Goal: Task Accomplishment & Management: Manage account settings

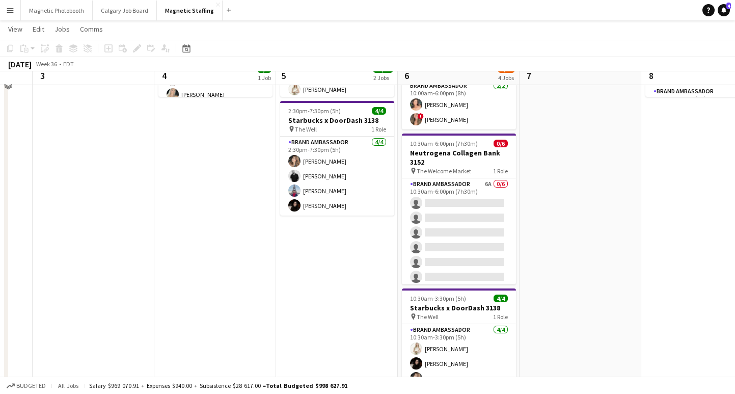
scroll to position [190, 0]
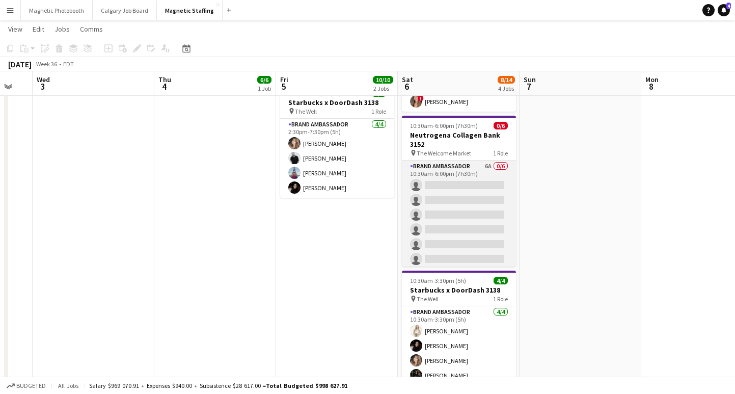
click at [501, 236] on app-card-role "Brand Ambassador 6A 0/6 10:30am-6:00pm (7h30m) single-neutral-actions single-ne…" at bounding box center [459, 214] width 114 height 108
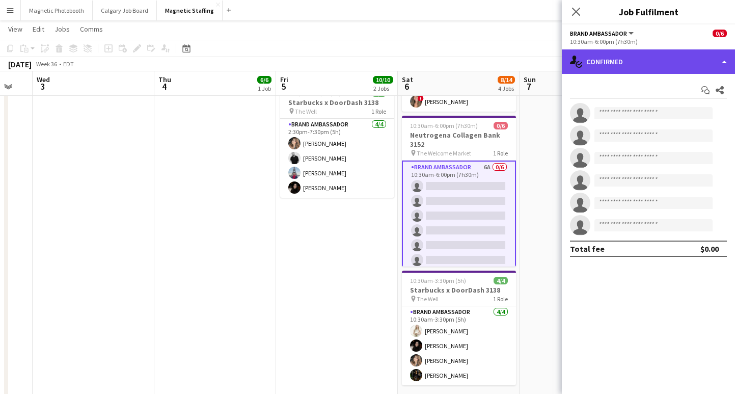
click at [611, 66] on div "single-neutral-actions-check-2 Confirmed" at bounding box center [648, 61] width 173 height 24
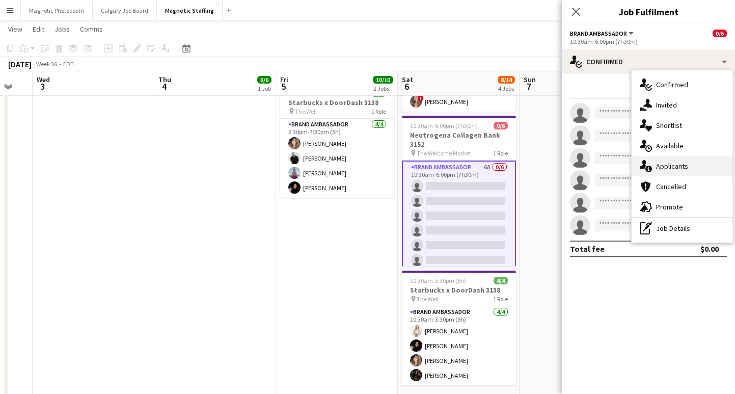
click at [657, 166] on div "single-neutral-actions-information Applicants" at bounding box center [681, 166] width 101 height 20
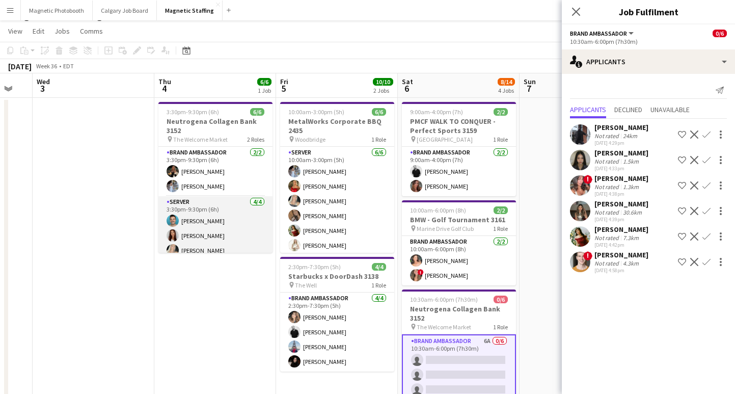
scroll to position [22, 0]
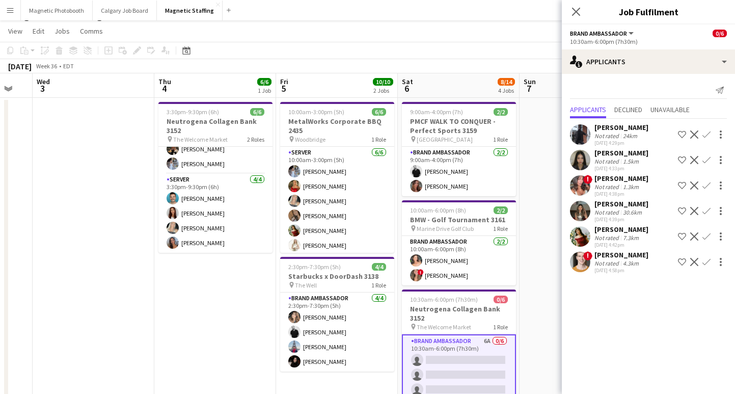
click at [707, 235] on app-icon "Confirm" at bounding box center [706, 236] width 8 height 8
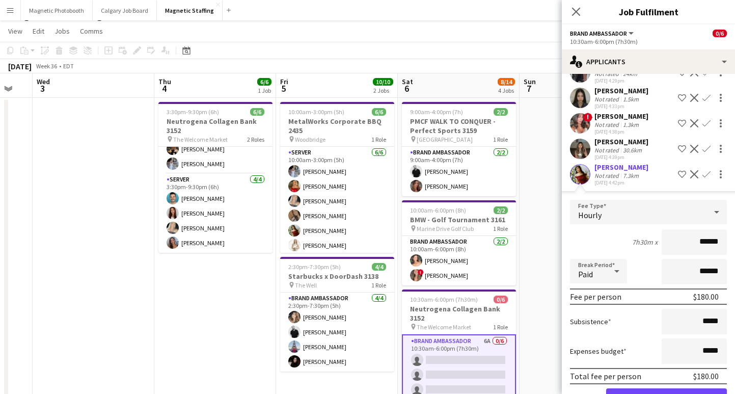
scroll to position [72, 0]
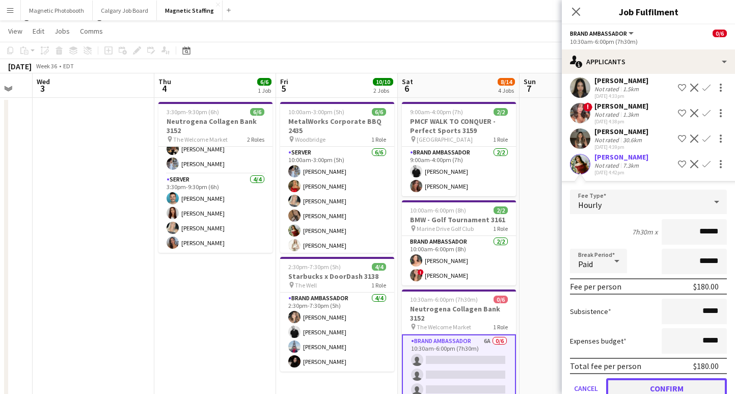
click at [656, 383] on button "Confirm" at bounding box center [666, 388] width 121 height 20
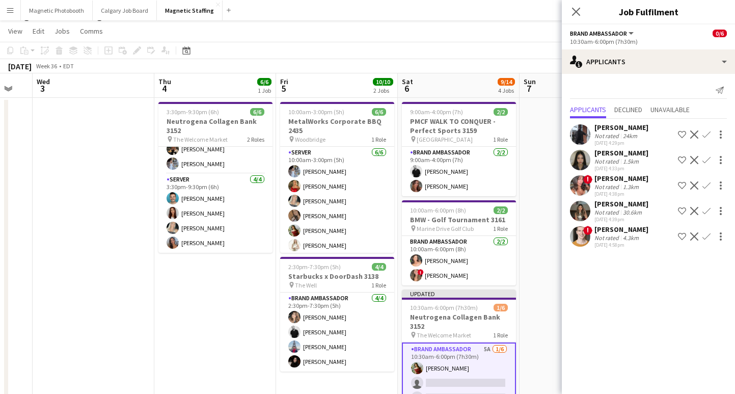
click at [706, 211] on app-icon "Confirm" at bounding box center [706, 211] width 8 height 8
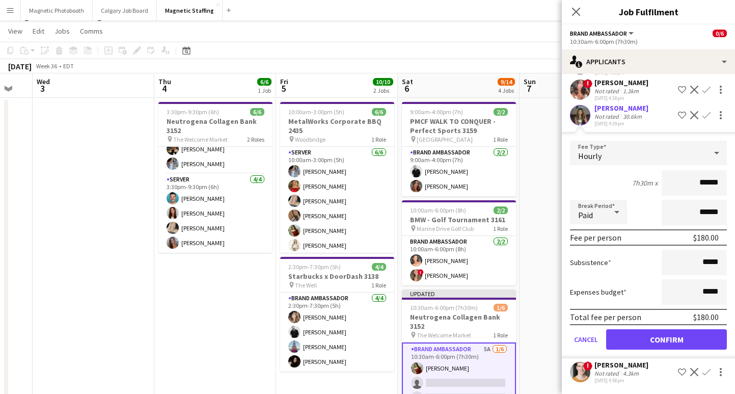
scroll to position [95, 0]
click at [639, 344] on button "Confirm" at bounding box center [666, 339] width 121 height 20
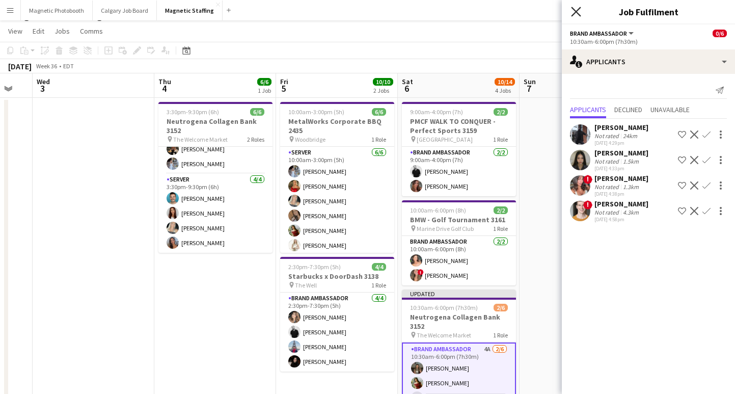
click at [574, 10] on icon at bounding box center [576, 12] width 10 height 10
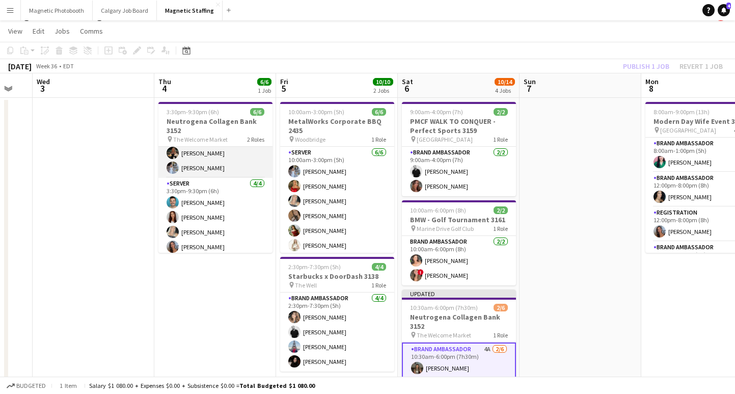
scroll to position [22, 0]
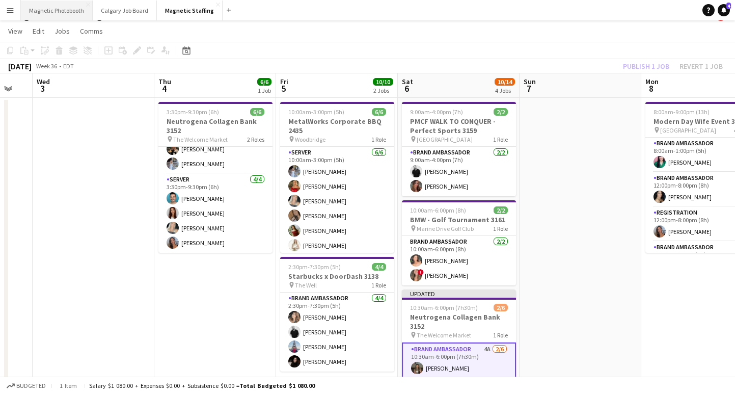
click at [59, 13] on button "Magnetic Photobooth Close" at bounding box center [57, 11] width 72 height 20
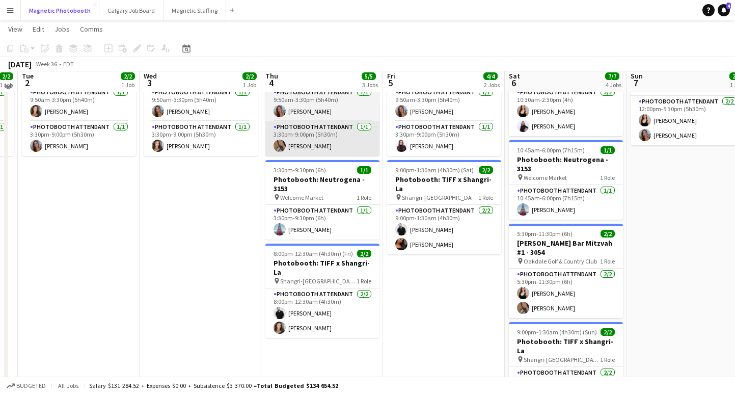
scroll to position [70, 0]
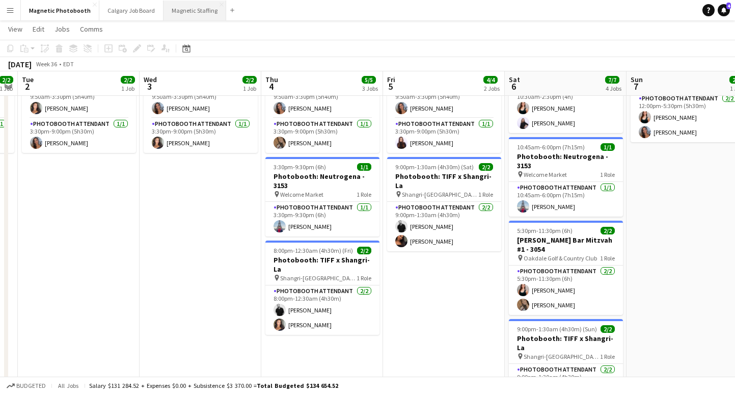
click at [177, 14] on button "Magnetic Staffing Close" at bounding box center [194, 11] width 63 height 20
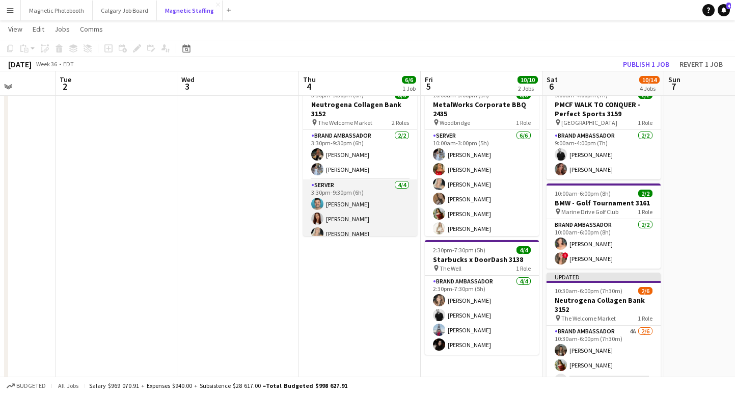
scroll to position [22, 0]
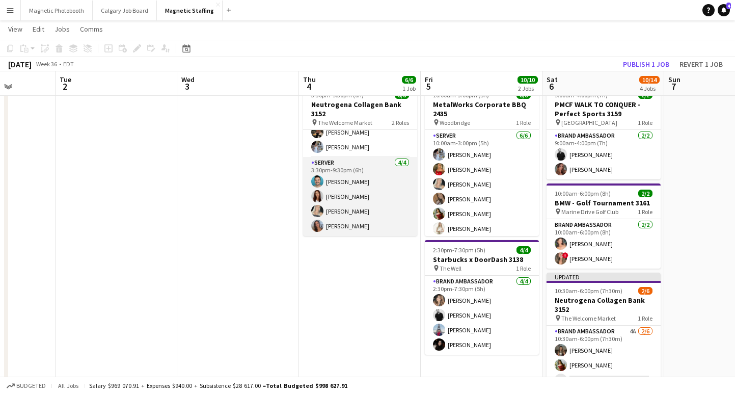
click at [355, 196] on app-card-role "Server [DATE] 3:30pm-9:30pm (6h) [PERSON_NAME] [PERSON_NAME] [PERSON_NAME] [PER…" at bounding box center [360, 196] width 114 height 79
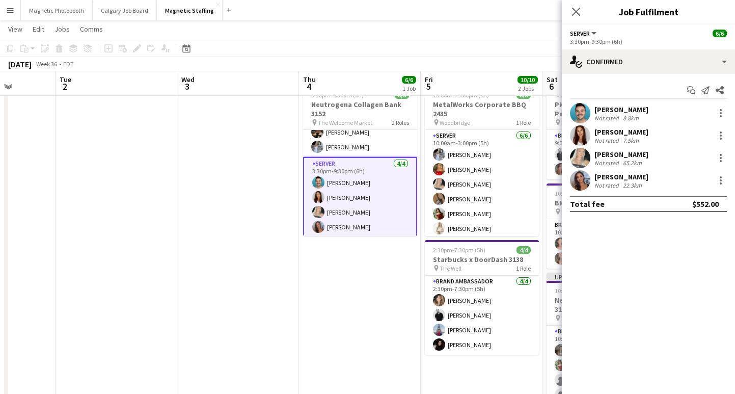
click at [353, 215] on app-card-role "Server [DATE] 3:30pm-9:30pm (6h) [PERSON_NAME] [PERSON_NAME] [PERSON_NAME] [PER…" at bounding box center [360, 197] width 114 height 81
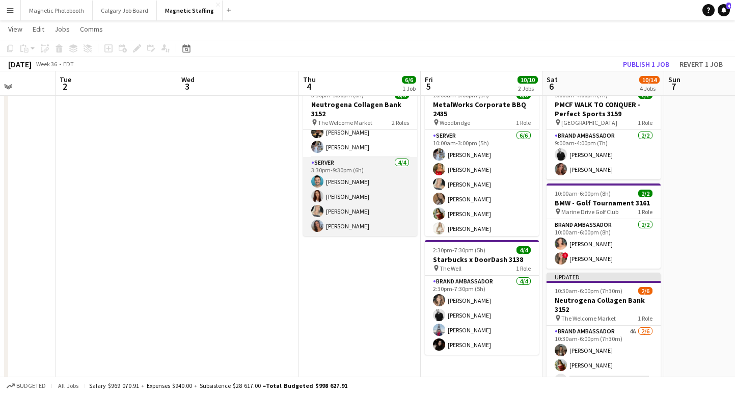
click at [346, 231] on app-card-role "Server [DATE] 3:30pm-9:30pm (6h) [PERSON_NAME] [PERSON_NAME] [PERSON_NAME] [PER…" at bounding box center [360, 196] width 114 height 79
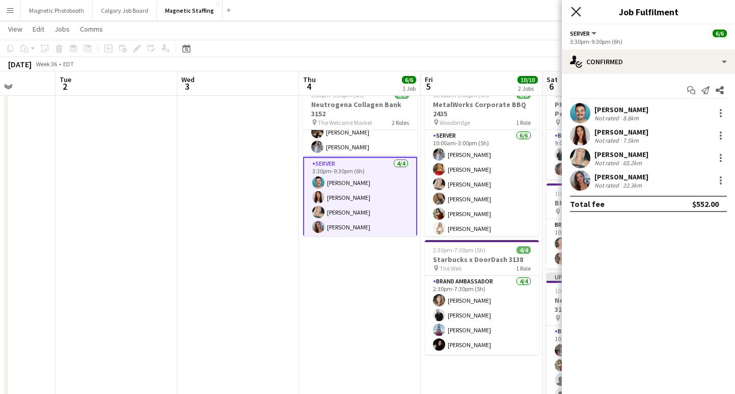
click at [578, 10] on icon at bounding box center [576, 12] width 10 height 10
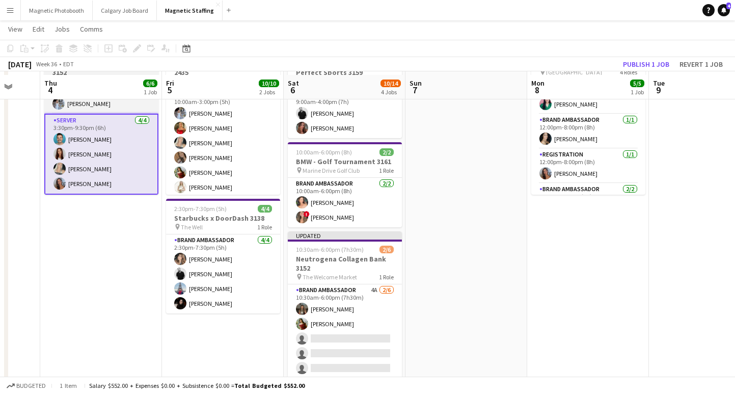
scroll to position [84, 0]
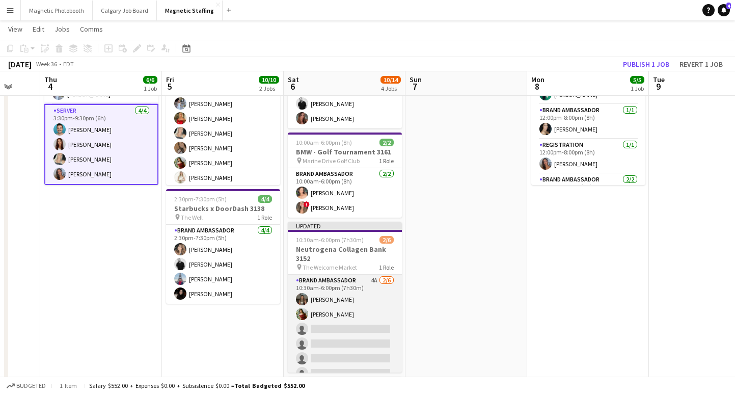
click at [357, 348] on app-card-role "Brand Ambassador 4A [DATE] 10:30am-6:00pm (7h30m) [PERSON_NAME] [PERSON_NAME] s…" at bounding box center [345, 328] width 114 height 108
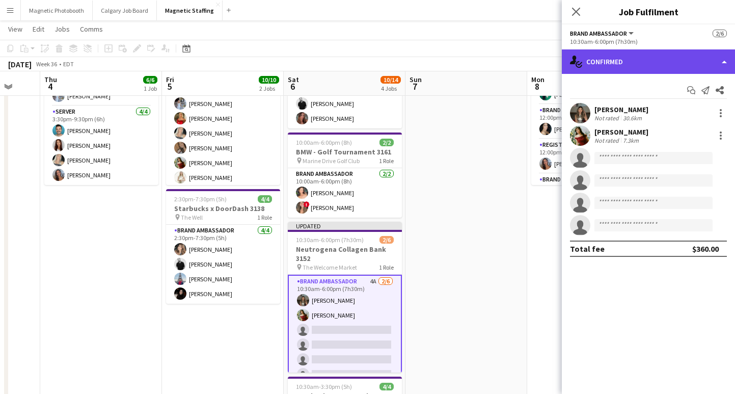
click at [638, 64] on div "single-neutral-actions-check-2 Confirmed" at bounding box center [648, 61] width 173 height 24
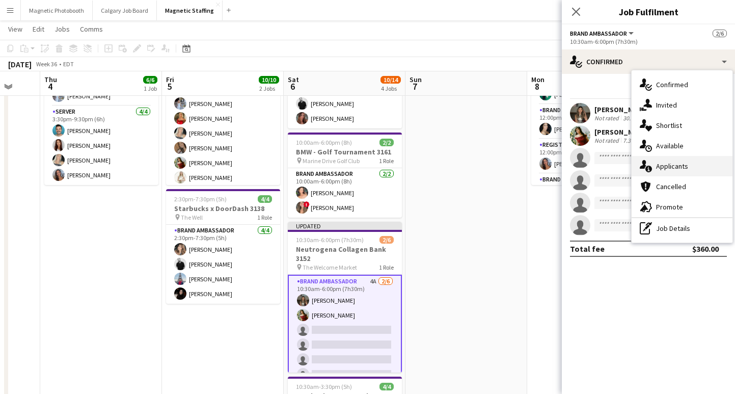
click at [656, 166] on div "single-neutral-actions-information Applicants" at bounding box center [681, 166] width 101 height 20
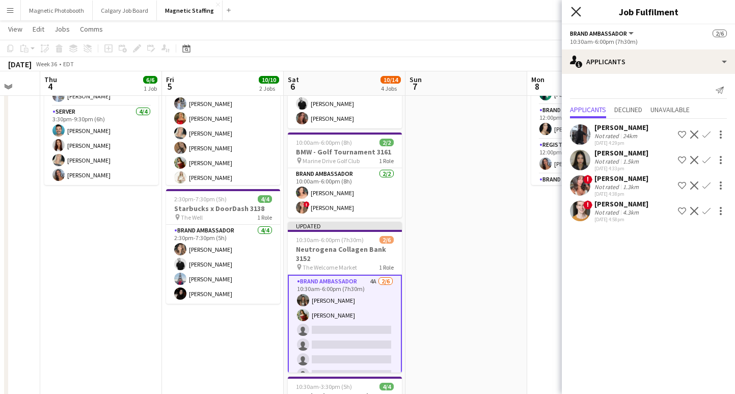
click at [577, 11] on icon "Close pop-in" at bounding box center [576, 12] width 10 height 10
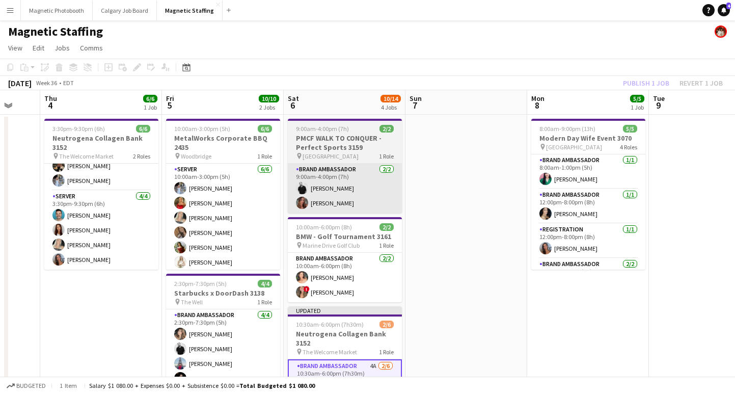
scroll to position [0, 0]
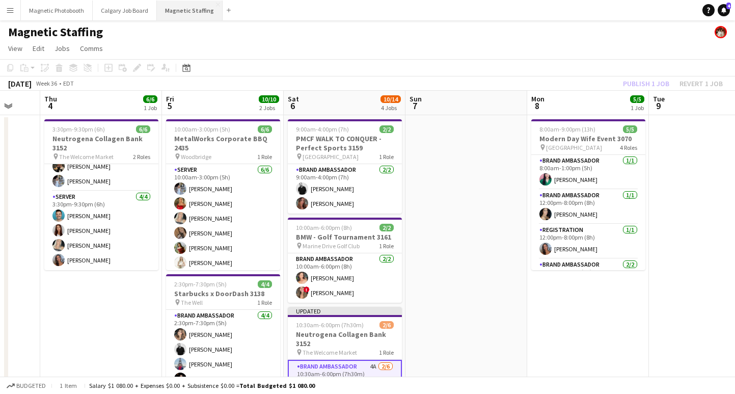
click at [183, 12] on button "Magnetic Staffing Close" at bounding box center [190, 11] width 66 height 20
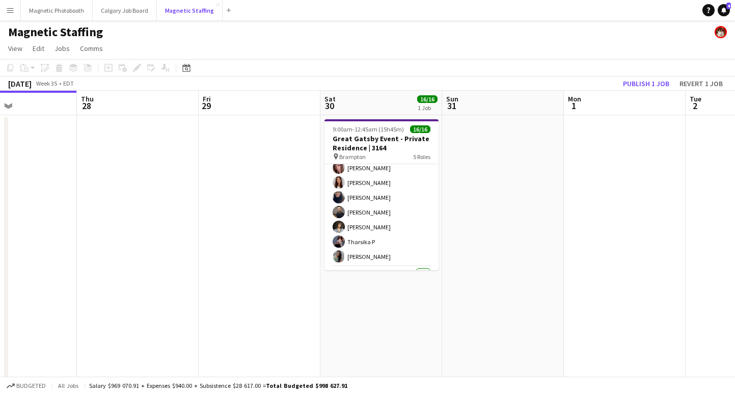
scroll to position [205, 0]
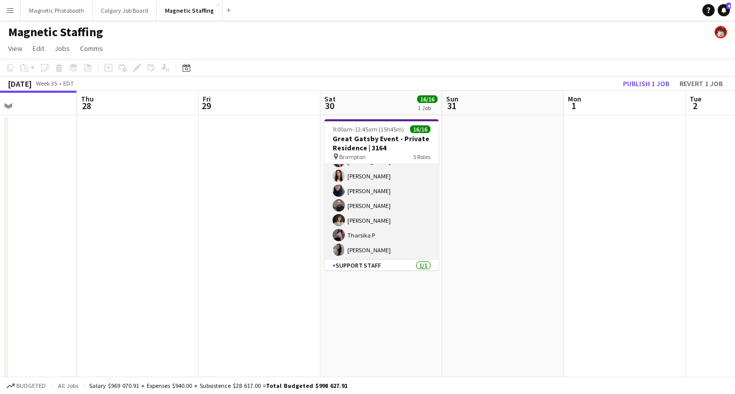
click at [383, 208] on app-card-role "Server [DATE] 4:00pm-12:30am (8h30m) [PERSON_NAME] [PERSON_NAME] [PERSON_NAME] …" at bounding box center [381, 168] width 114 height 182
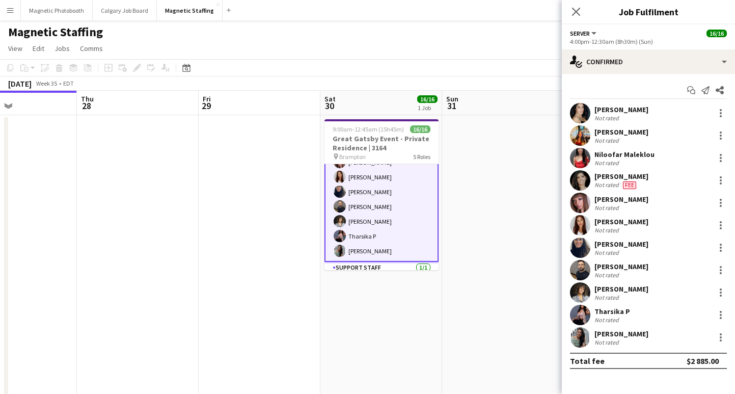
scroll to position [206, 0]
click at [721, 272] on div at bounding box center [721, 273] width 2 height 2
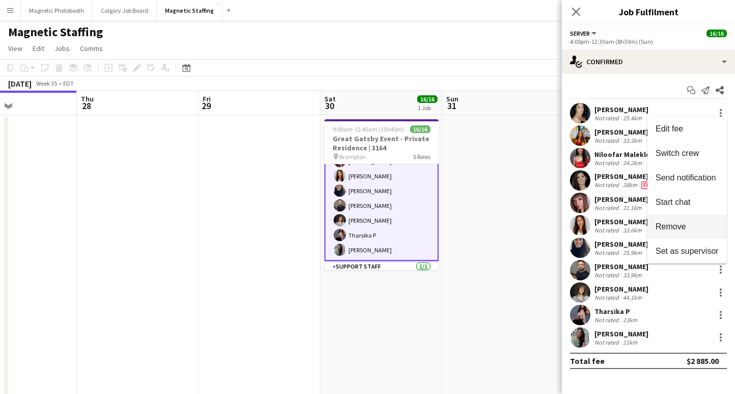
click at [683, 226] on span "Remove" at bounding box center [670, 226] width 31 height 9
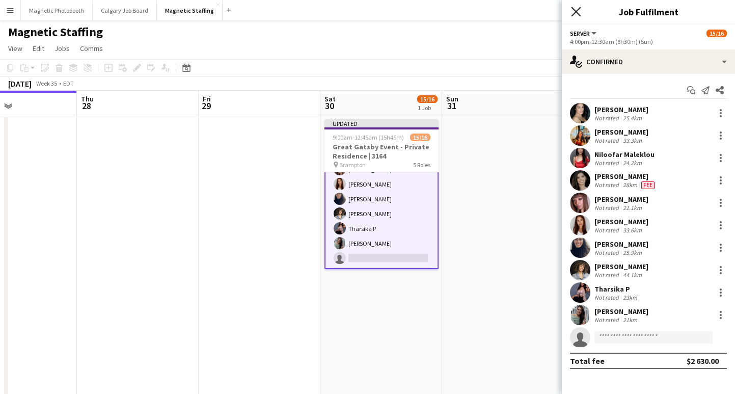
click at [577, 8] on icon "Close pop-in" at bounding box center [576, 12] width 10 height 10
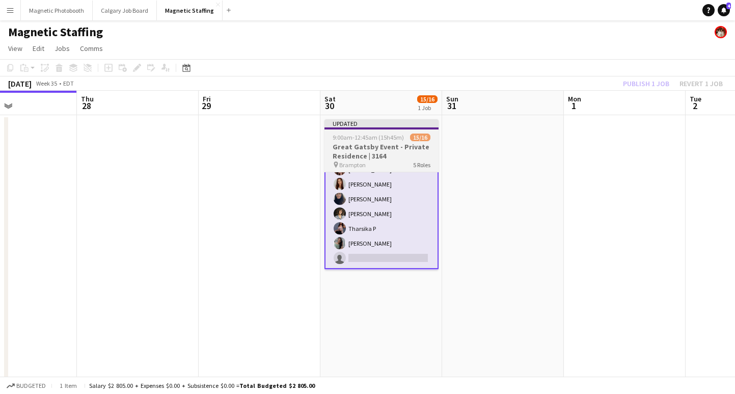
click at [423, 134] on span "15/16" at bounding box center [420, 137] width 20 height 8
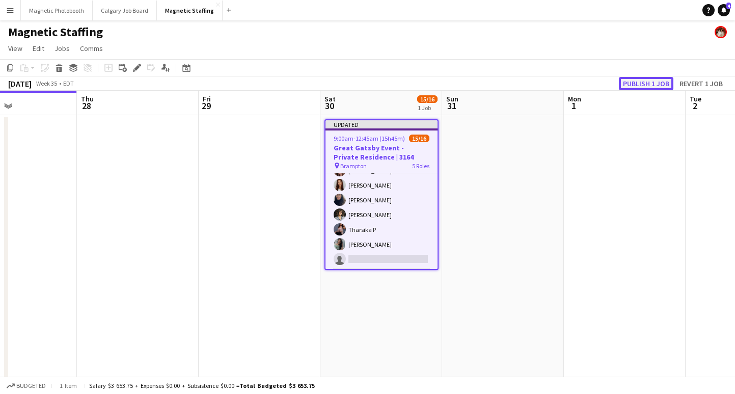
click at [639, 81] on button "Publish 1 job" at bounding box center [646, 83] width 54 height 13
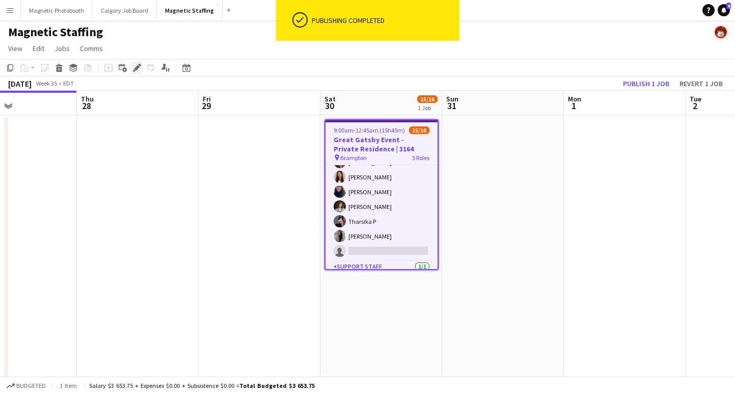
click at [136, 65] on icon "Edit" at bounding box center [137, 68] width 8 height 8
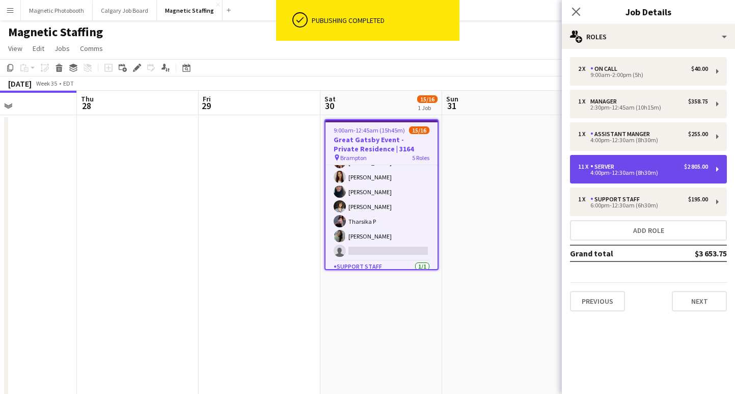
click at [673, 175] on div "11 x Server $2 805.00 4:00pm-12:30am (8h30m)" at bounding box center [648, 169] width 157 height 29
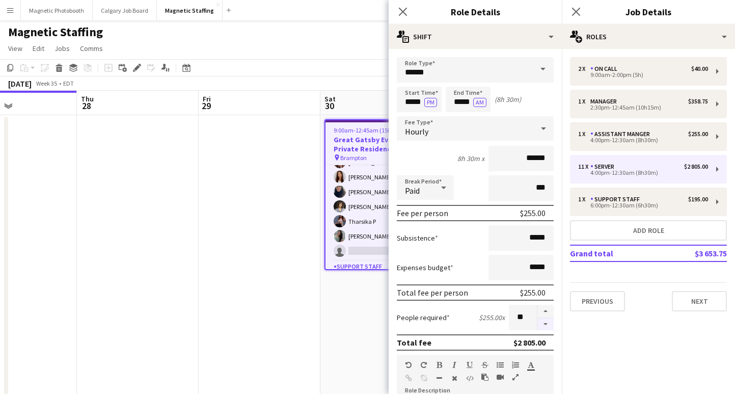
click at [546, 322] on button "button" at bounding box center [545, 324] width 16 height 13
type input "**"
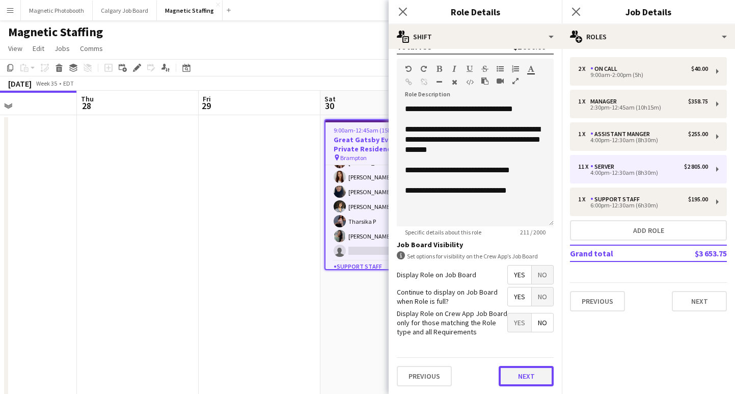
click at [518, 378] on button "Next" at bounding box center [526, 376] width 55 height 20
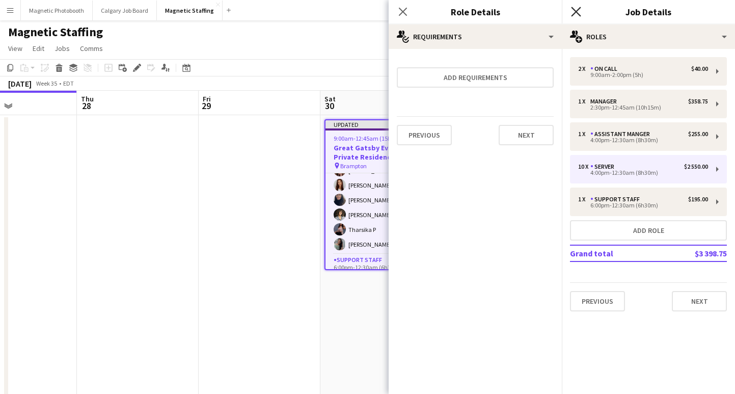
click at [575, 12] on icon at bounding box center [576, 12] width 10 height 10
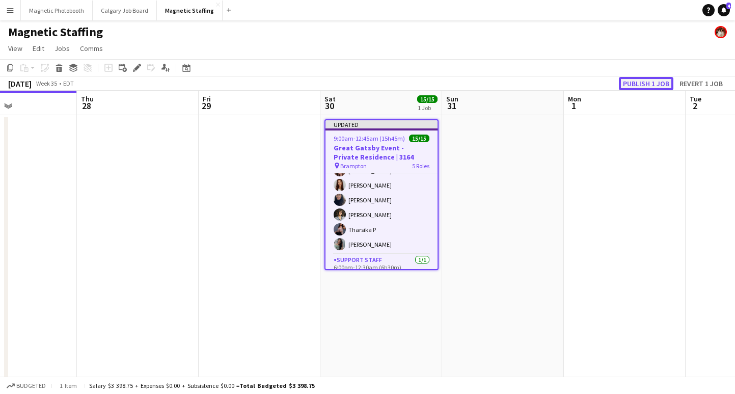
click at [632, 78] on button "Publish 1 job" at bounding box center [646, 83] width 54 height 13
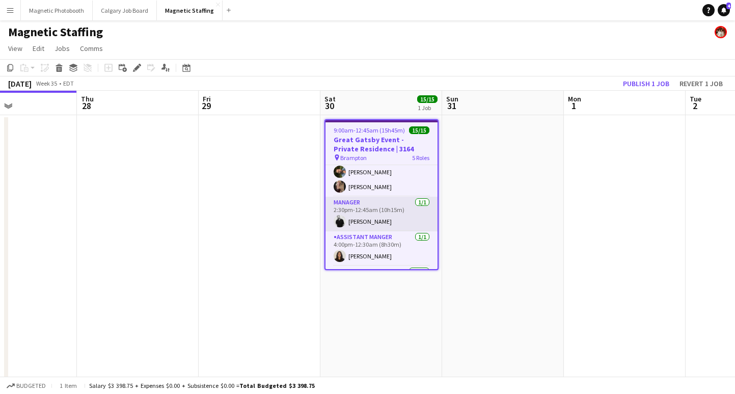
scroll to position [5, 0]
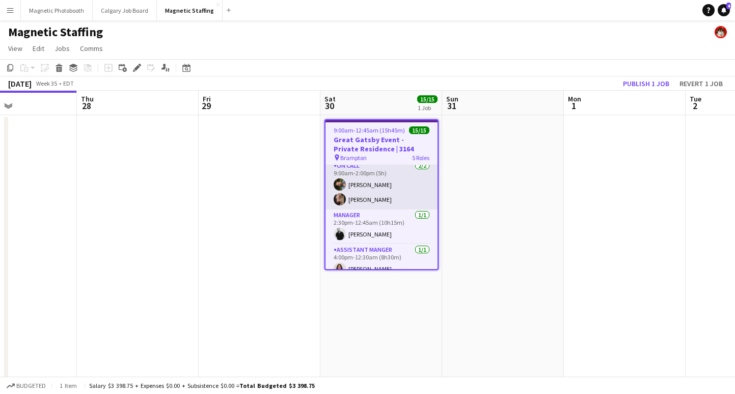
click at [371, 200] on app-card-role "On Call [DATE] 9:00am-2:00pm (5h) [PERSON_NAME] Nassabain [PERSON_NAME]" at bounding box center [381, 184] width 112 height 49
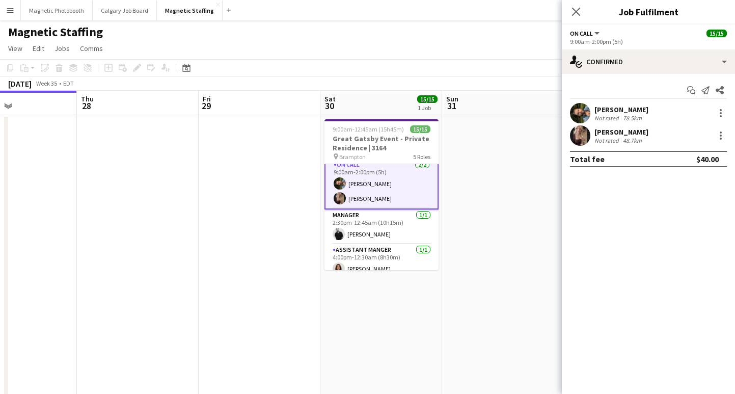
click at [642, 140] on div "48.7km" at bounding box center [632, 140] width 23 height 8
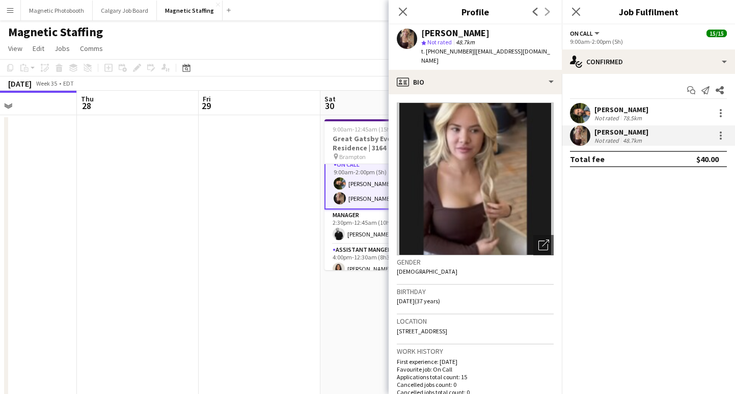
click at [636, 117] on div "78.5km" at bounding box center [632, 118] width 23 height 8
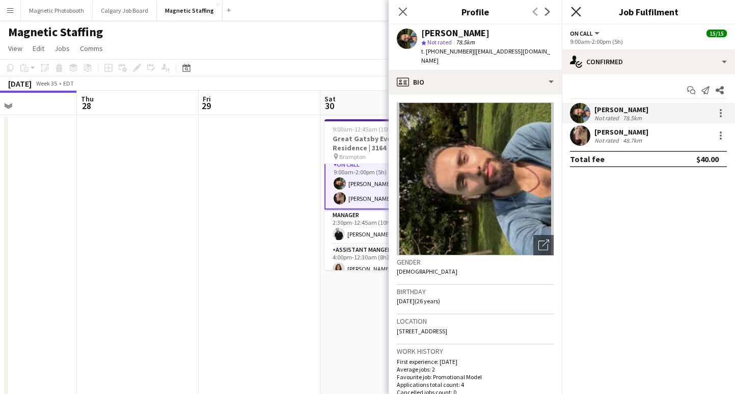
click at [575, 13] on icon at bounding box center [576, 12] width 10 height 10
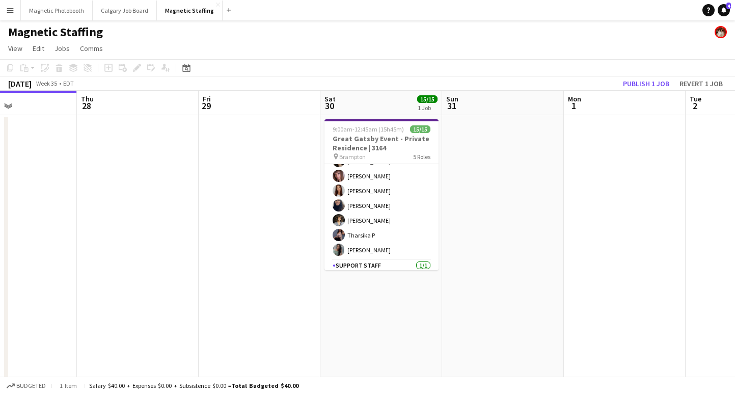
scroll to position [197, 0]
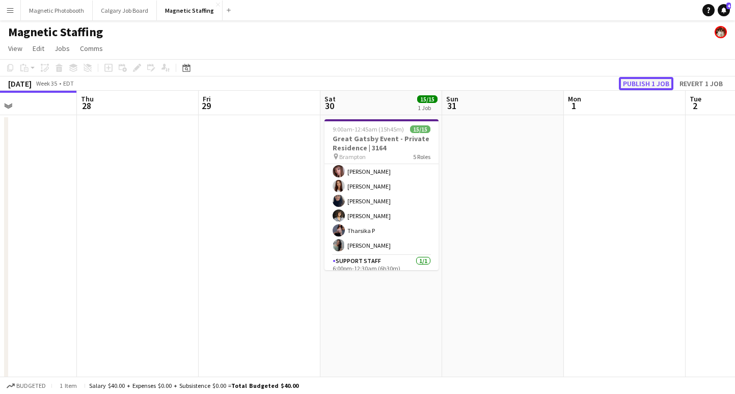
click at [638, 85] on button "Publish 1 job" at bounding box center [646, 83] width 54 height 13
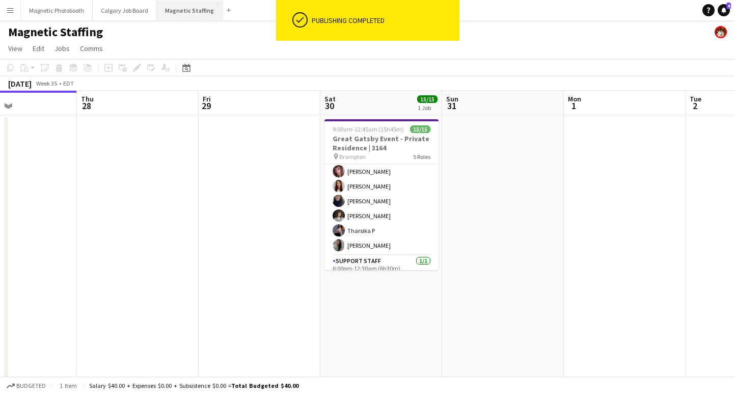
click at [186, 9] on button "Magnetic Staffing Close" at bounding box center [190, 11] width 66 height 20
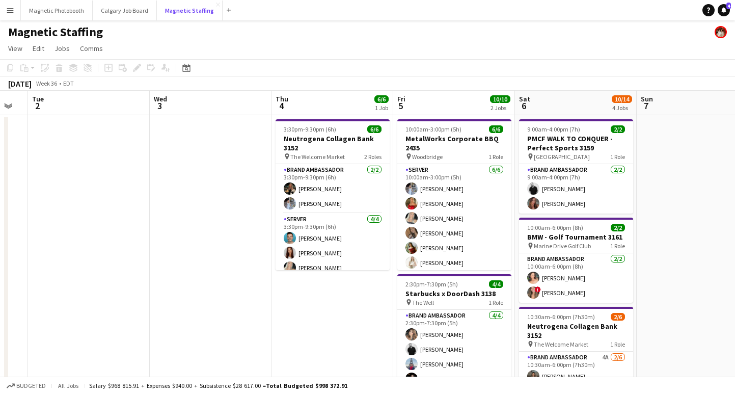
scroll to position [0, 419]
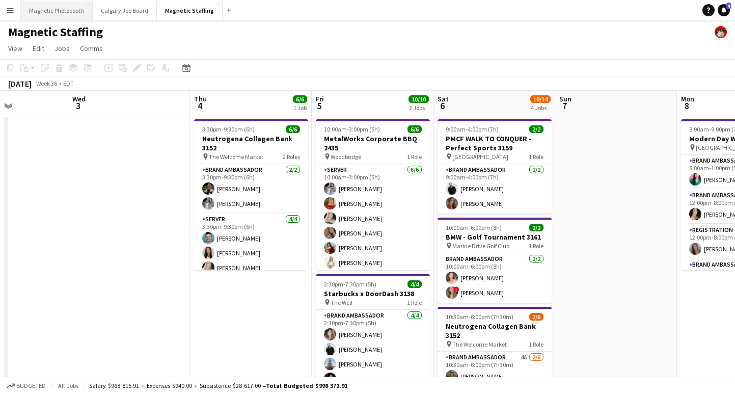
click at [50, 12] on button "Magnetic Photobooth Close" at bounding box center [57, 11] width 72 height 20
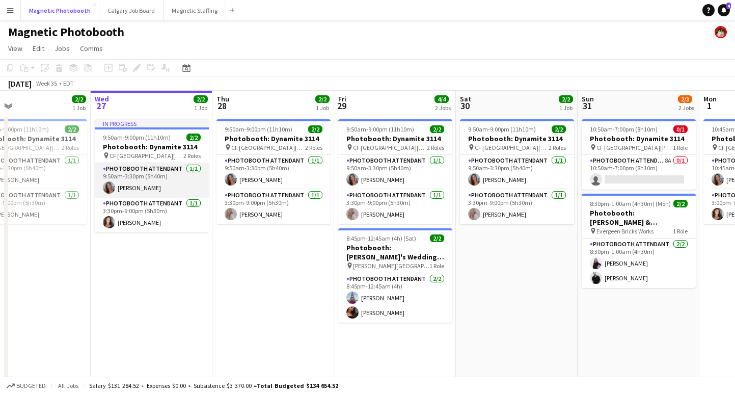
scroll to position [1, 0]
click at [124, 266] on app-date-cell "In progress 9:50am-9:00pm (11h10m) 2/2 Photobooth: Dynamite 3114 pin [GEOGRAPHI…" at bounding box center [152, 316] width 122 height 402
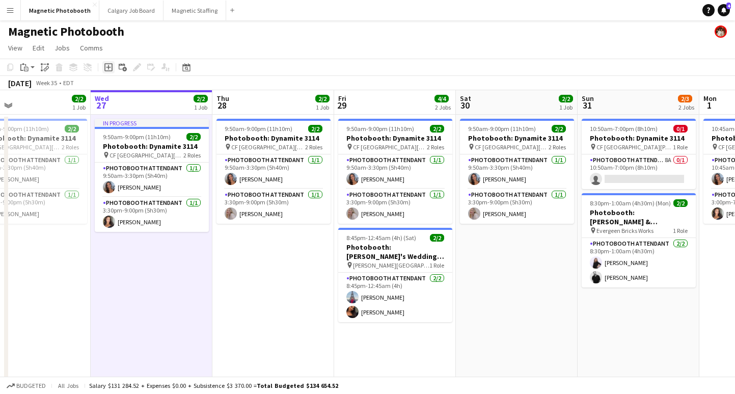
click at [105, 66] on icon at bounding box center [108, 67] width 8 height 8
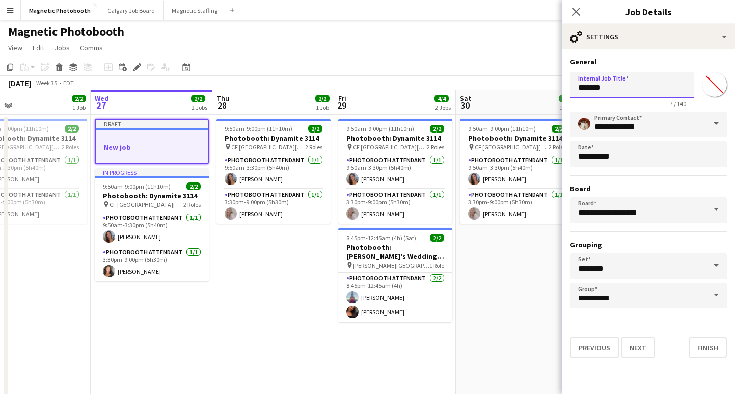
drag, startPoint x: 616, startPoint y: 92, endPoint x: 484, endPoint y: 90, distance: 132.4
click at [484, 90] on body "Menu Boards Boards Boards All jobs Status Workforce Workforce My Workforce Recr…" at bounding box center [367, 266] width 735 height 534
click at [622, 91] on input "**********" at bounding box center [632, 84] width 124 height 25
type input "**********"
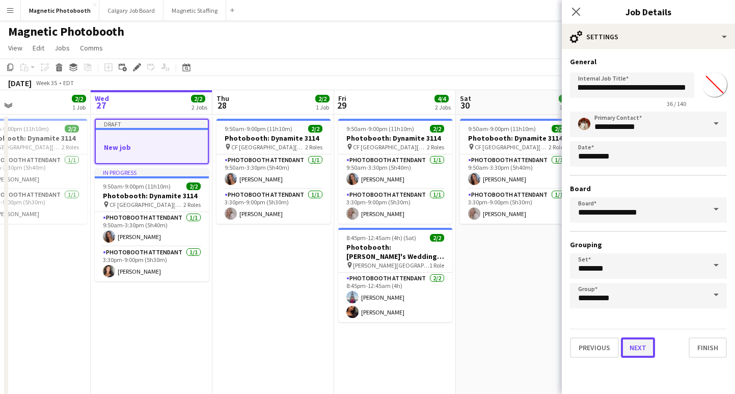
click at [631, 347] on button "Next" at bounding box center [638, 347] width 34 height 20
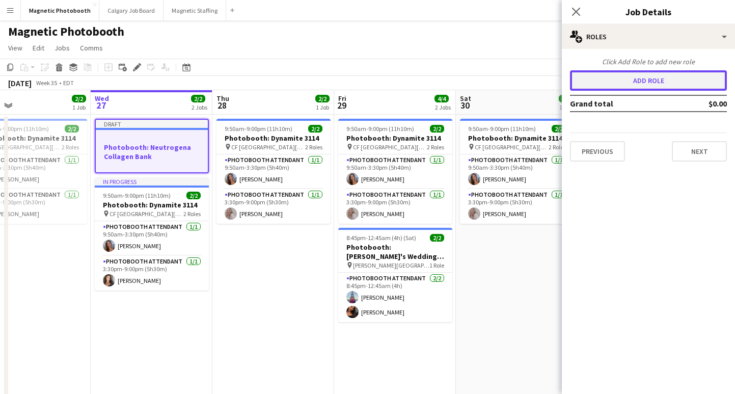
click at [620, 88] on button "Add role" at bounding box center [648, 80] width 157 height 20
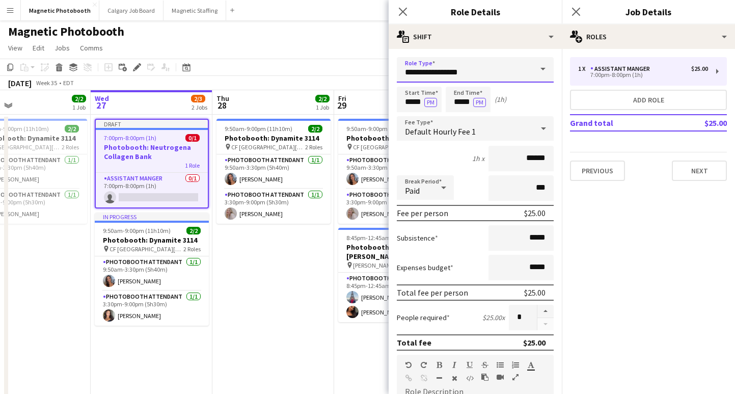
drag, startPoint x: 344, startPoint y: 70, endPoint x: 251, endPoint y: 64, distance: 93.9
click at [251, 64] on body "Menu Boards Boards Boards All jobs Status Workforce Workforce My Workforce Recr…" at bounding box center [367, 266] width 735 height 534
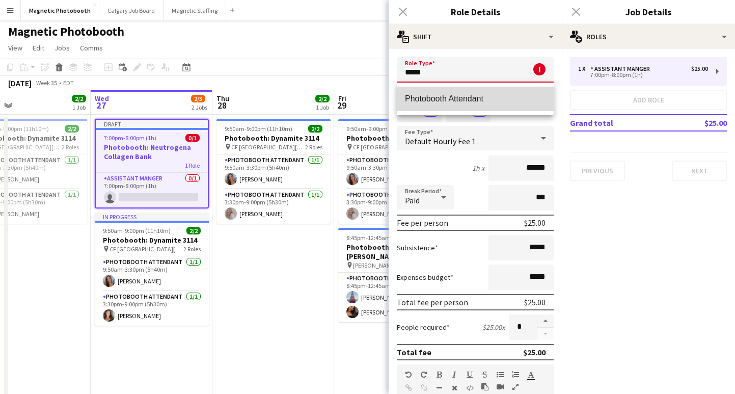
click at [435, 106] on mat-option "Photobooth Attendant" at bounding box center [475, 99] width 157 height 24
type input "**********"
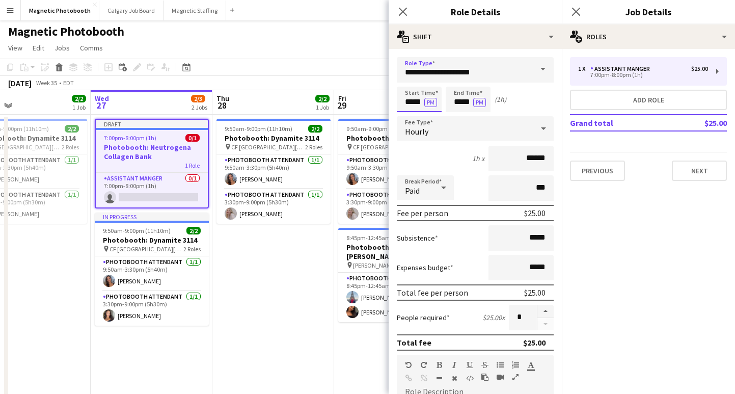
click at [410, 104] on input "*****" at bounding box center [419, 99] width 45 height 25
type input "*****"
click at [461, 102] on input "*****" at bounding box center [468, 99] width 45 height 25
type input "*****"
click at [537, 158] on input "******" at bounding box center [520, 158] width 65 height 25
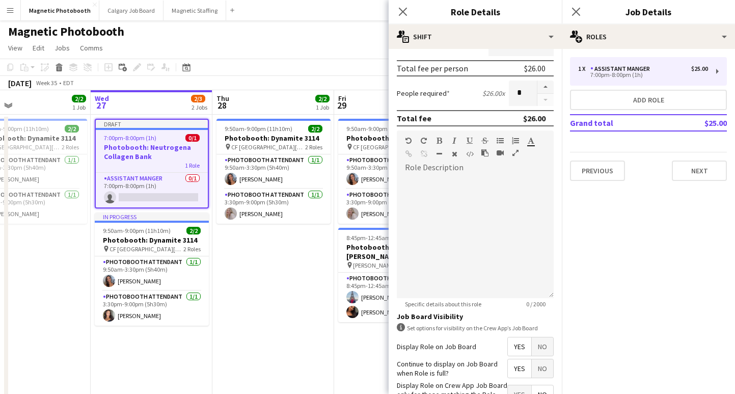
scroll to position [296, 0]
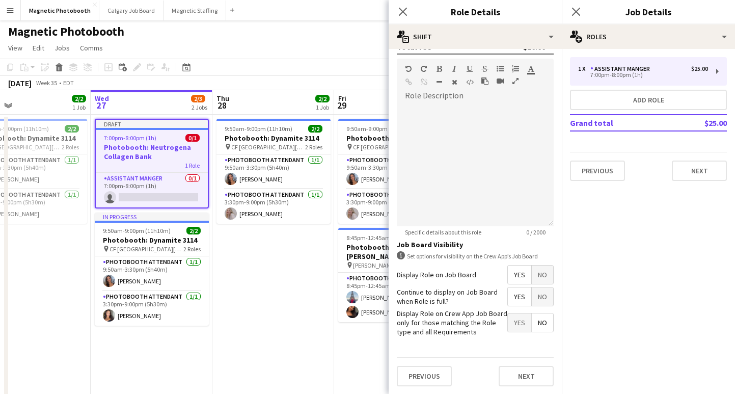
type input "******"
click at [465, 150] on div at bounding box center [475, 165] width 157 height 122
click at [513, 373] on button "Next" at bounding box center [526, 376] width 55 height 20
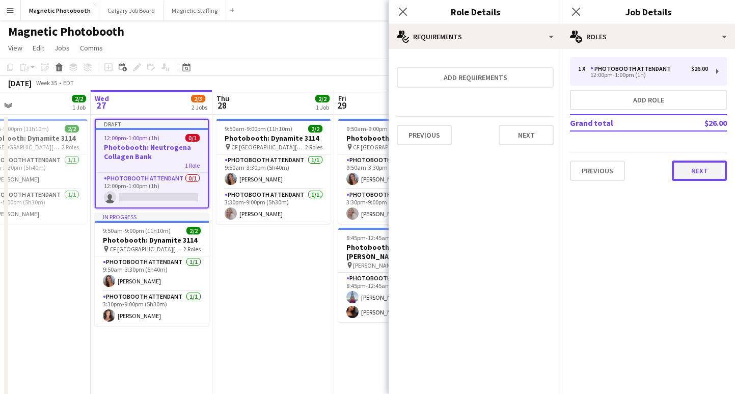
click at [690, 177] on button "Next" at bounding box center [699, 170] width 55 height 20
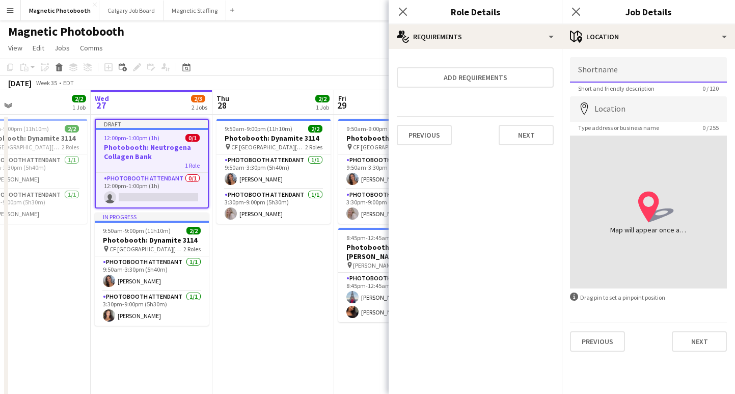
click at [611, 70] on input "Shortname" at bounding box center [648, 69] width 157 height 25
type input "********"
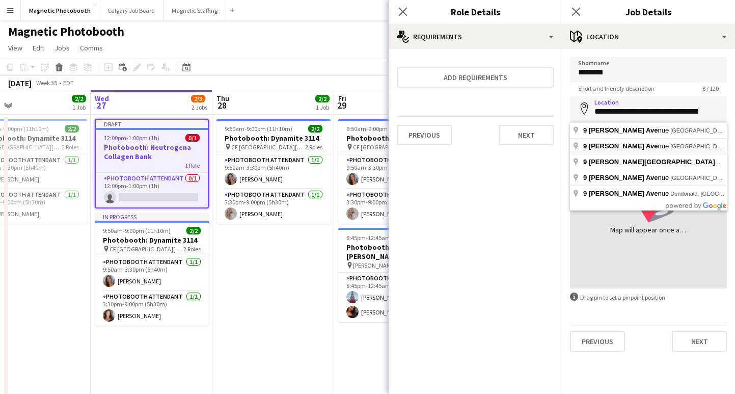
type input "**********"
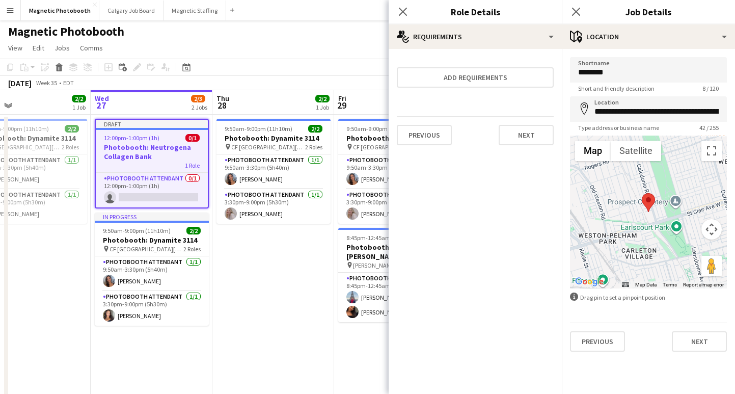
click at [707, 351] on div "**********" at bounding box center [648, 204] width 173 height 311
click at [696, 346] on button "Next" at bounding box center [699, 341] width 55 height 20
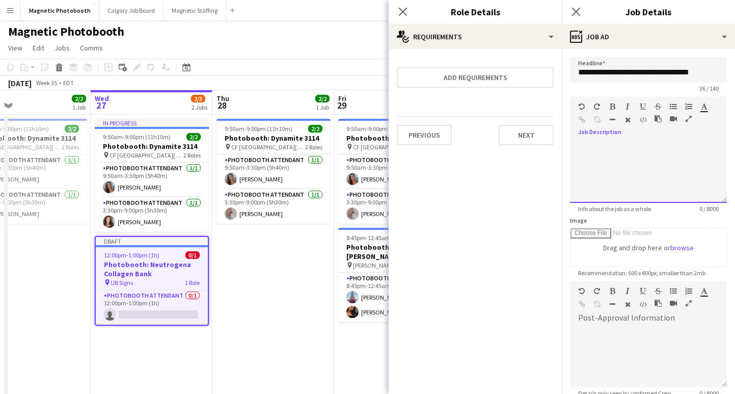
click at [664, 173] on div at bounding box center [648, 172] width 157 height 61
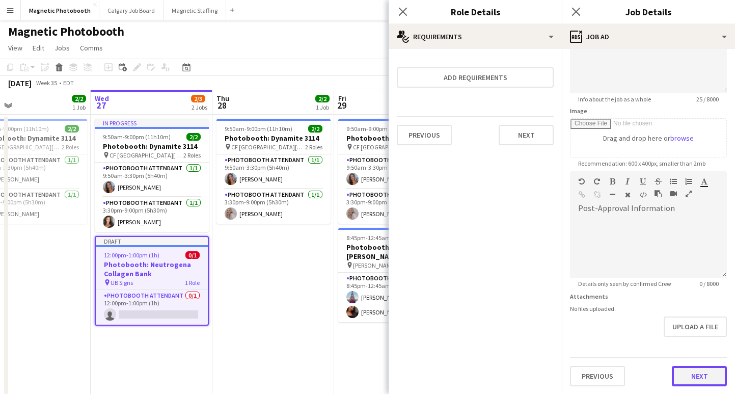
click at [701, 381] on button "Next" at bounding box center [699, 376] width 55 height 20
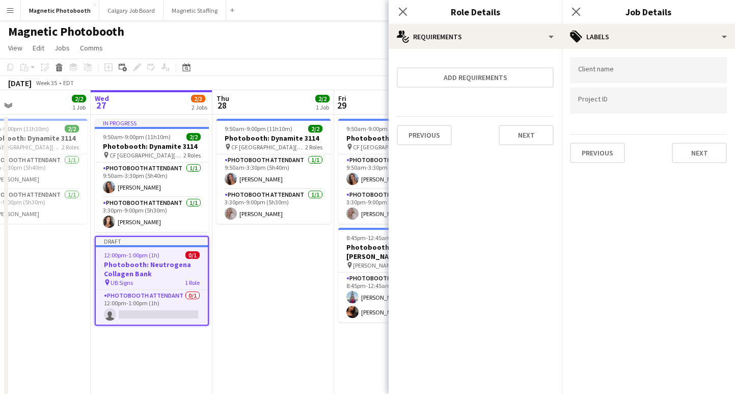
click at [699, 141] on div "Previous Next" at bounding box center [648, 148] width 157 height 29
click at [699, 162] on div "Client name Project ID Previous Next" at bounding box center [648, 110] width 173 height 122
click at [699, 160] on button "Next" at bounding box center [699, 153] width 55 height 20
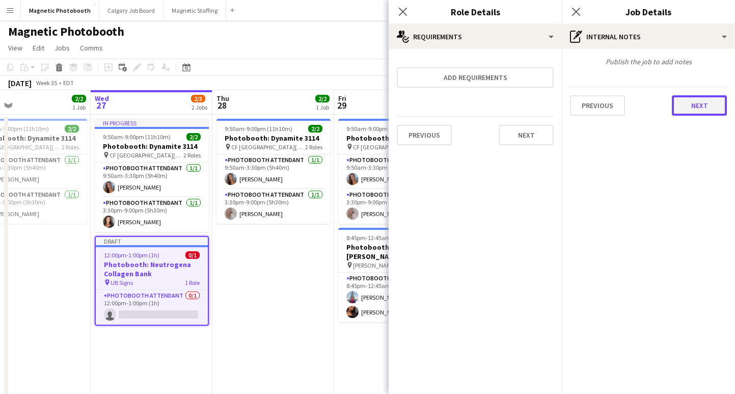
click at [704, 109] on button "Next" at bounding box center [699, 105] width 55 height 20
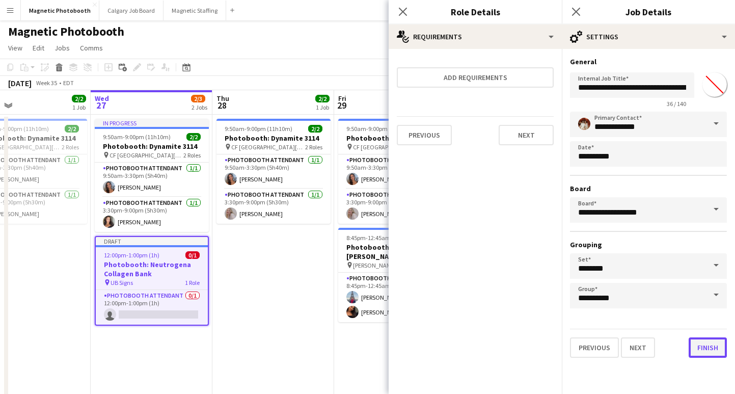
click at [703, 348] on button "Finish" at bounding box center [708, 347] width 38 height 20
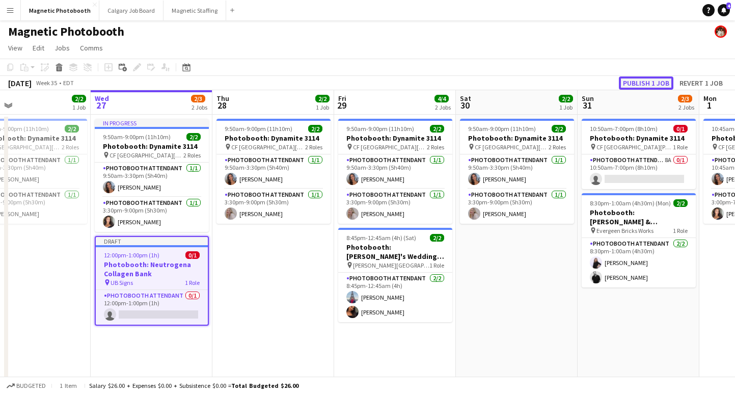
click at [646, 83] on button "Publish 1 job" at bounding box center [646, 82] width 54 height 13
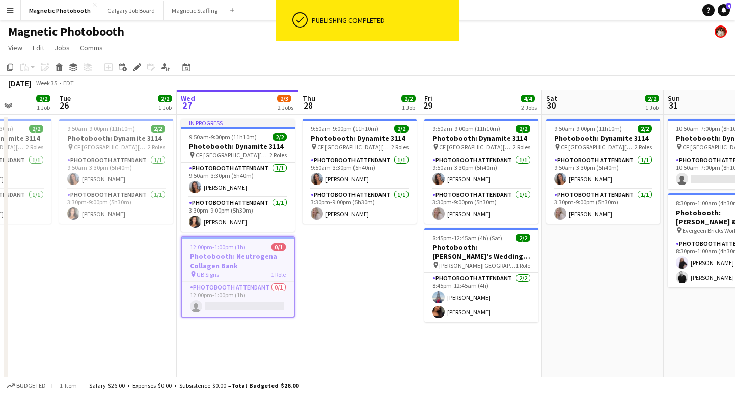
click at [123, 288] on app-date-cell "9:50am-9:00pm (11h10m) 2/2 Photobooth: Dynamite 3114 pin [GEOGRAPHIC_DATA][PERS…" at bounding box center [116, 316] width 122 height 402
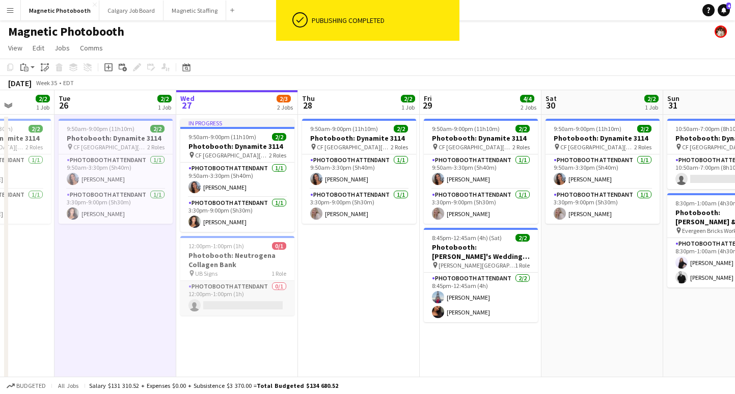
click at [215, 298] on app-card-role "Photobooth Attendant 0/1 12:00pm-1:00pm (1h) single-neutral-actions" at bounding box center [237, 298] width 114 height 35
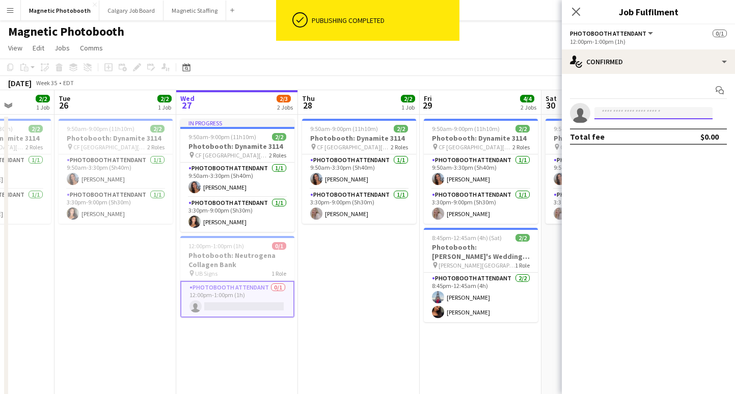
click at [611, 115] on input at bounding box center [653, 113] width 118 height 12
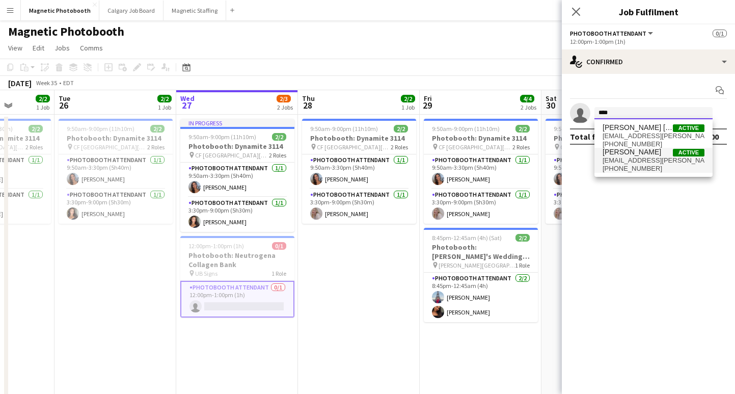
type input "****"
click at [640, 166] on span "[PHONE_NUMBER]" at bounding box center [653, 168] width 102 height 8
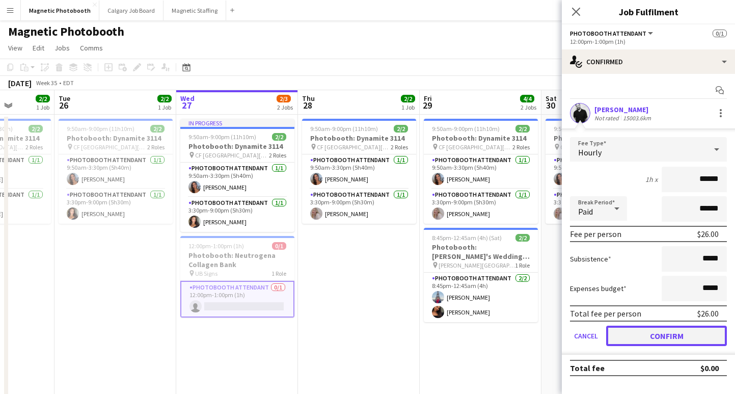
click at [657, 333] on button "Confirm" at bounding box center [666, 335] width 121 height 20
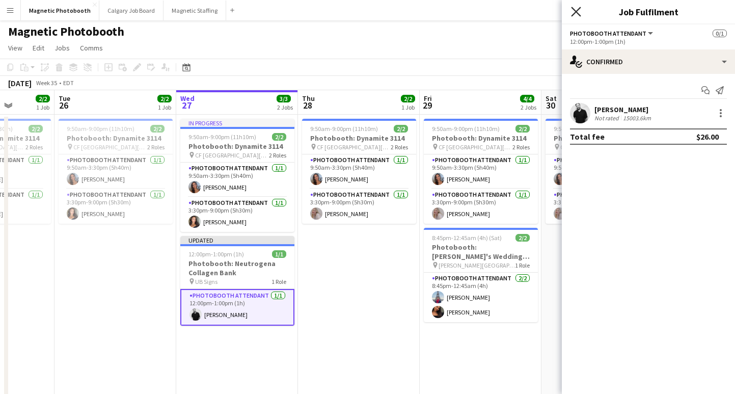
click at [576, 10] on icon "Close pop-in" at bounding box center [576, 12] width 10 height 10
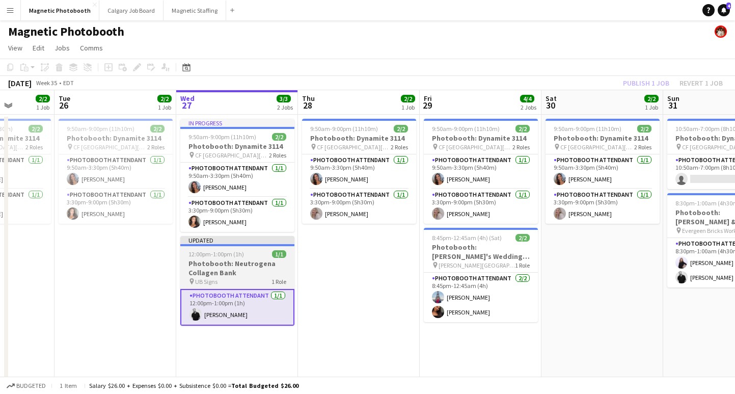
click at [272, 258] on app-job-card "Updated 12:00pm-1:00pm (1h) 1/1 Photobooth: Neutrogena Collagen Bank pin UB Sig…" at bounding box center [237, 281] width 114 height 90
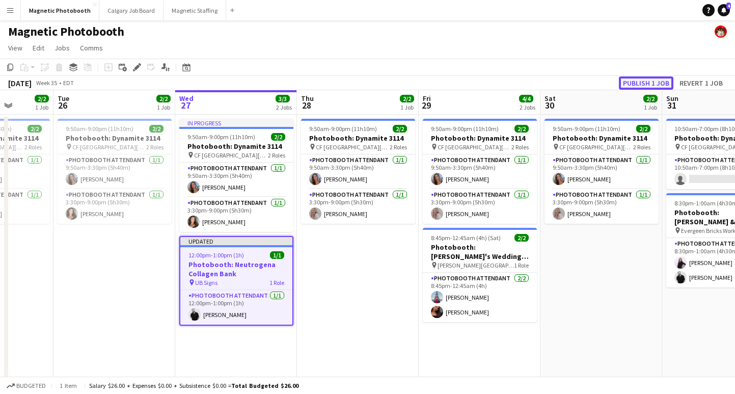
click at [652, 81] on button "Publish 1 job" at bounding box center [646, 82] width 54 height 13
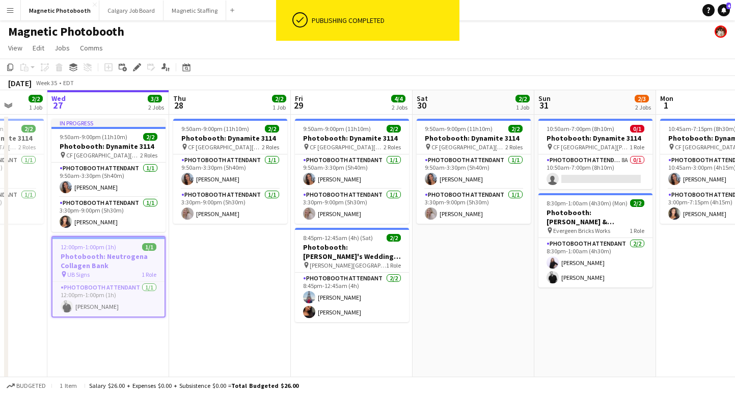
scroll to position [0, 440]
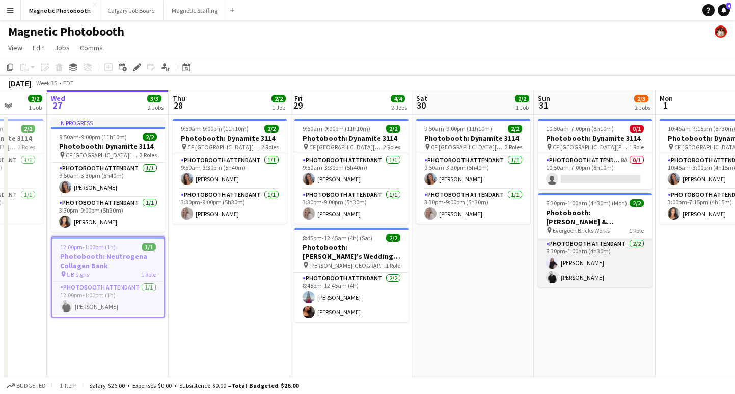
click at [591, 279] on app-card-role "Photobooth Attendant [DATE] 8:30pm-1:00am (4h30m) [PERSON_NAME] [PERSON_NAME]" at bounding box center [595, 262] width 114 height 49
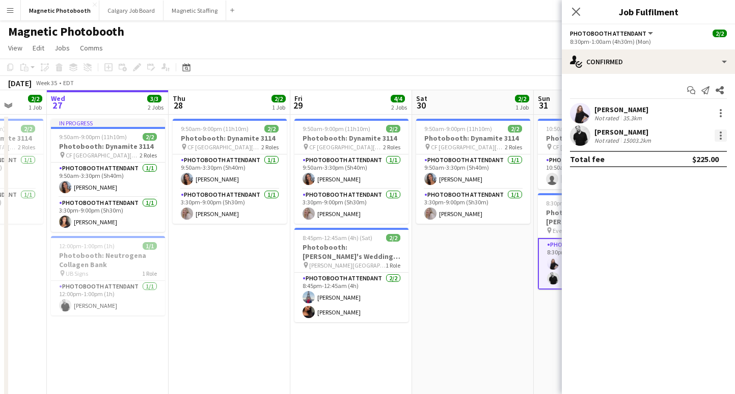
click at [725, 139] on div at bounding box center [720, 135] width 12 height 12
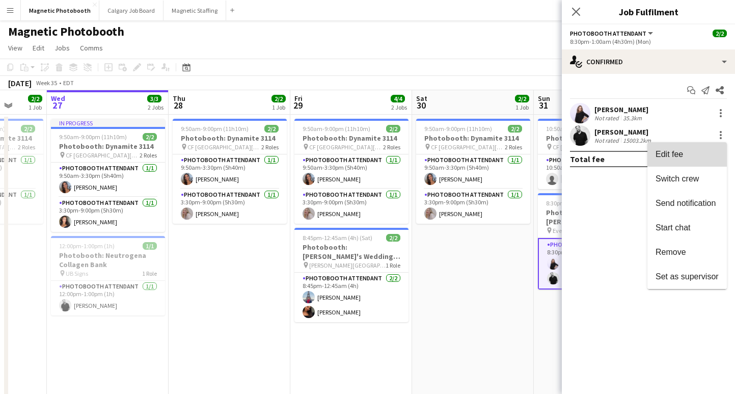
click at [695, 155] on span "Edit fee" at bounding box center [686, 154] width 63 height 9
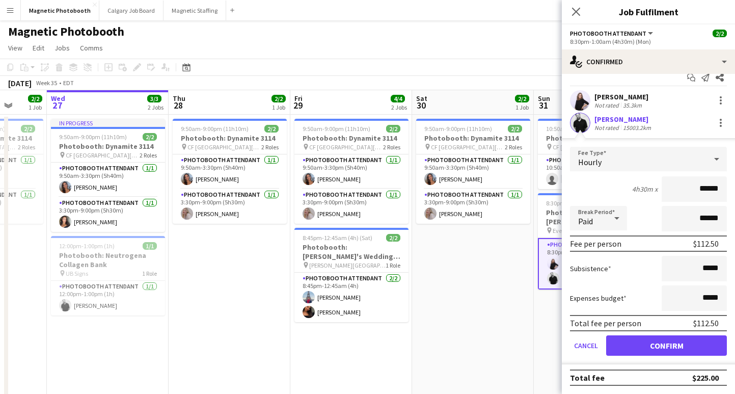
scroll to position [12, 0]
click at [707, 268] on input "*****" at bounding box center [694, 268] width 65 height 25
type input "**"
type input "******"
click at [653, 347] on button "Confirm" at bounding box center [666, 346] width 121 height 20
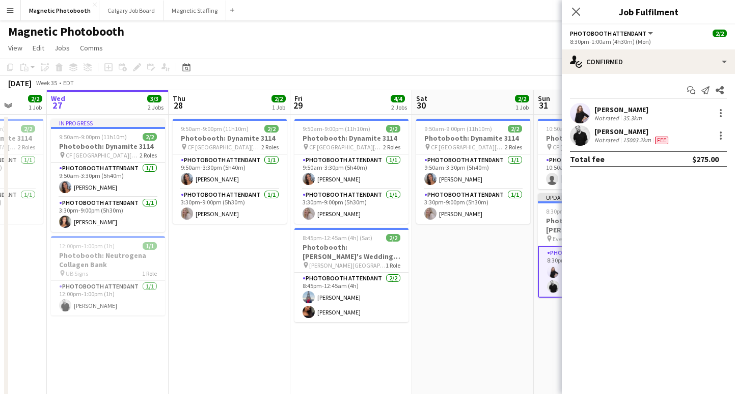
scroll to position [0, 0]
click at [575, 10] on icon "Close pop-in" at bounding box center [576, 12] width 10 height 10
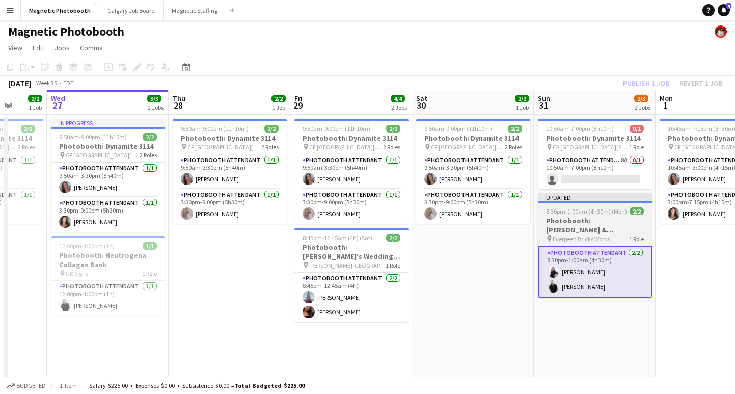
click at [577, 229] on h3 "Photobooth: [PERSON_NAME] & [PERSON_NAME]'s Wedding 2881" at bounding box center [595, 225] width 114 height 18
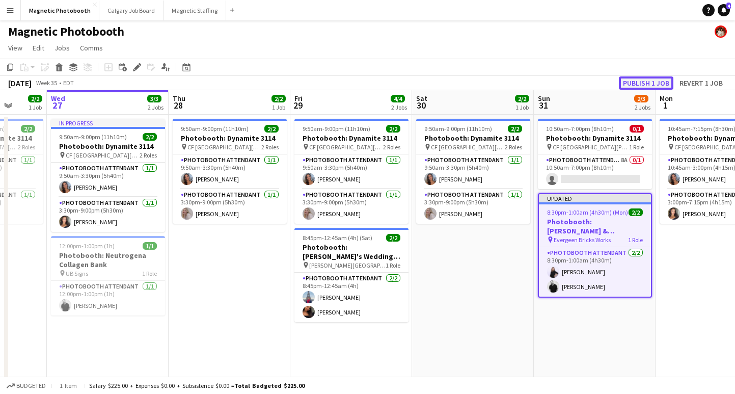
click at [641, 84] on button "Publish 1 job" at bounding box center [646, 82] width 54 height 13
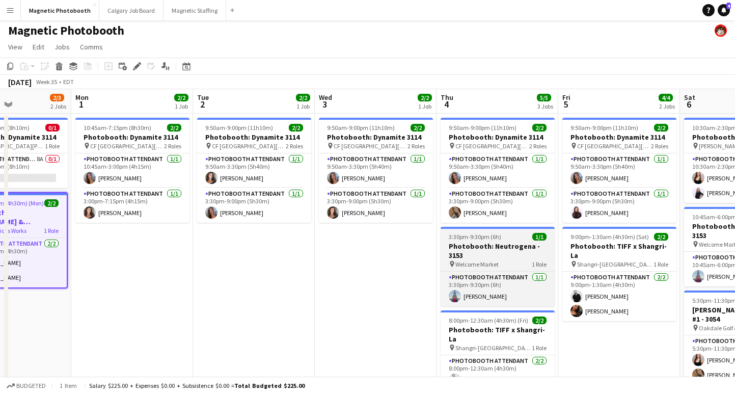
scroll to position [20, 0]
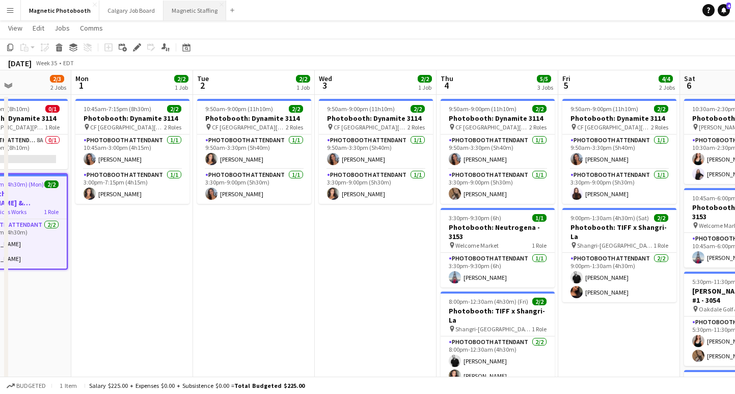
click at [185, 10] on button "Magnetic Staffing Close" at bounding box center [194, 11] width 63 height 20
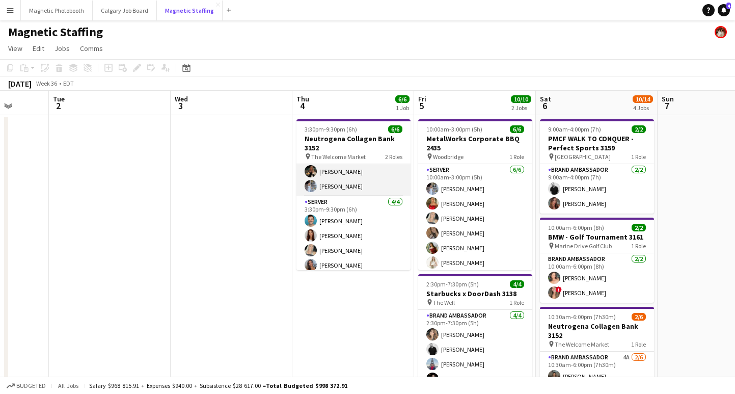
scroll to position [22, 0]
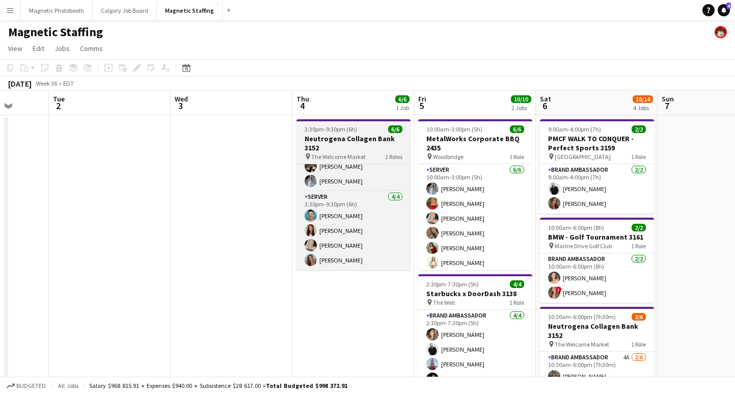
click at [354, 129] on span "3:30pm-9:30pm (6h)" at bounding box center [331, 129] width 52 height 8
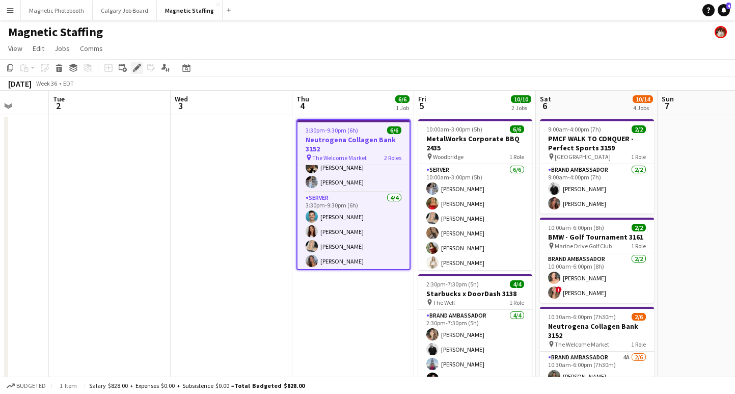
click at [136, 71] on icon "Edit" at bounding box center [137, 68] width 8 height 8
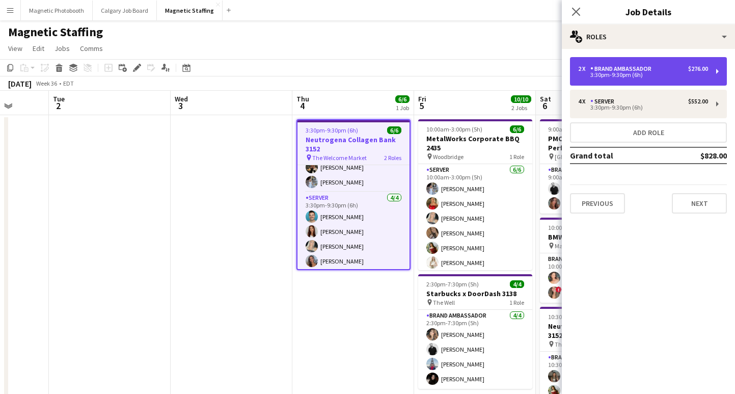
click at [649, 79] on div "2 x Brand Ambassador $276.00 3:30pm-9:30pm (6h)" at bounding box center [648, 71] width 157 height 29
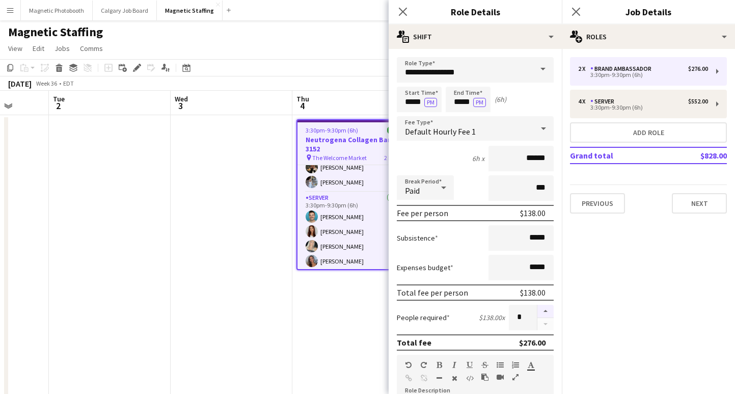
click at [545, 316] on button "button" at bounding box center [545, 311] width 16 height 13
type input "*"
click at [711, 195] on button "Next" at bounding box center [699, 203] width 55 height 20
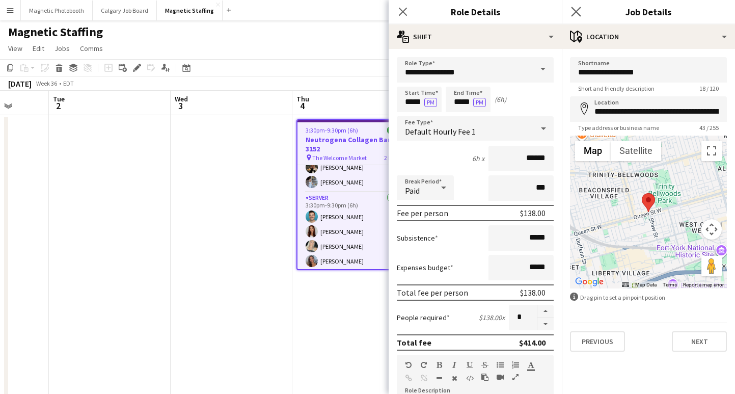
click at [576, 6] on div "Close pop-in" at bounding box center [576, 11] width 29 height 23
click at [579, 16] on icon "Close pop-in" at bounding box center [576, 12] width 10 height 10
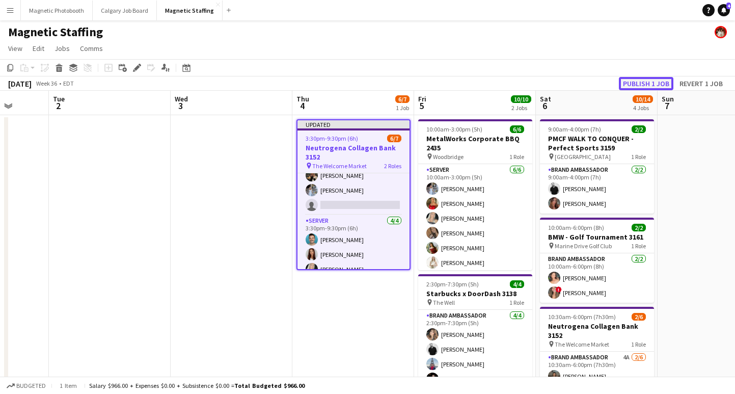
click at [636, 81] on button "Publish 1 job" at bounding box center [646, 83] width 54 height 13
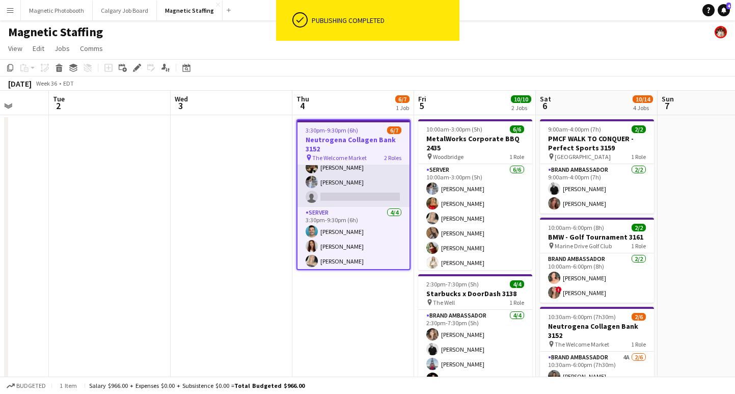
click at [345, 196] on app-card-role "Brand Ambassador 17A [DATE] 3:30pm-9:30pm (6h) [PERSON_NAME] [PERSON_NAME] sing…" at bounding box center [353, 175] width 112 height 64
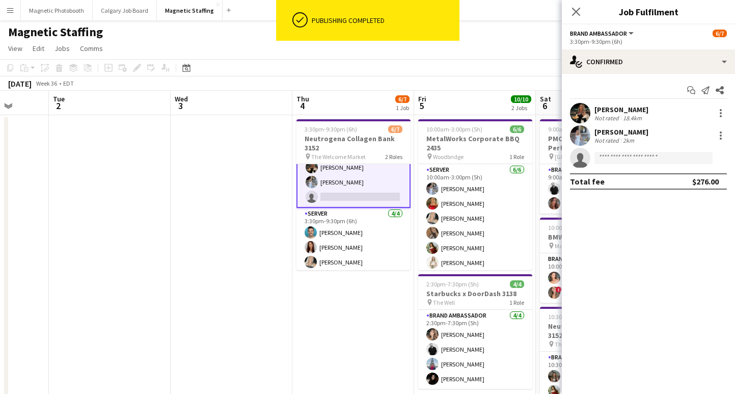
scroll to position [23, 0]
click at [605, 158] on input at bounding box center [653, 158] width 118 height 12
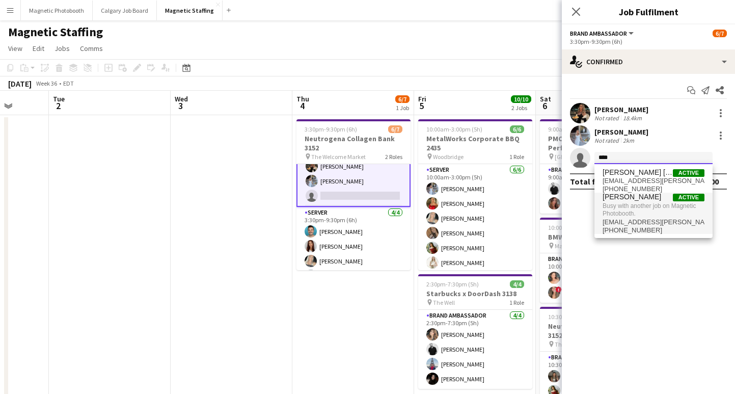
type input "****"
click at [644, 229] on span "[PHONE_NUMBER]" at bounding box center [653, 230] width 102 height 8
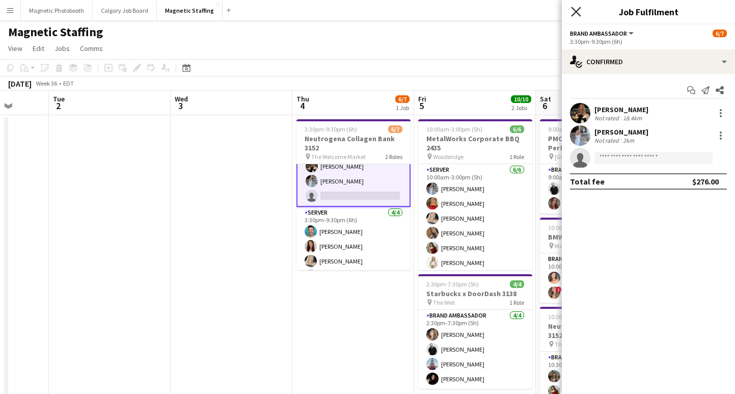
click at [576, 11] on icon at bounding box center [576, 12] width 10 height 10
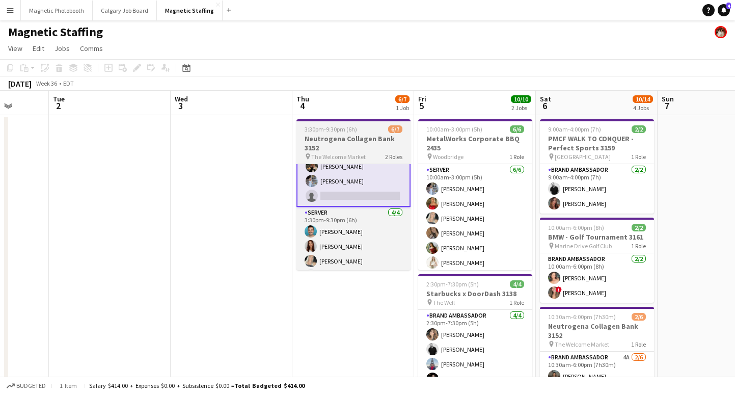
click at [347, 154] on span "The Welcome Market" at bounding box center [338, 157] width 54 height 8
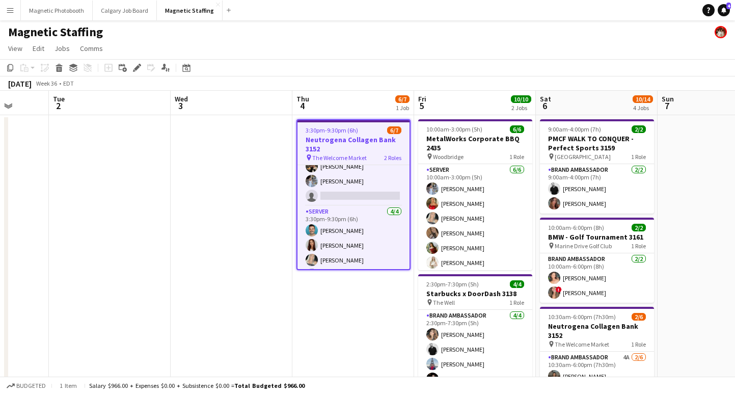
scroll to position [22, 0]
click at [60, 10] on button "Magnetic Photobooth Close" at bounding box center [57, 11] width 72 height 20
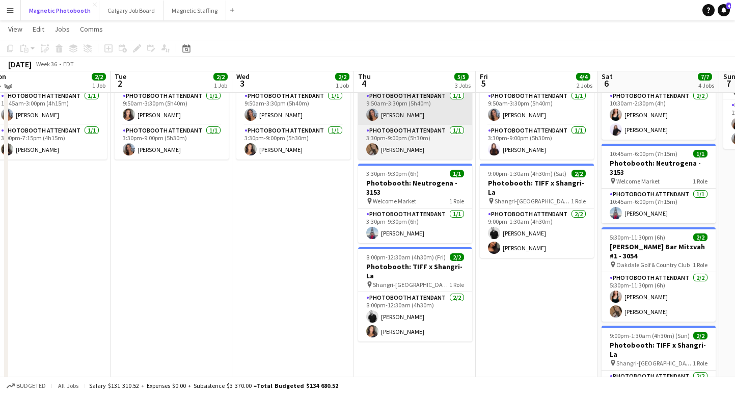
scroll to position [79, 0]
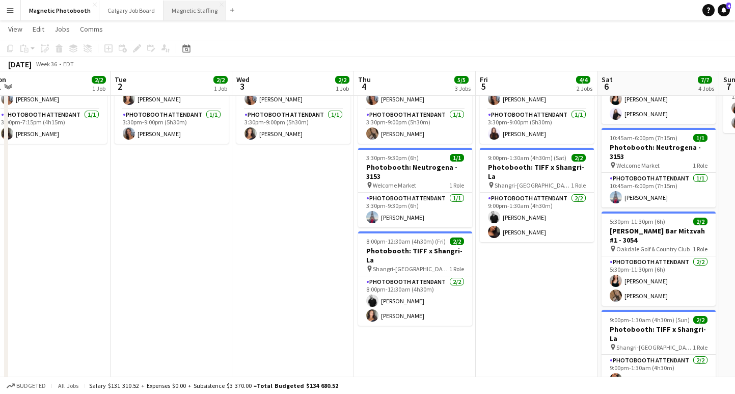
click at [182, 7] on button "Magnetic Staffing Close" at bounding box center [194, 11] width 63 height 20
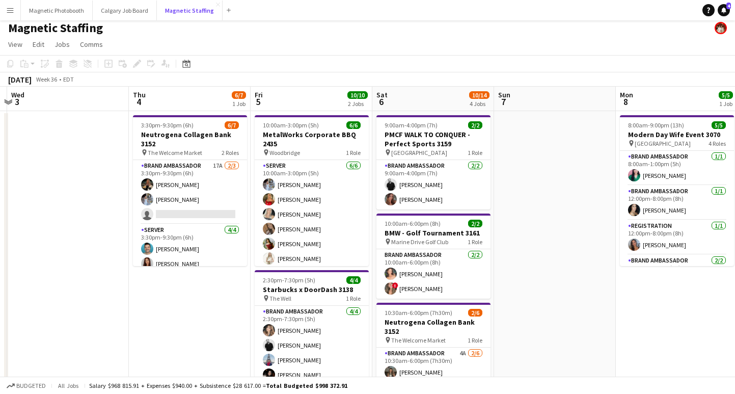
scroll to position [2, 0]
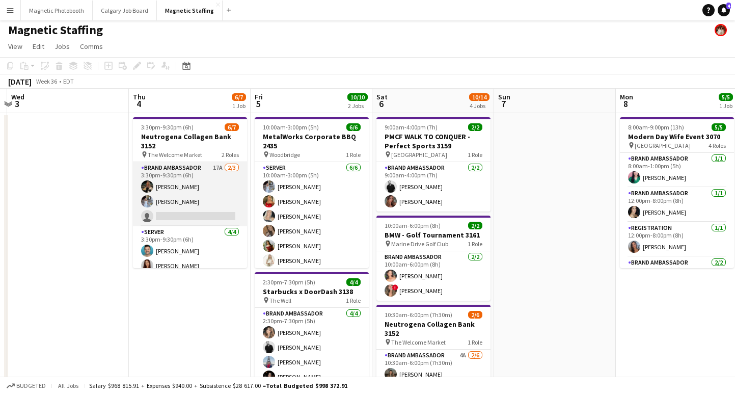
click at [178, 217] on app-card-role "Brand Ambassador 17A [DATE] 3:30pm-9:30pm (6h) [PERSON_NAME] [PERSON_NAME] sing…" at bounding box center [190, 194] width 114 height 64
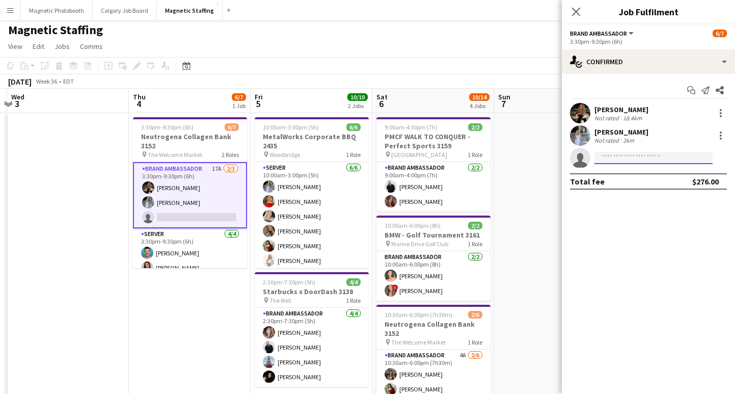
click at [631, 159] on input at bounding box center [653, 158] width 118 height 12
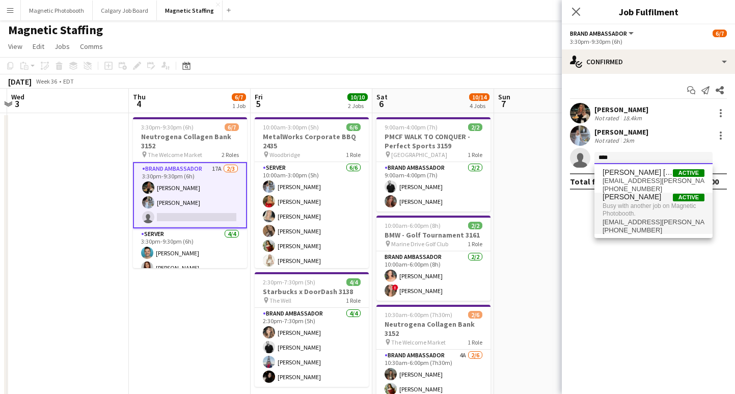
type input "****"
click at [634, 228] on span "[PHONE_NUMBER]" at bounding box center [653, 230] width 102 height 8
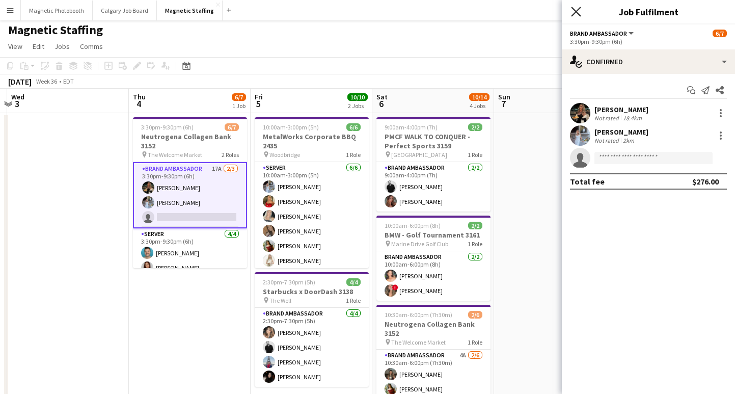
click at [576, 15] on icon "Close pop-in" at bounding box center [576, 12] width 10 height 10
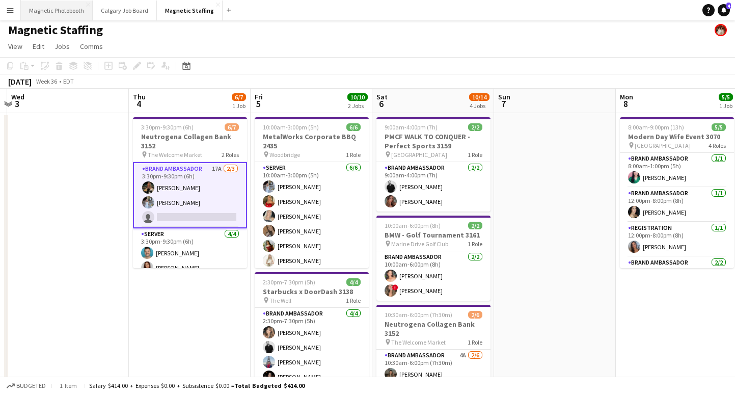
click at [54, 10] on button "Magnetic Photobooth Close" at bounding box center [57, 11] width 72 height 20
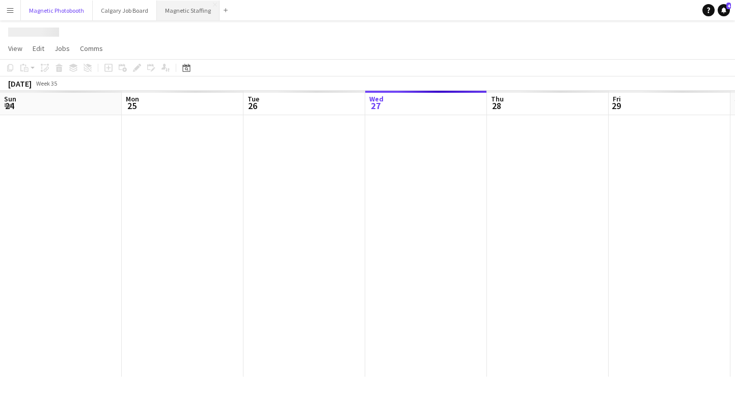
scroll to position [0, 243]
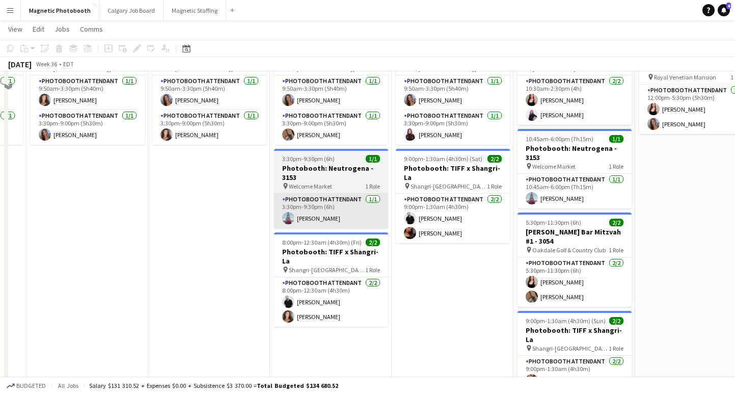
scroll to position [83, 0]
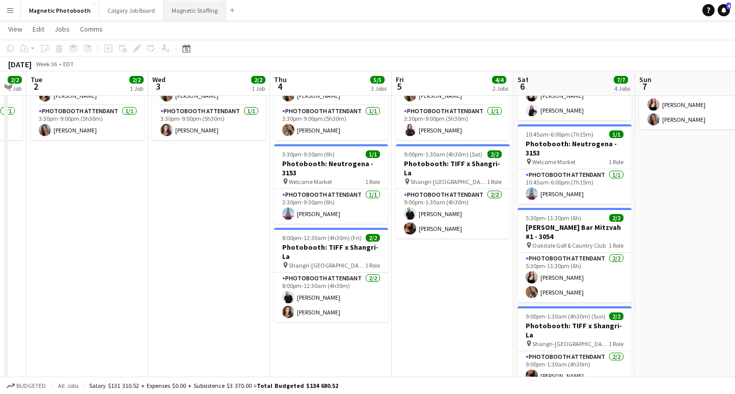
click at [178, 13] on button "Magnetic Staffing Close" at bounding box center [194, 11] width 63 height 20
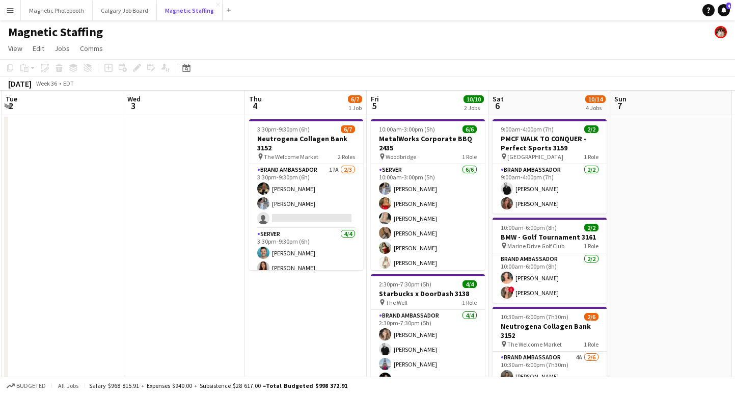
scroll to position [0, 421]
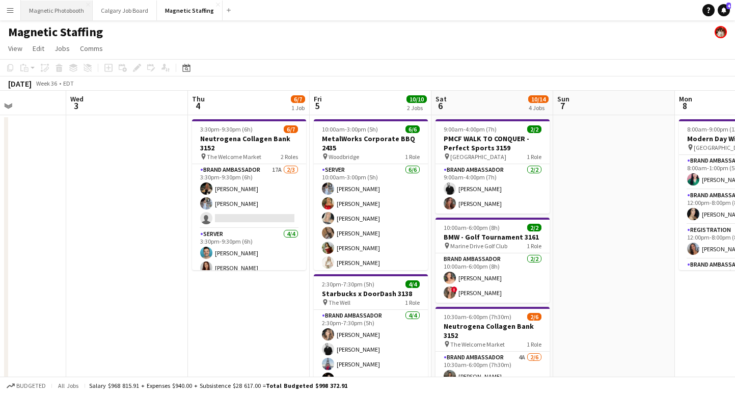
click at [58, 8] on button "Magnetic Photobooth Close" at bounding box center [57, 11] width 72 height 20
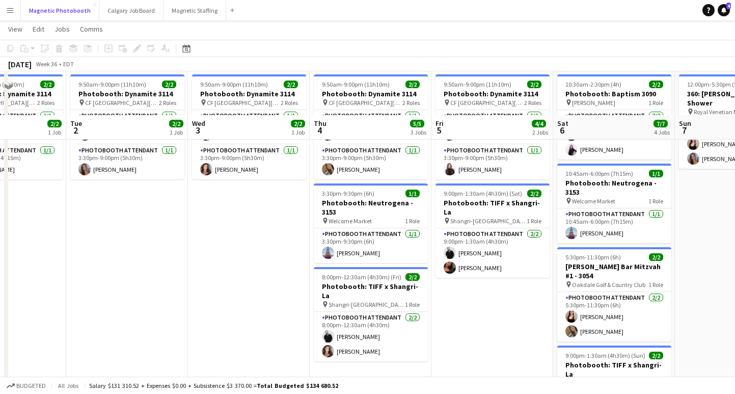
scroll to position [91, 0]
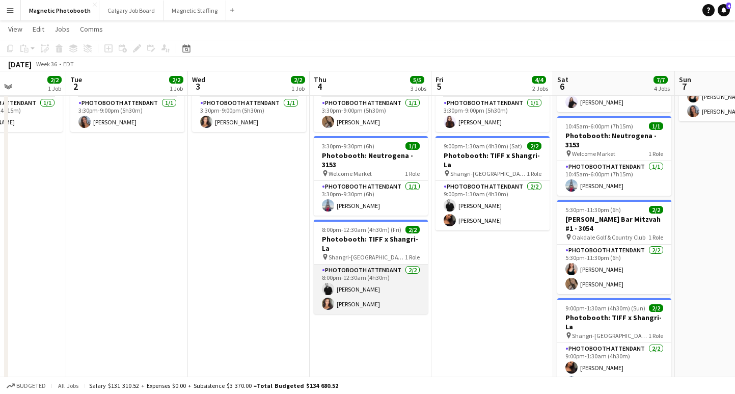
click at [369, 282] on app-card-role "Photobooth Attendant 2/2 8:00pm-12:30am (4h30m) jean-philippe roy Katelynn Espi…" at bounding box center [371, 288] width 114 height 49
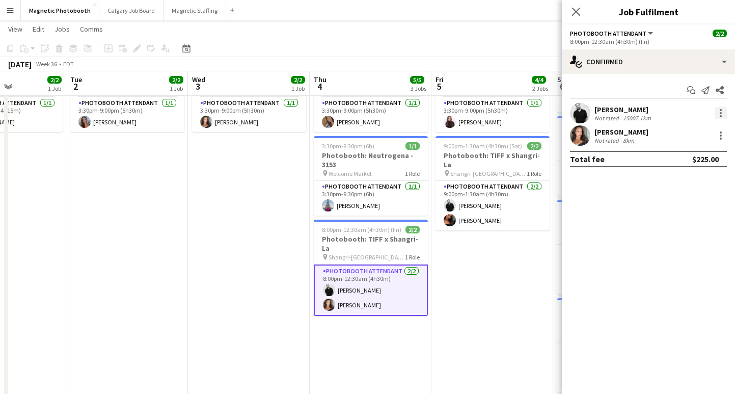
click at [721, 116] on div at bounding box center [721, 116] width 2 height 2
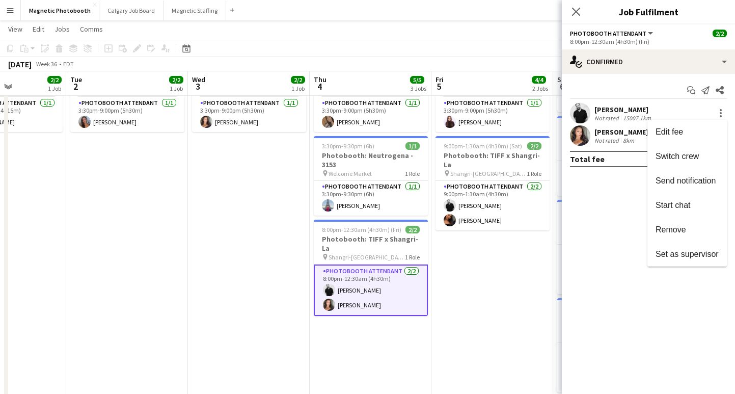
click at [521, 298] on div at bounding box center [367, 197] width 735 height 394
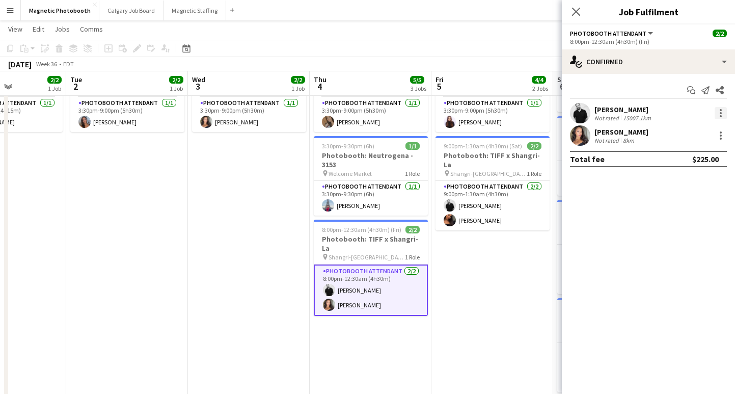
click at [723, 114] on div at bounding box center [720, 113] width 12 height 12
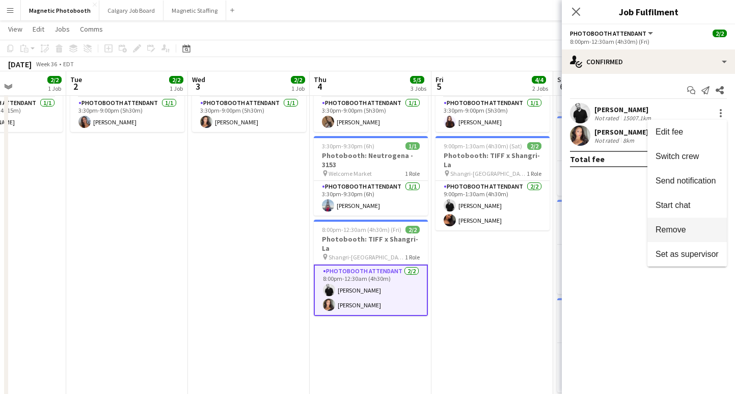
click at [672, 230] on span "Remove" at bounding box center [670, 229] width 31 height 9
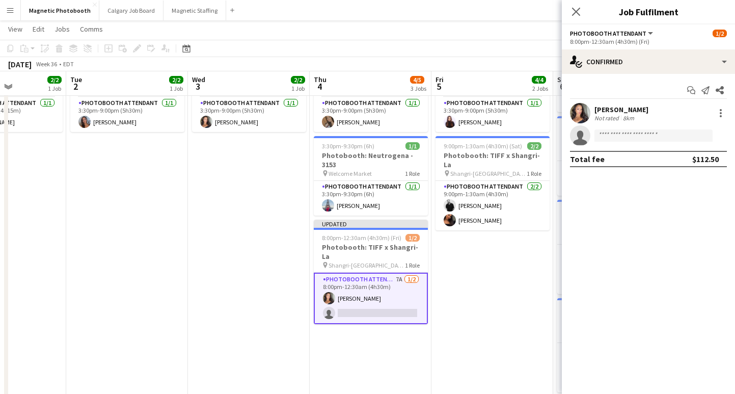
click at [577, 10] on icon "Close pop-in" at bounding box center [576, 12] width 8 height 8
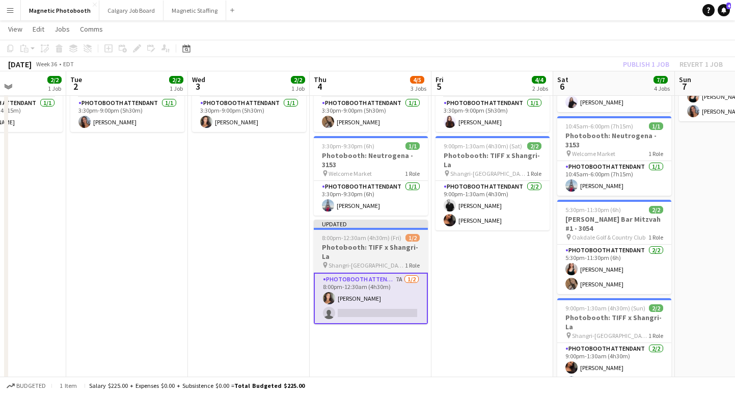
click at [347, 261] on span "Shangri-[GEOGRAPHIC_DATA]" at bounding box center [366, 265] width 76 height 8
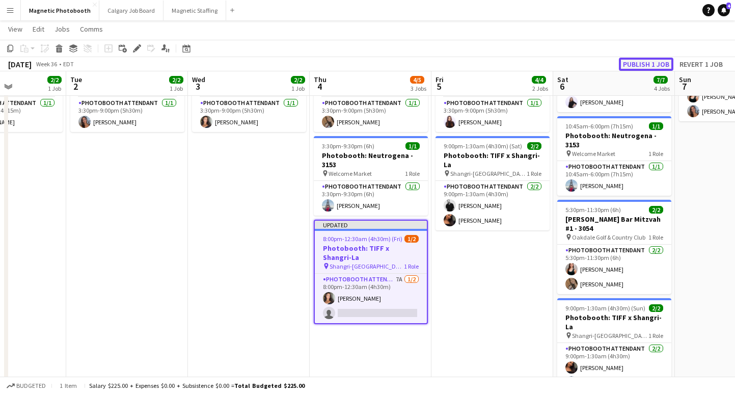
click at [651, 62] on button "Publish 1 job" at bounding box center [646, 64] width 54 height 13
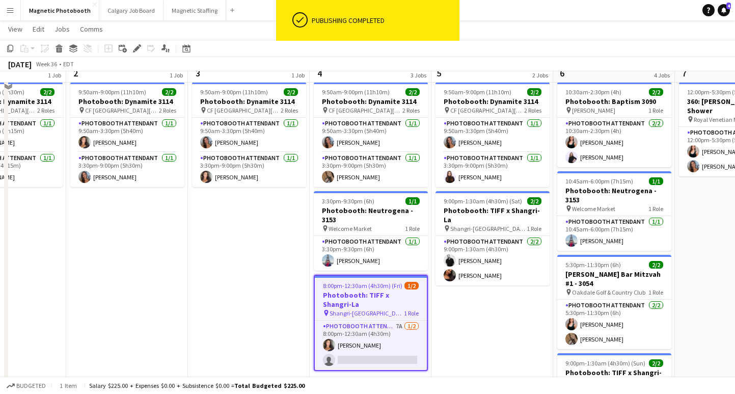
scroll to position [38, 0]
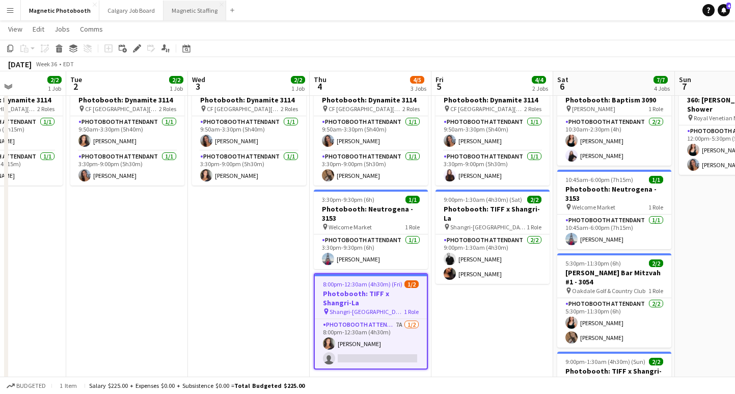
click at [192, 10] on button "Magnetic Staffing Close" at bounding box center [194, 11] width 63 height 20
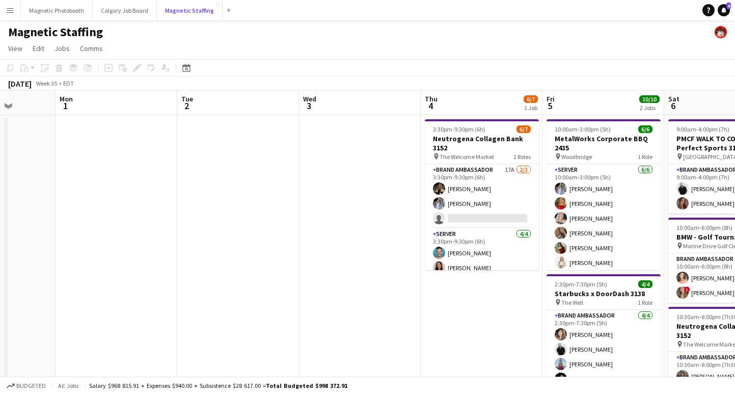
scroll to position [0, 438]
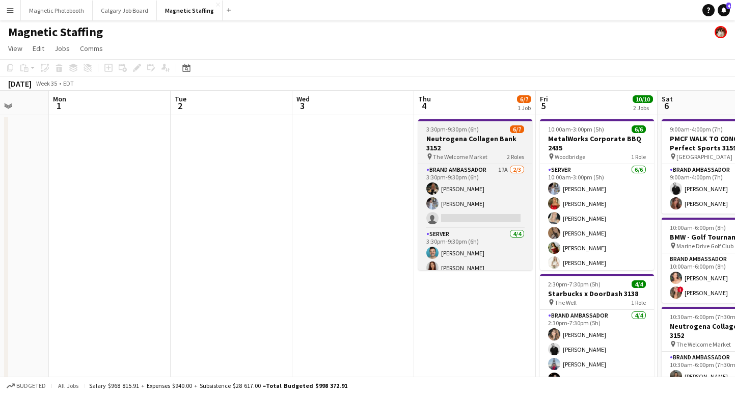
click at [455, 137] on h3 "Neutrogena Collagen Bank 3152" at bounding box center [475, 143] width 114 height 18
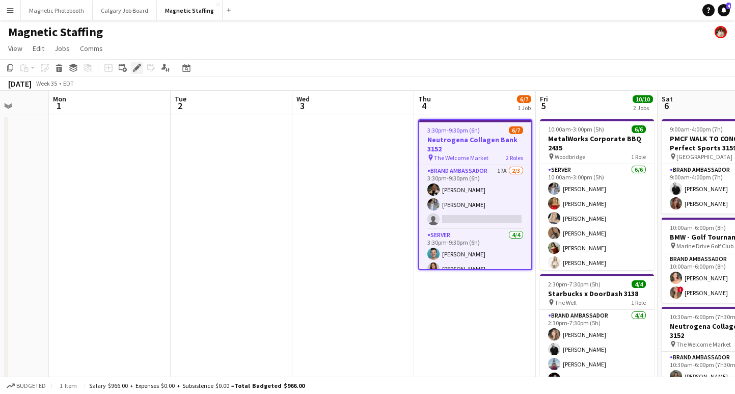
click at [138, 69] on icon "Edit" at bounding box center [137, 68] width 8 height 8
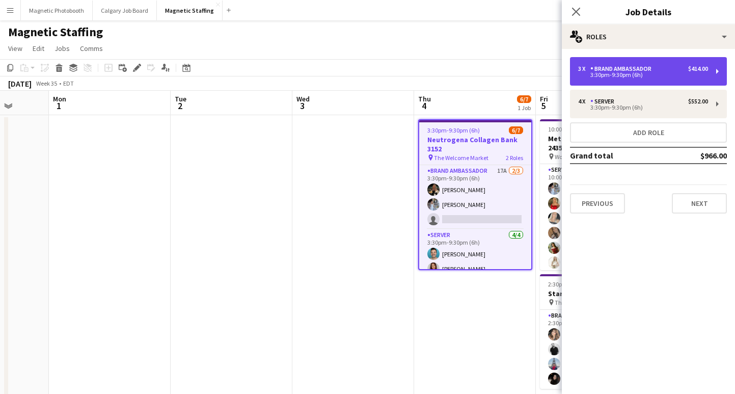
click at [642, 72] on div "Brand Ambassador" at bounding box center [622, 68] width 65 height 7
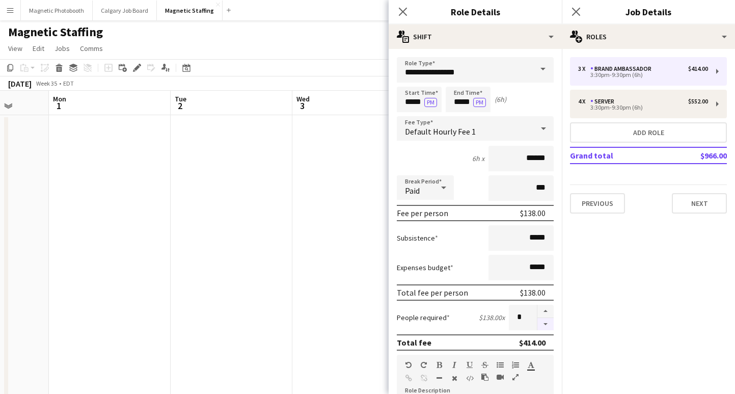
click at [544, 328] on button "button" at bounding box center [545, 324] width 16 height 13
type input "*"
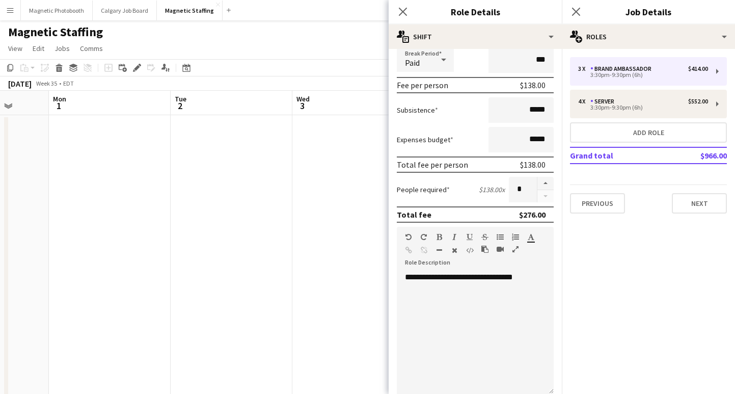
scroll to position [296, 0]
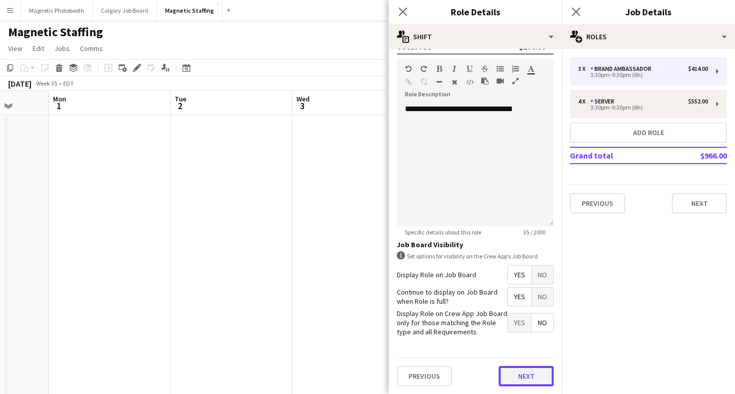
click at [511, 374] on button "Next" at bounding box center [526, 376] width 55 height 20
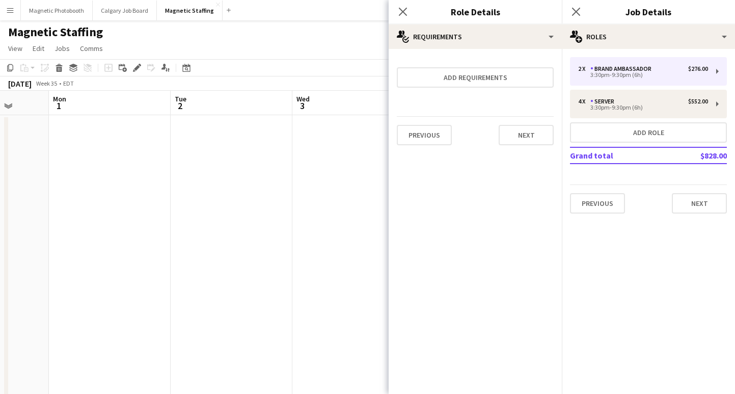
scroll to position [0, 0]
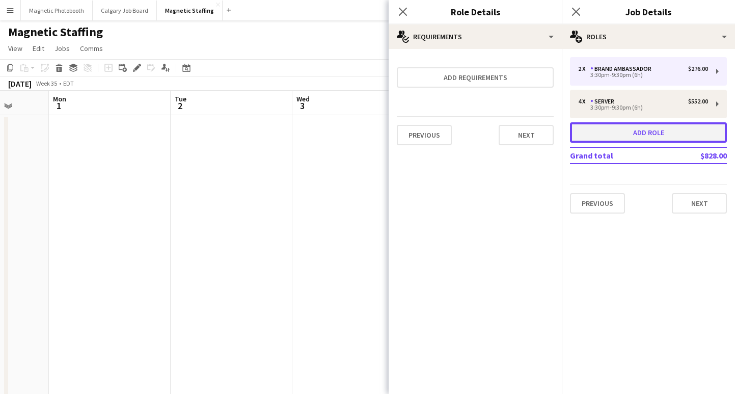
click at [606, 131] on button "Add role" at bounding box center [648, 132] width 157 height 20
type input "**********"
type input "*****"
type input "******"
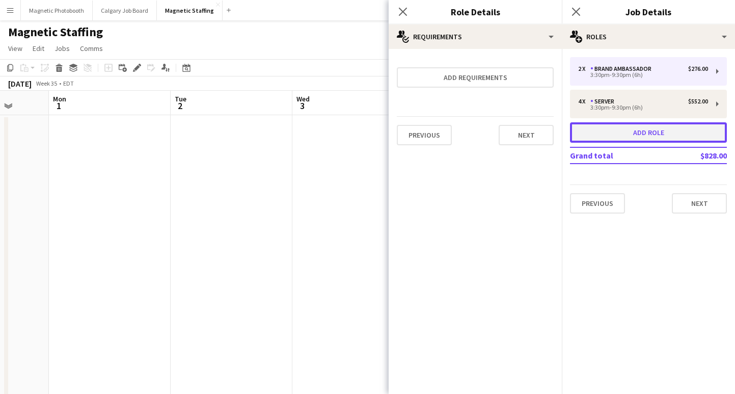
type input "*"
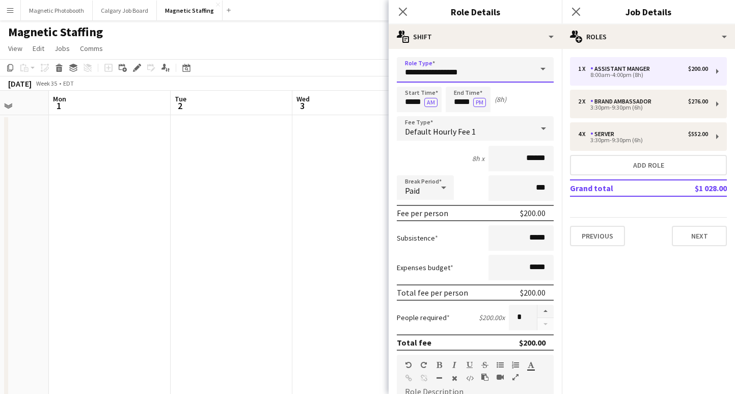
click at [474, 65] on input "**********" at bounding box center [475, 69] width 157 height 25
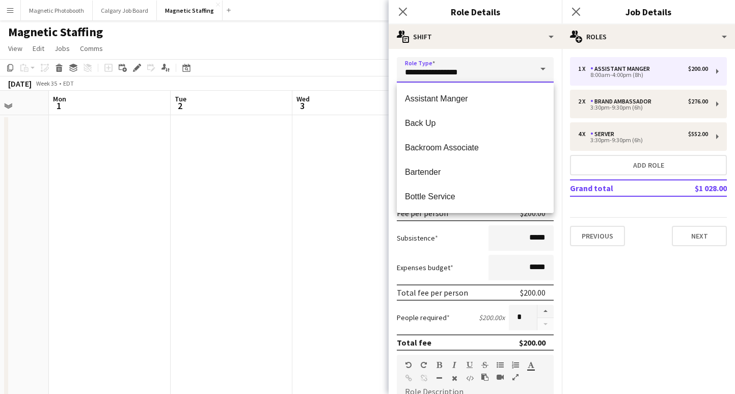
drag, startPoint x: 474, startPoint y: 65, endPoint x: 469, endPoint y: 61, distance: 6.5
click at [469, 63] on input "**********" at bounding box center [475, 69] width 157 height 25
drag, startPoint x: 486, startPoint y: 79, endPoint x: 351, endPoint y: 59, distance: 136.5
click at [351, 59] on body "Menu Boards Boards Boards All jobs Status Workforce Workforce My Workforce Recr…" at bounding box center [367, 340] width 735 height 681
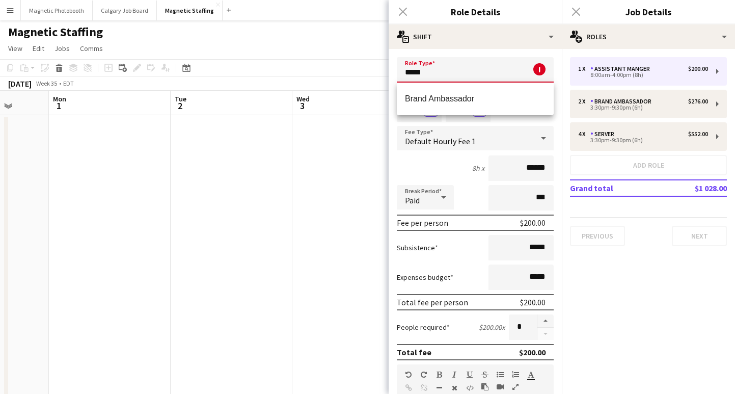
click at [430, 97] on span "Brand Ambassador" at bounding box center [475, 99] width 141 height 10
type input "**********"
type input "******"
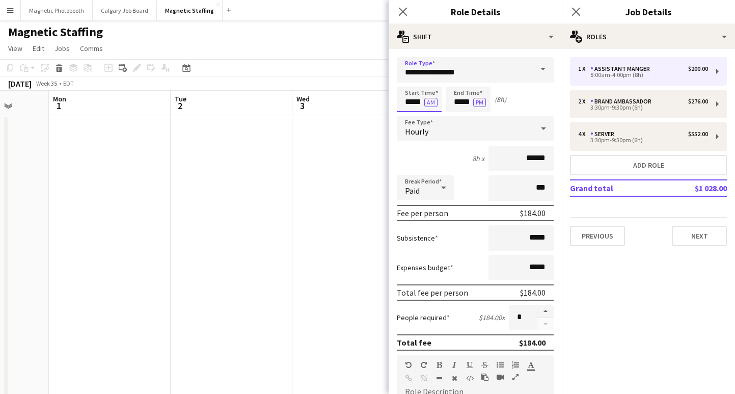
click at [411, 103] on input "*****" at bounding box center [419, 99] width 45 height 25
type input "*****"
click at [430, 105] on button "AM" at bounding box center [430, 102] width 13 height 9
click at [460, 103] on input "*****" at bounding box center [468, 99] width 45 height 25
type input "*****"
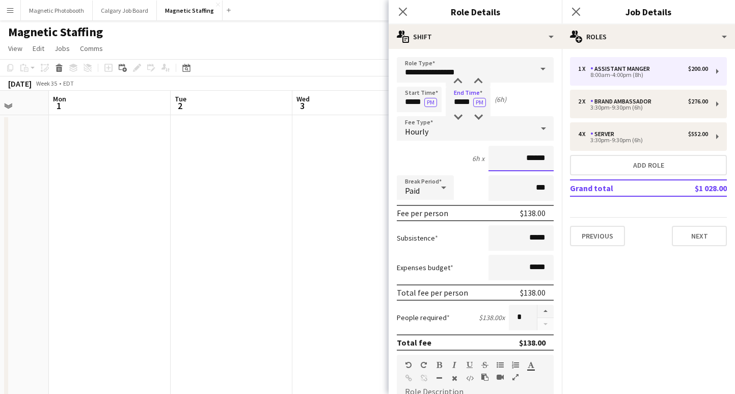
click at [534, 161] on input "******" at bounding box center [520, 158] width 65 height 25
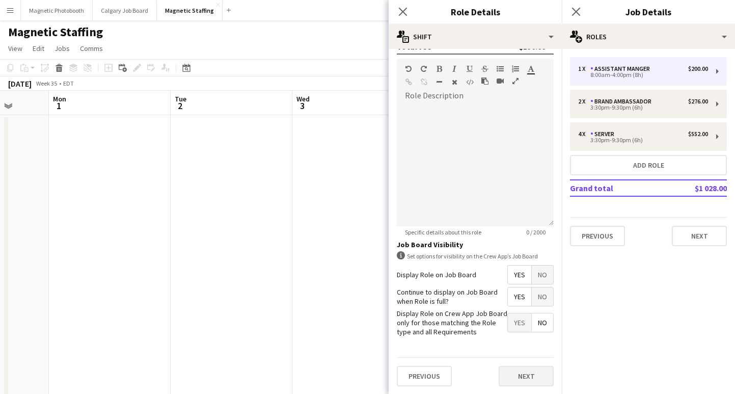
type input "******"
click at [515, 373] on button "Next" at bounding box center [526, 376] width 55 height 20
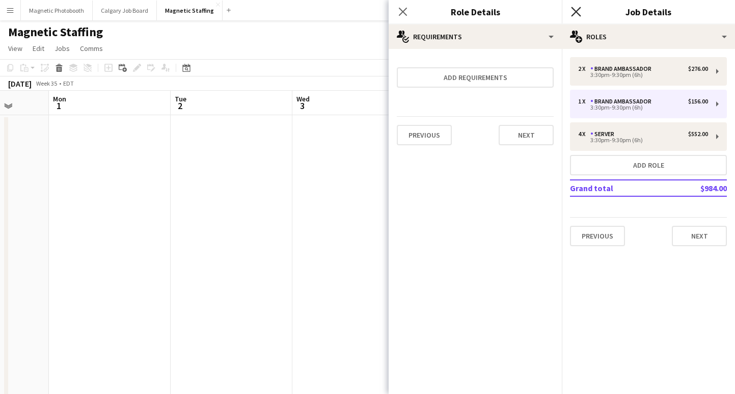
click at [576, 9] on icon "Close pop-in" at bounding box center [576, 12] width 10 height 10
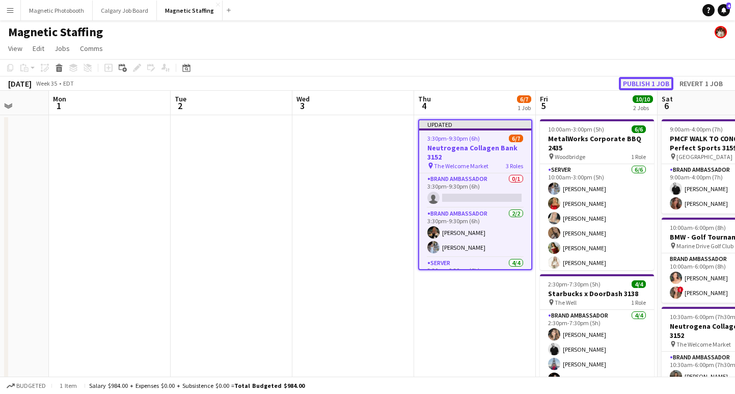
click at [632, 86] on button "Publish 1 job" at bounding box center [646, 83] width 54 height 13
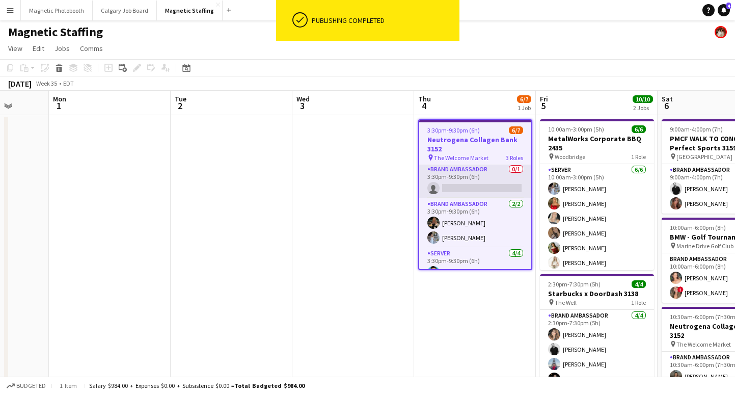
scroll to position [1, 0]
click at [487, 185] on app-card-role "Brand Ambassador 0/1 3:30pm-9:30pm (6h) single-neutral-actions" at bounding box center [475, 181] width 112 height 35
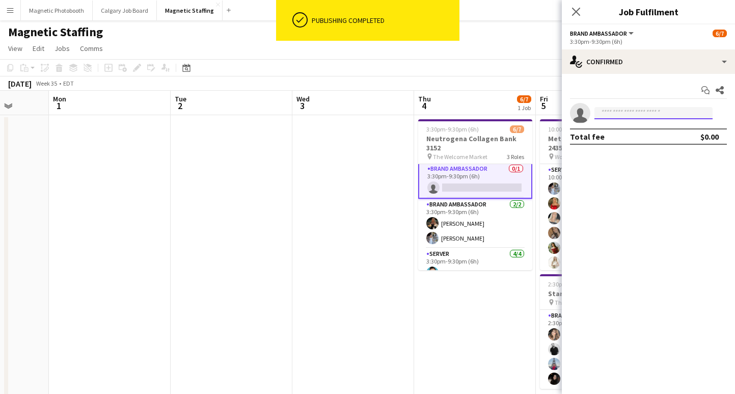
click at [639, 115] on input at bounding box center [653, 113] width 118 height 12
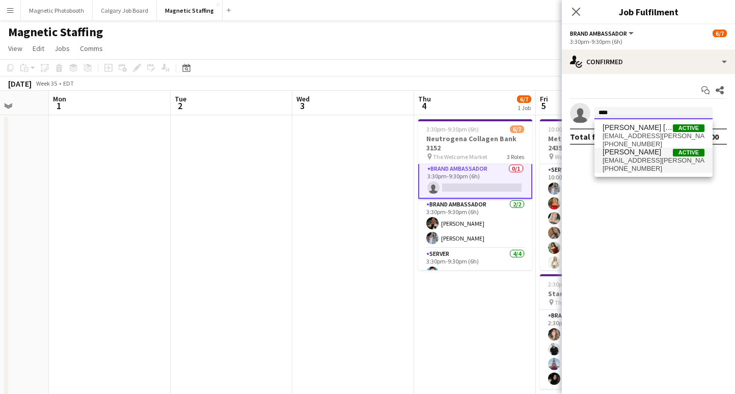
type input "****"
click at [650, 164] on span "[PHONE_NUMBER]" at bounding box center [653, 168] width 102 height 8
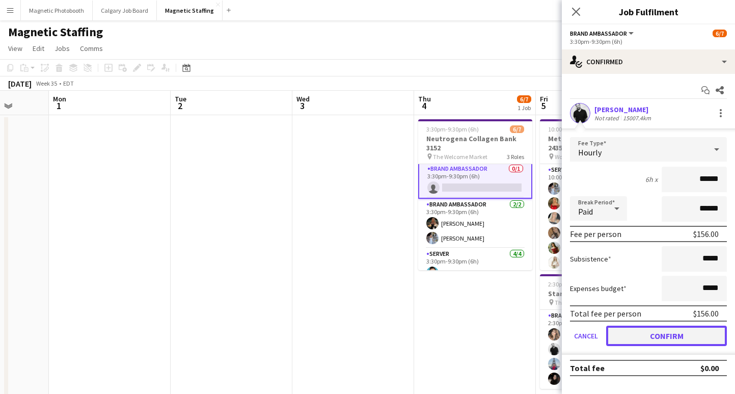
click at [655, 335] on button "Confirm" at bounding box center [666, 335] width 121 height 20
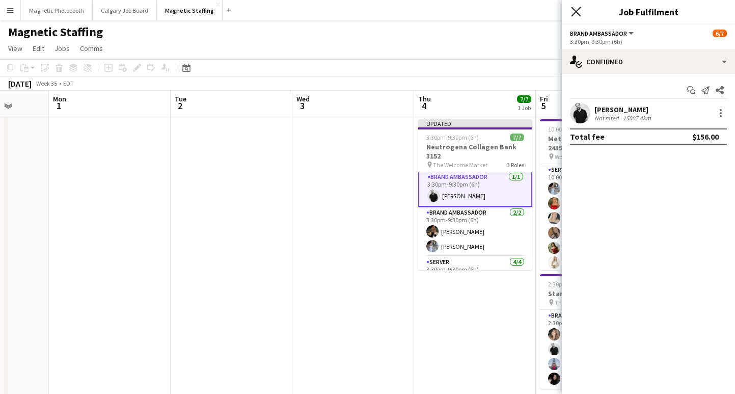
click at [579, 8] on icon "Close pop-in" at bounding box center [576, 12] width 10 height 10
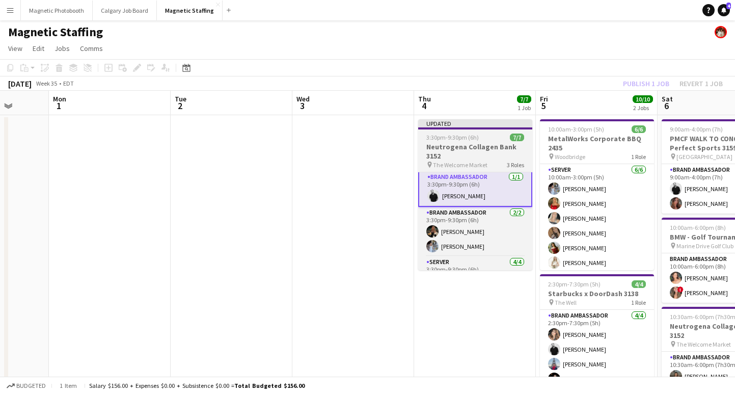
click at [503, 135] on div "3:30pm-9:30pm (6h) 7/7" at bounding box center [475, 137] width 114 height 8
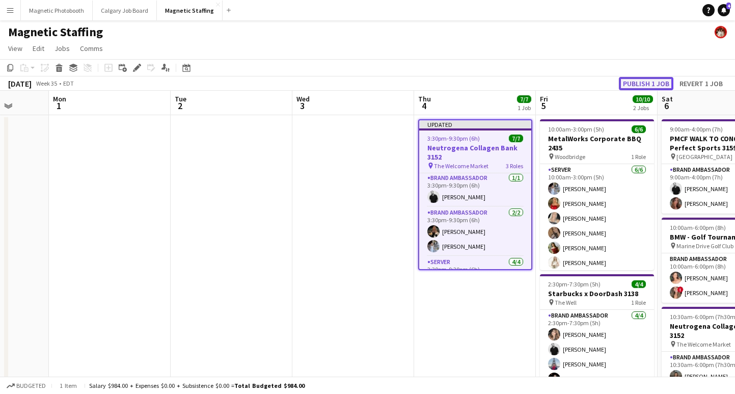
click at [642, 84] on button "Publish 1 job" at bounding box center [646, 83] width 54 height 13
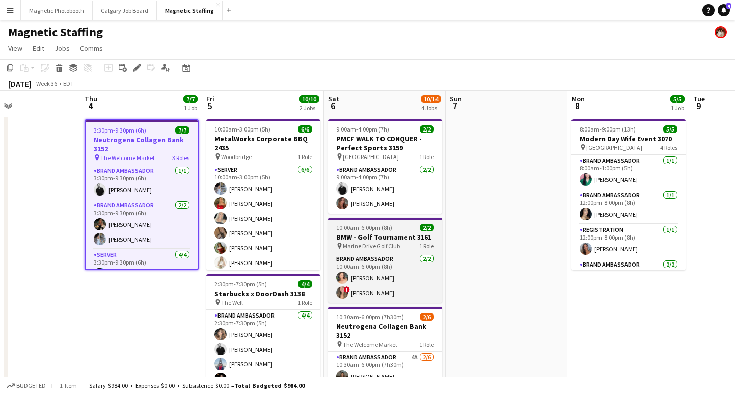
scroll to position [3, 0]
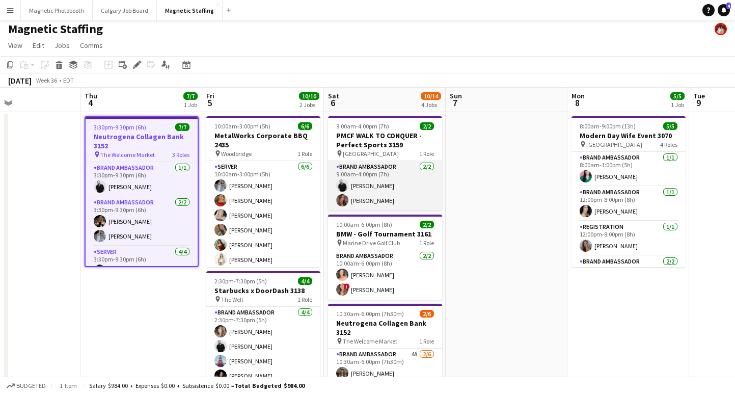
click at [405, 190] on app-card-role "Brand Ambassador 2/2 9:00am-4:00pm (7h) jean-philippe roy Meghan Cossmann" at bounding box center [385, 185] width 114 height 49
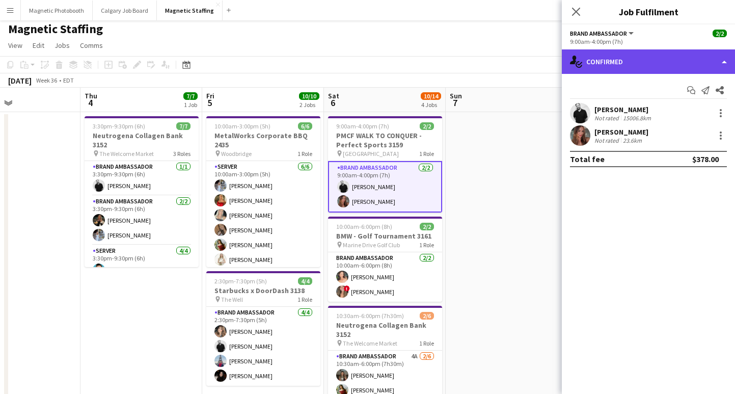
click at [661, 68] on div "single-neutral-actions-check-2 Confirmed" at bounding box center [648, 61] width 173 height 24
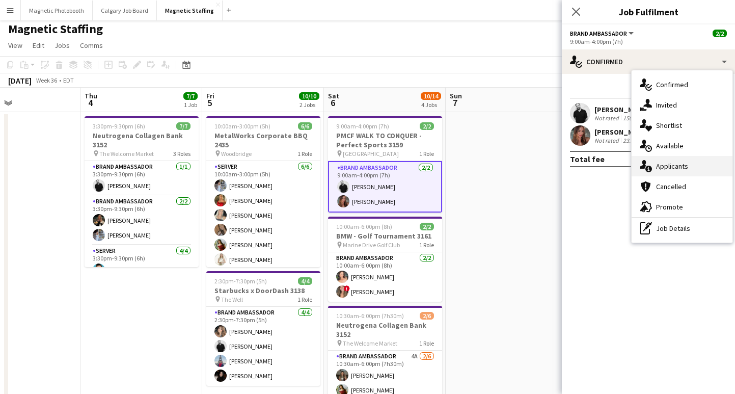
click at [694, 168] on div "single-neutral-actions-information Applicants" at bounding box center [681, 166] width 101 height 20
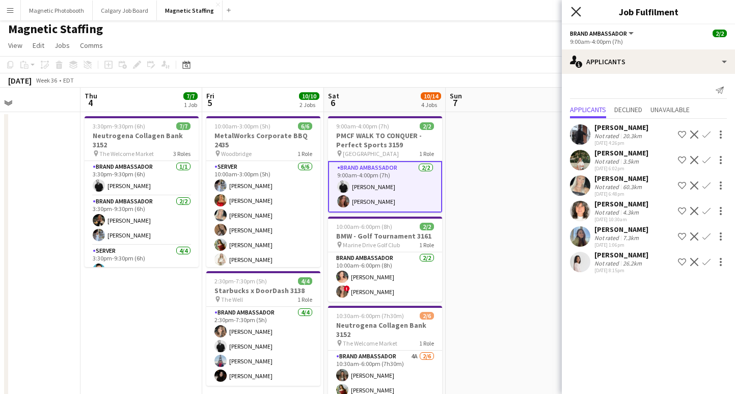
click at [575, 12] on icon at bounding box center [576, 12] width 10 height 10
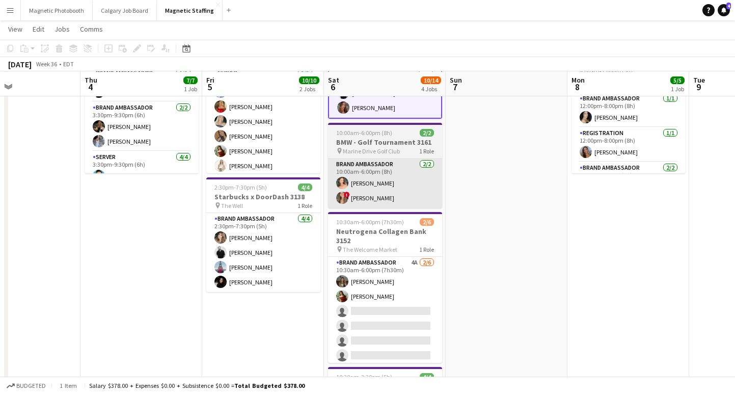
scroll to position [96, 0]
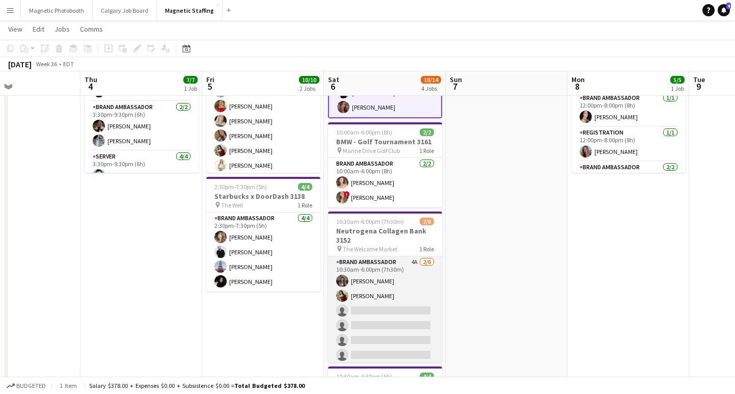
click at [383, 327] on app-card-role "Brand Ambassador 4A [DATE] 10:30am-6:00pm (7h30m) [PERSON_NAME] [PERSON_NAME] s…" at bounding box center [385, 310] width 114 height 108
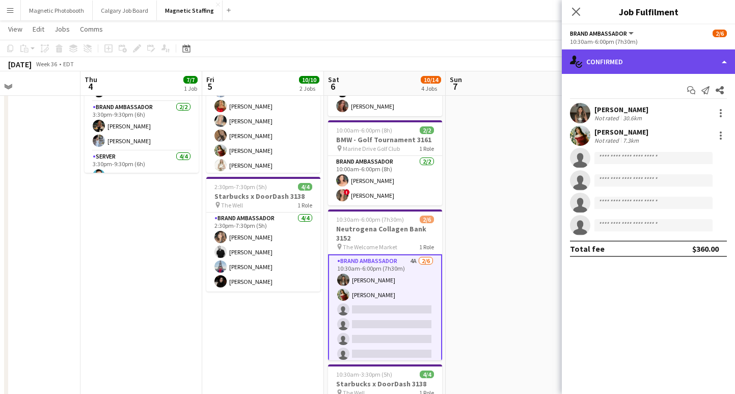
click at [608, 63] on div "single-neutral-actions-check-2 Confirmed" at bounding box center [648, 61] width 173 height 24
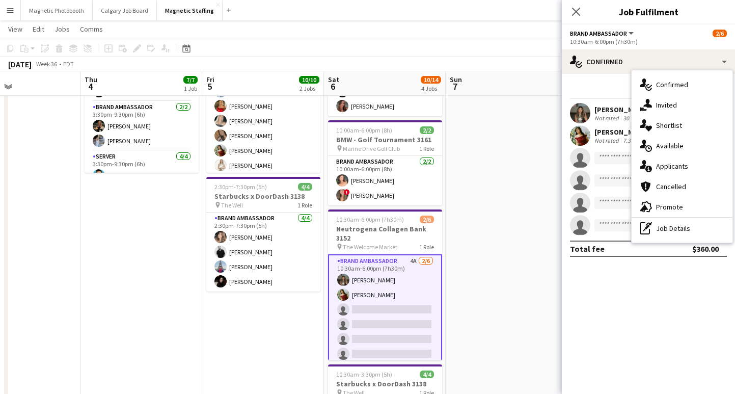
click at [665, 167] on div "single-neutral-actions-information Applicants" at bounding box center [681, 166] width 101 height 20
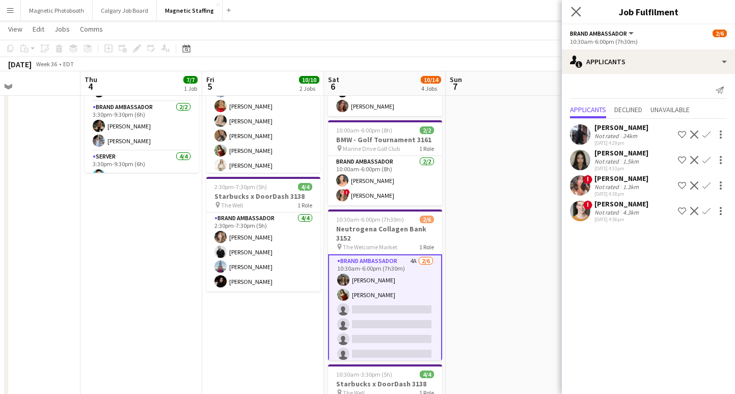
click at [576, 6] on app-icon "Close pop-in" at bounding box center [576, 12] width 15 height 15
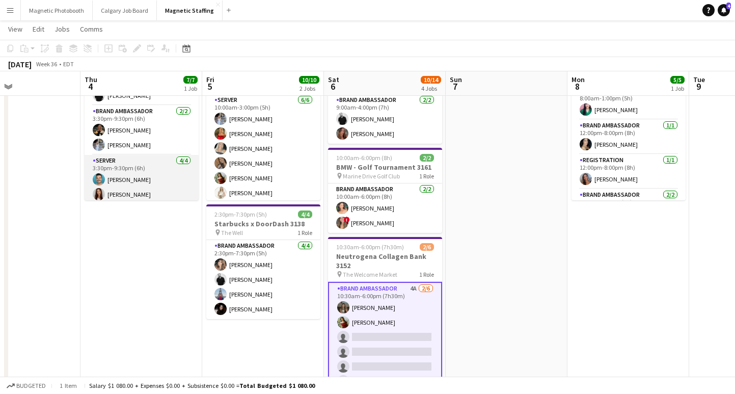
scroll to position [0, 0]
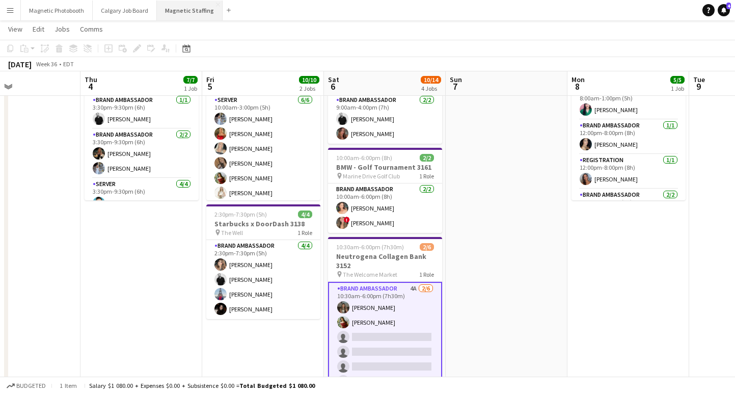
click at [187, 12] on button "Magnetic Staffing Close" at bounding box center [190, 11] width 66 height 20
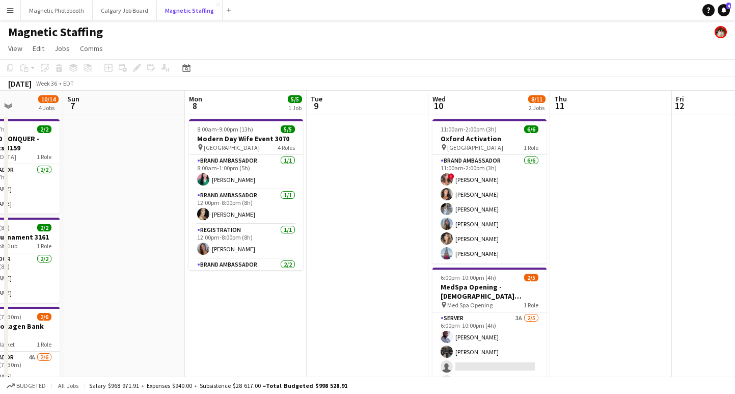
scroll to position [0, 424]
click at [59, 15] on button "Magnetic Photobooth Close" at bounding box center [57, 11] width 72 height 20
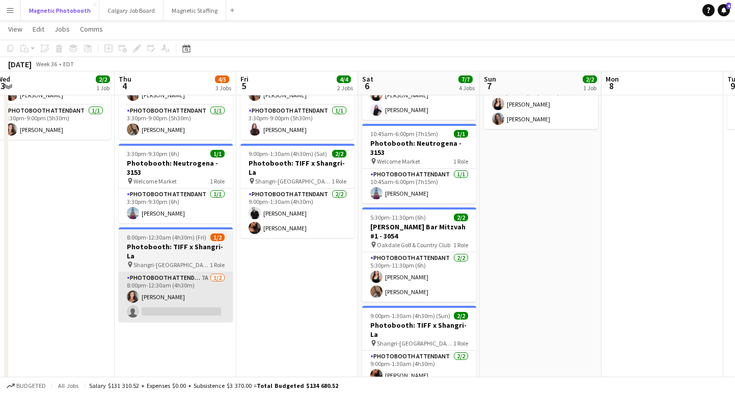
scroll to position [83, 0]
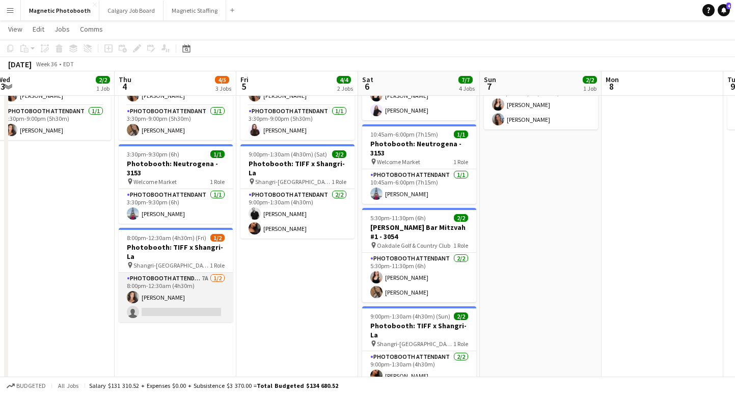
click at [193, 293] on app-card-role "Photobooth Attendant 7A 1/2 8:00pm-12:30am (4h30m) Katelynn Espinosa single-neu…" at bounding box center [176, 296] width 114 height 49
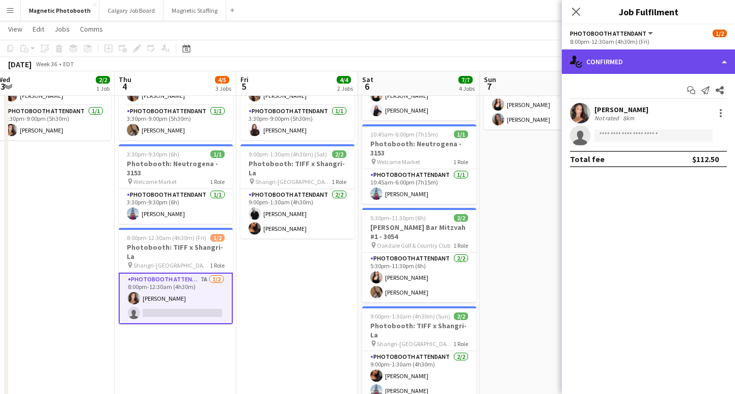
click at [647, 59] on div "single-neutral-actions-check-2 Confirmed" at bounding box center [648, 61] width 173 height 24
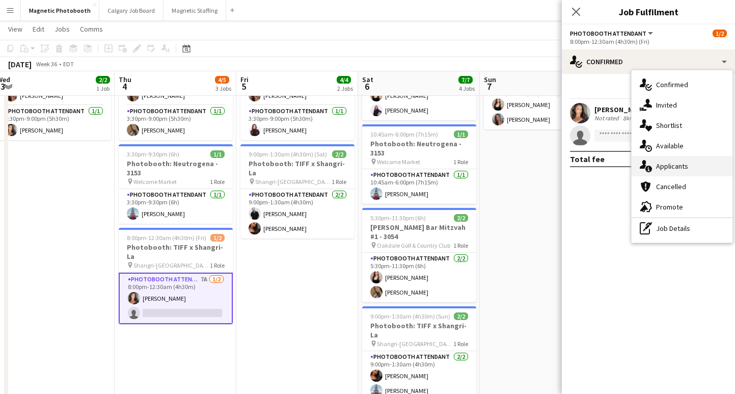
click at [676, 166] on div "single-neutral-actions-information Applicants" at bounding box center [681, 166] width 101 height 20
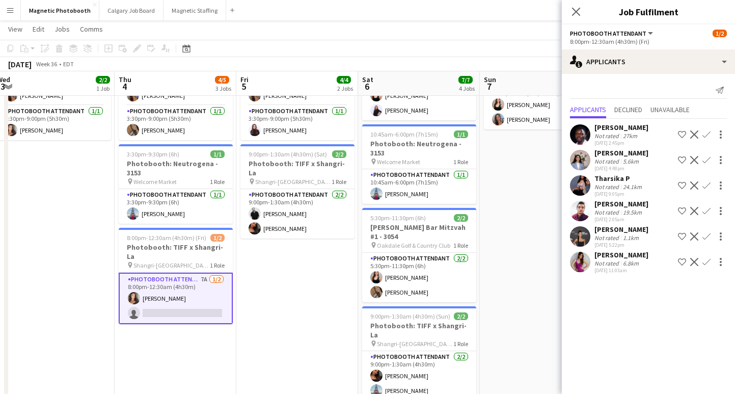
click at [622, 208] on div "19.5km" at bounding box center [632, 212] width 23 height 8
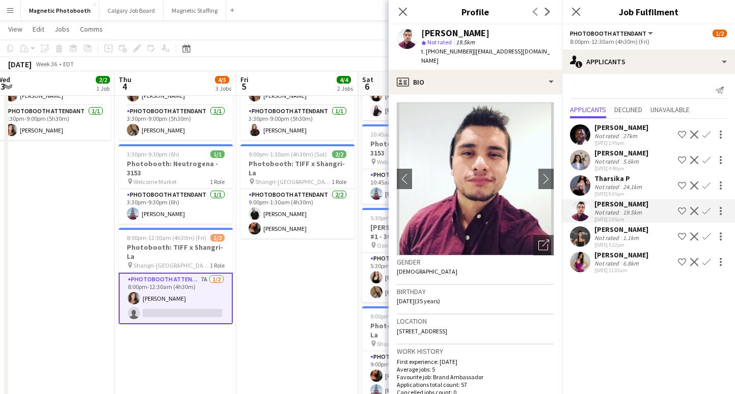
click at [618, 235] on div "Not rated" at bounding box center [607, 238] width 26 height 8
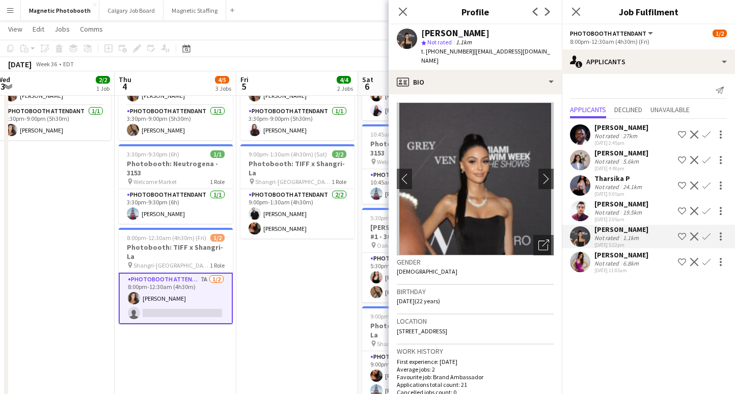
click at [618, 164] on div "Not rated" at bounding box center [607, 161] width 26 height 8
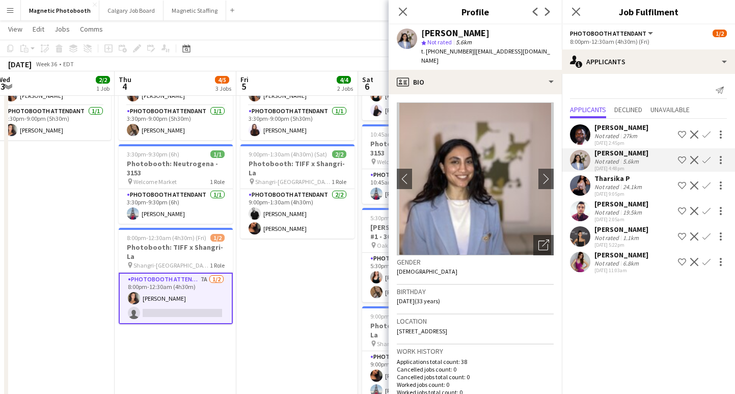
click at [619, 129] on div "[PERSON_NAME]" at bounding box center [621, 127] width 54 height 9
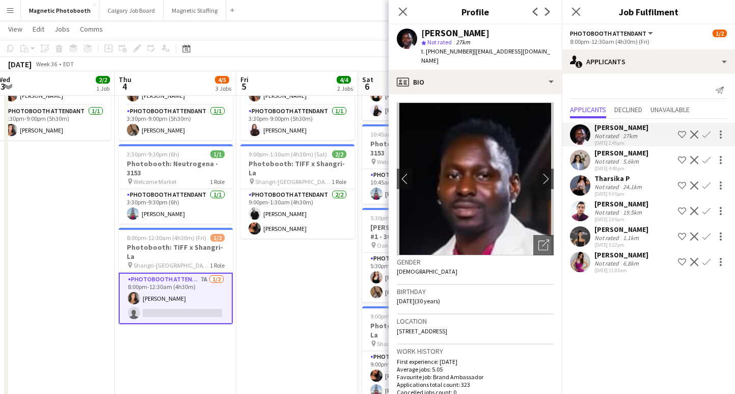
click at [610, 259] on div "Not rated" at bounding box center [607, 263] width 26 height 8
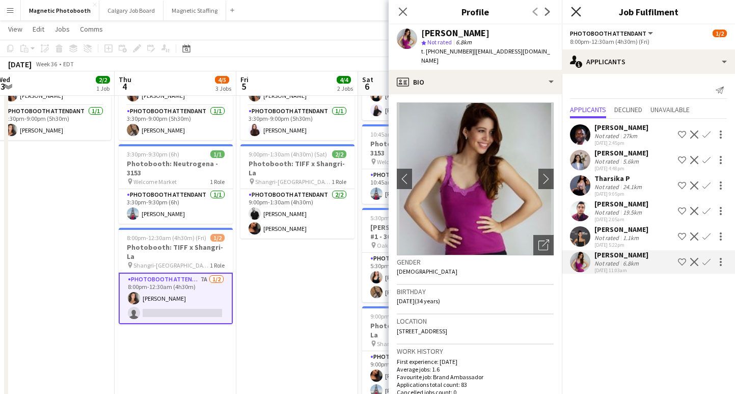
click at [576, 9] on icon "Close pop-in" at bounding box center [576, 12] width 10 height 10
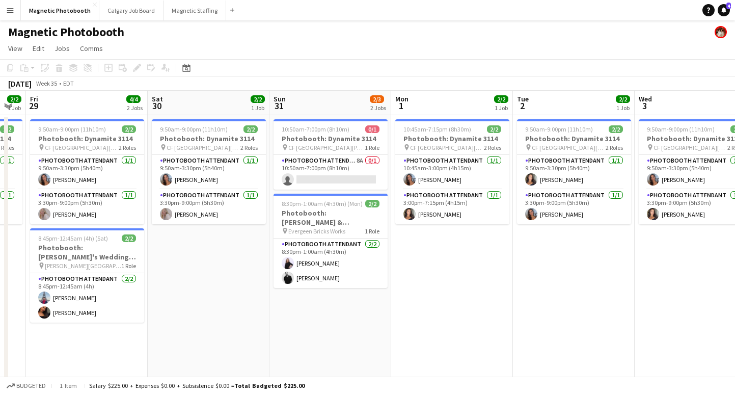
scroll to position [0, 252]
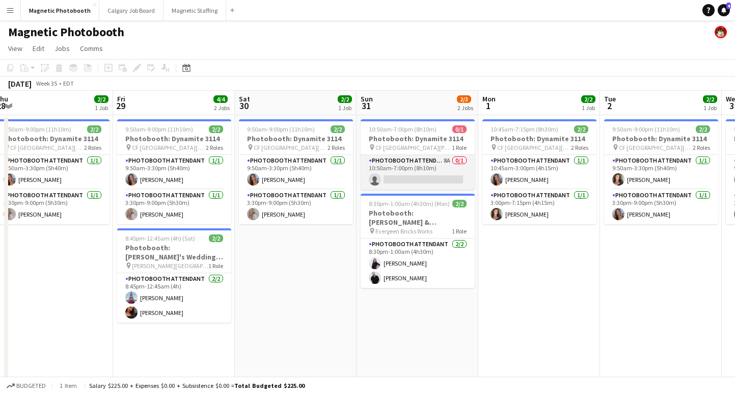
click at [425, 175] on app-card-role "Photobooth Attendant 8A 0/1 10:50am-7:00pm (8h10m) single-neutral-actions" at bounding box center [418, 172] width 114 height 35
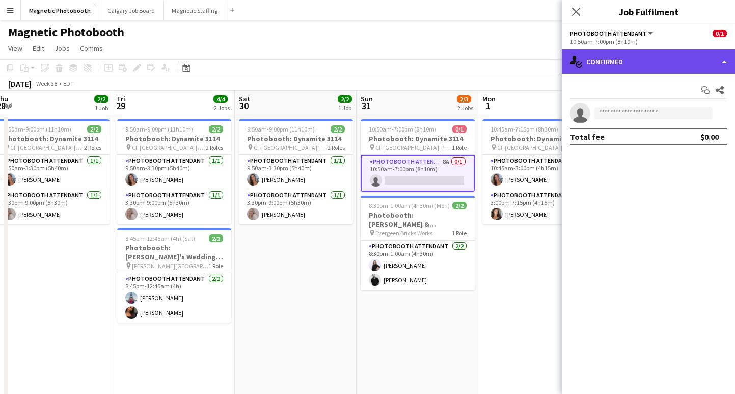
click at [647, 62] on div "single-neutral-actions-check-2 Confirmed" at bounding box center [648, 61] width 173 height 24
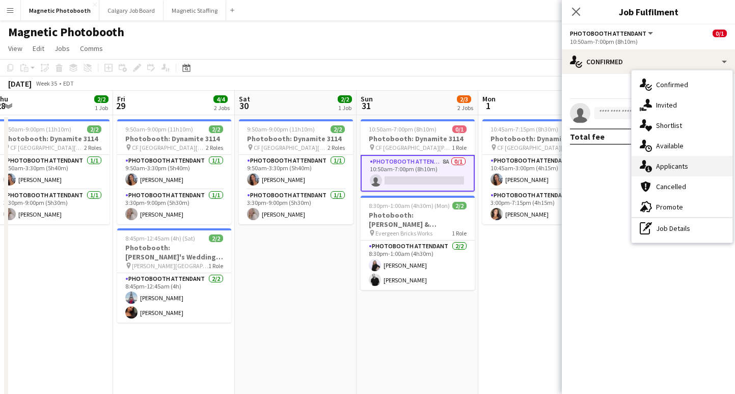
click at [683, 167] on div "single-neutral-actions-information Applicants" at bounding box center [681, 166] width 101 height 20
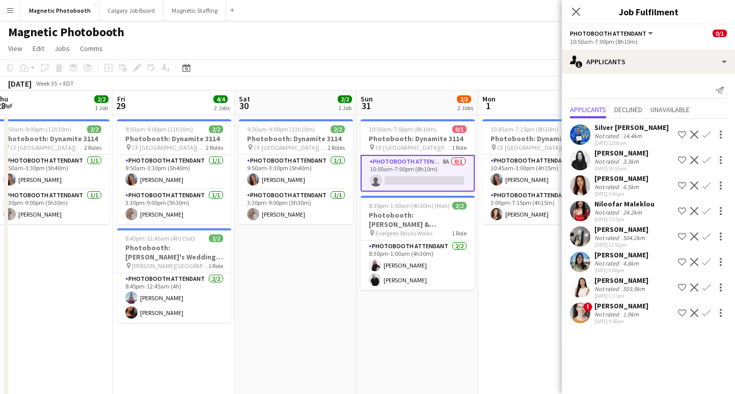
click at [621, 158] on div "3.3km" at bounding box center [631, 161] width 20 height 8
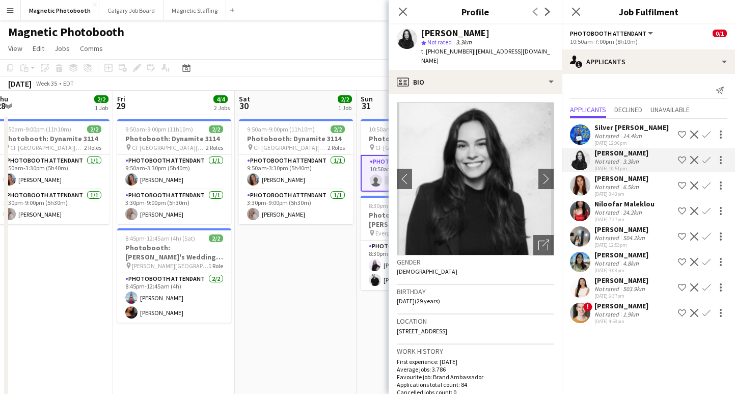
click at [705, 160] on app-icon "Confirm" at bounding box center [706, 160] width 8 height 8
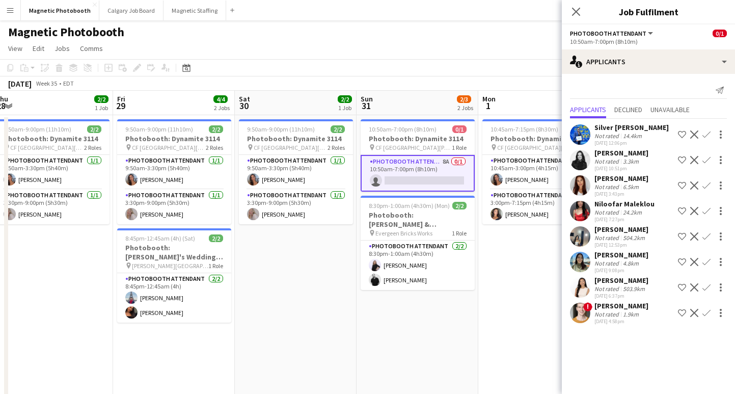
click at [705, 160] on app-icon "Confirm" at bounding box center [706, 160] width 8 height 8
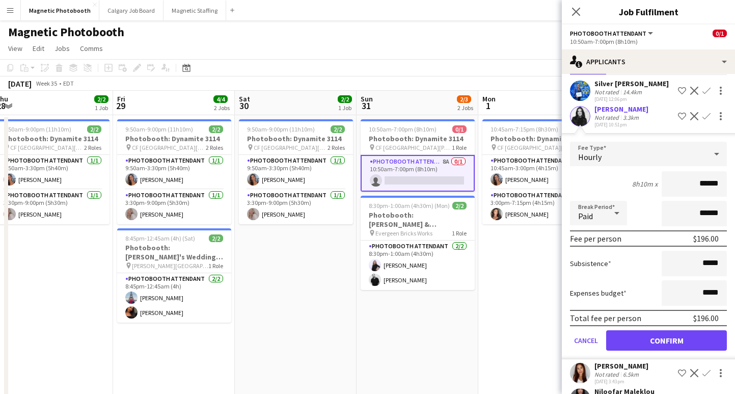
scroll to position [57, 0]
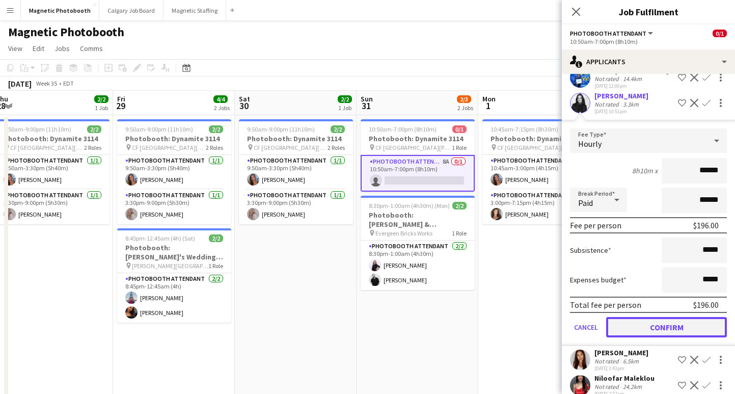
click at [625, 328] on button "Confirm" at bounding box center [666, 327] width 121 height 20
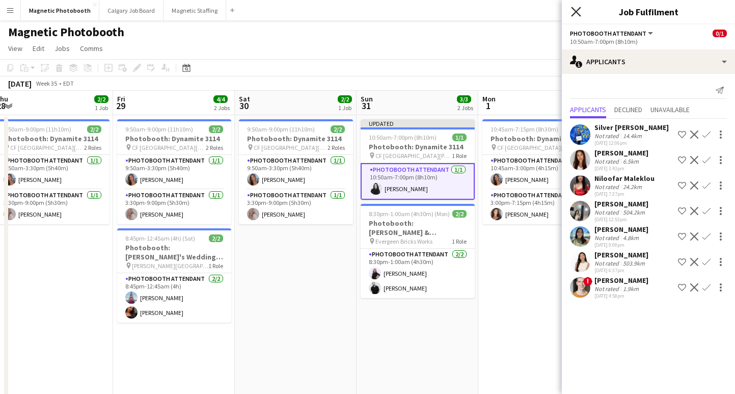
click at [575, 14] on icon "Close pop-in" at bounding box center [576, 12] width 10 height 10
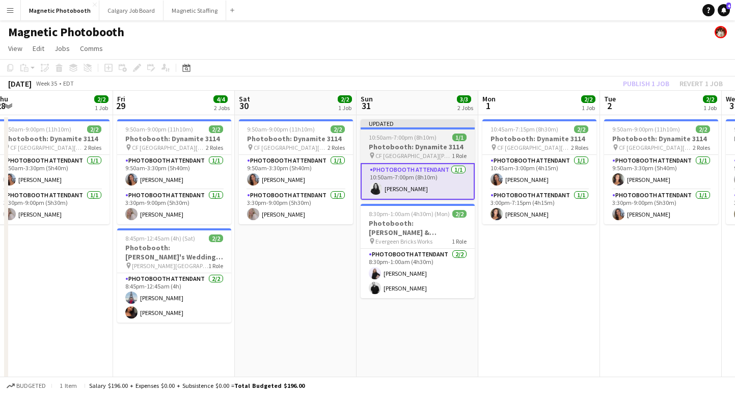
click at [435, 149] on h3 "Photobooth: Dynamite 3114" at bounding box center [418, 146] width 114 height 9
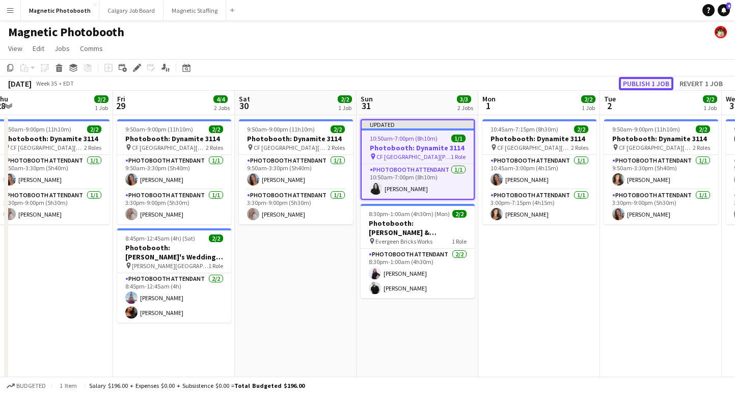
click at [651, 82] on button "Publish 1 job" at bounding box center [646, 83] width 54 height 13
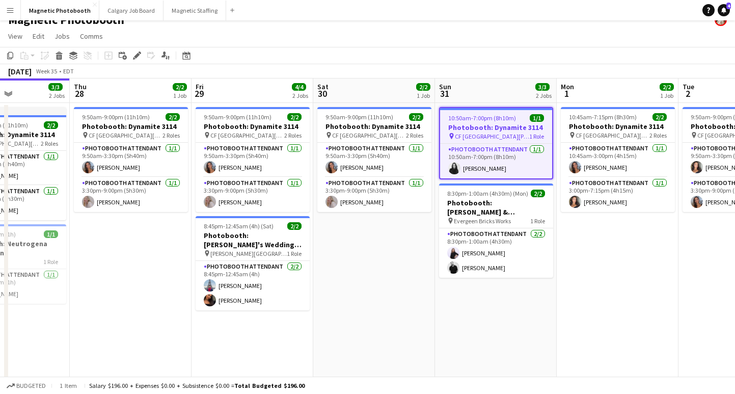
scroll to position [0, 282]
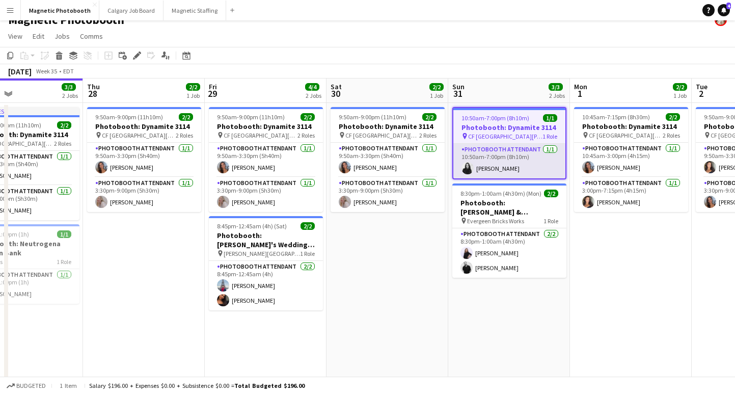
click at [487, 169] on app-card-role "Photobooth Attendant 1/1 10:50am-7:00pm (8h10m) Anne Danon" at bounding box center [509, 161] width 112 height 35
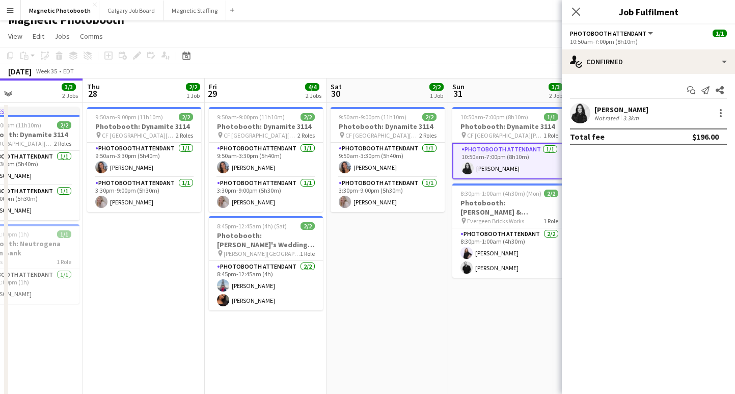
click at [601, 111] on div "Anne Danon" at bounding box center [621, 109] width 54 height 9
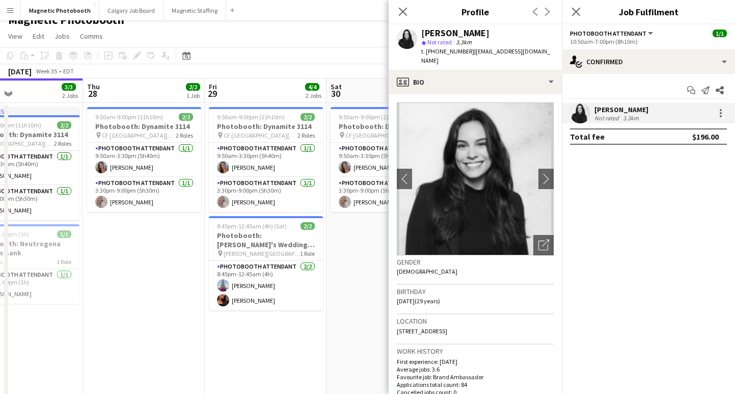
click at [628, 118] on div "3.3km" at bounding box center [631, 118] width 20 height 8
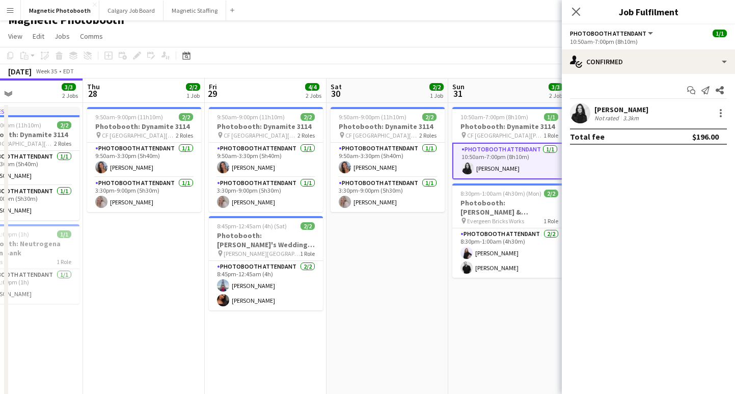
click at [628, 119] on div "3.3km" at bounding box center [631, 118] width 20 height 8
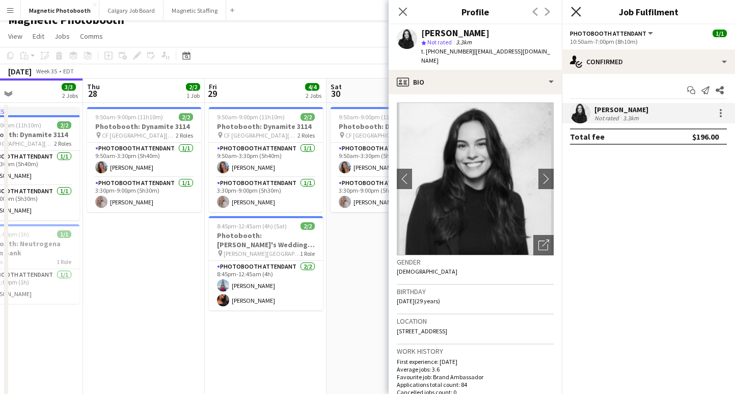
click at [571, 11] on icon "Close pop-in" at bounding box center [576, 12] width 10 height 10
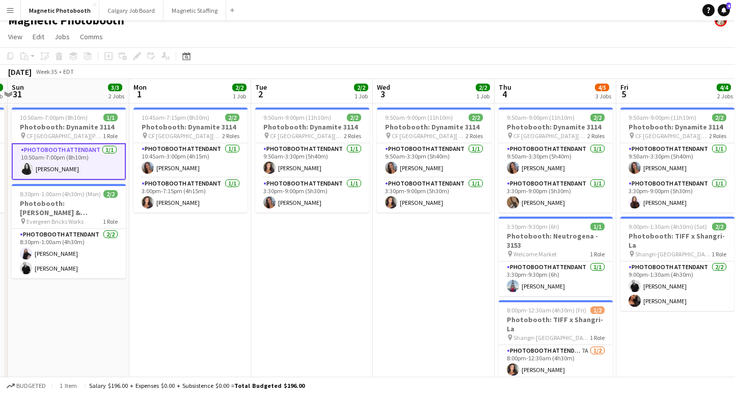
scroll to position [0, 292]
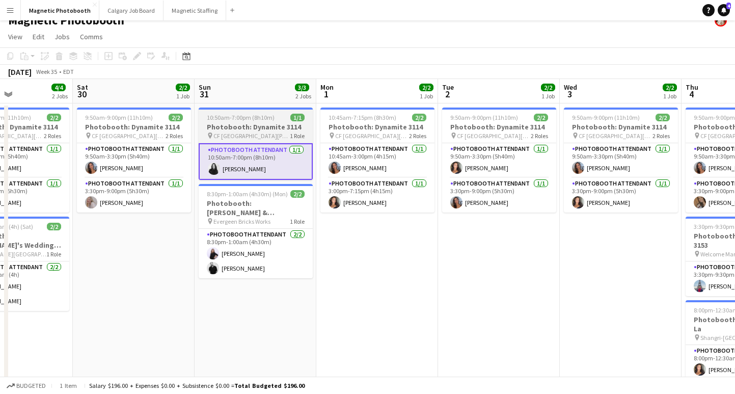
click at [264, 132] on span "CF [GEOGRAPHIC_DATA][PERSON_NAME]" at bounding box center [251, 136] width 76 height 8
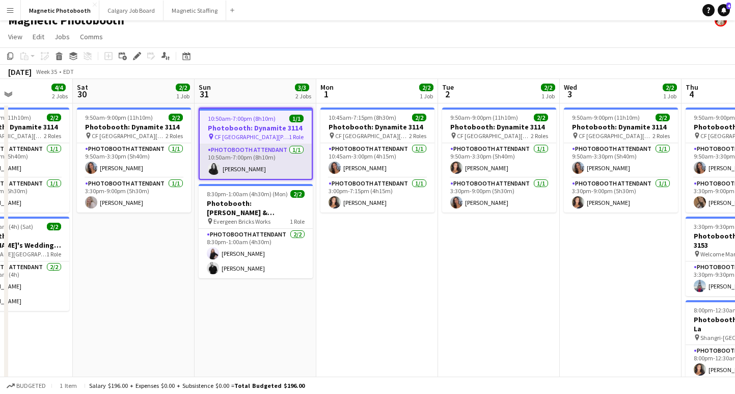
click at [265, 169] on app-card-role "Photobooth Attendant 1/1 10:50am-7:00pm (8h10m) Anne Danon" at bounding box center [256, 161] width 112 height 35
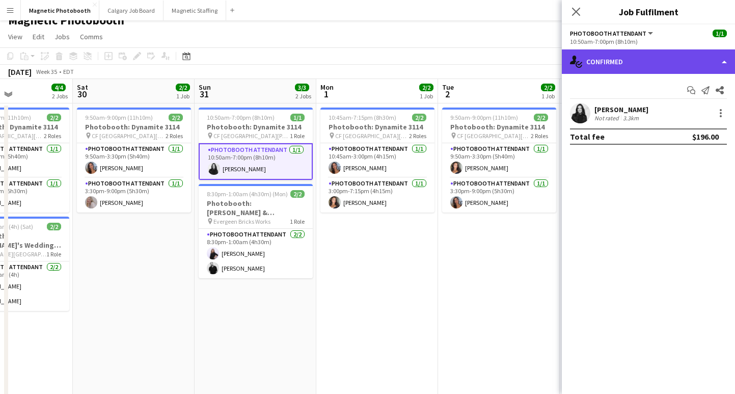
click at [644, 69] on div "single-neutral-actions-check-2 Confirmed" at bounding box center [648, 61] width 173 height 24
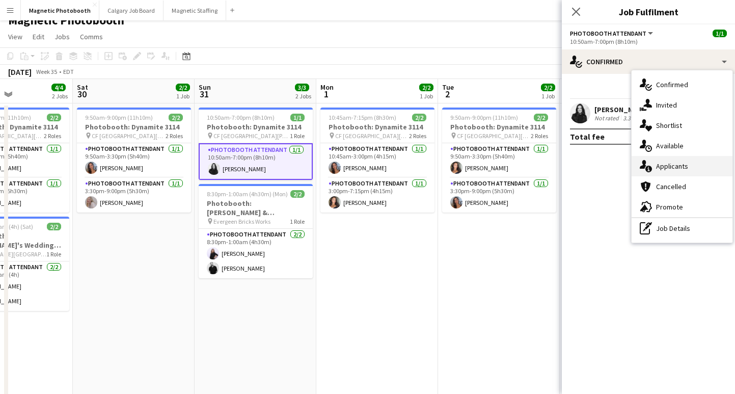
click at [679, 163] on div "single-neutral-actions-information Applicants" at bounding box center [681, 166] width 101 height 20
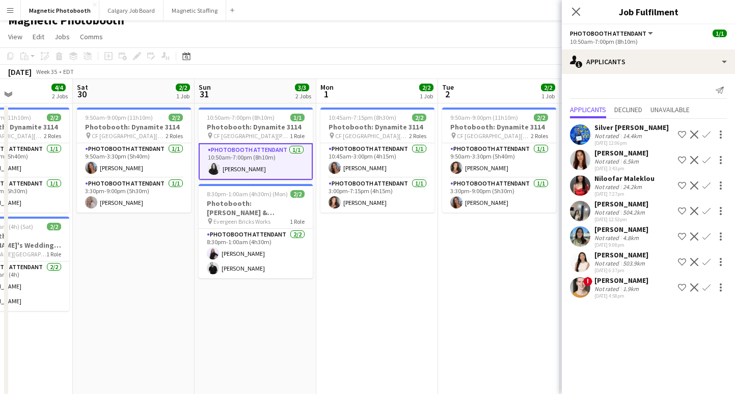
click at [623, 136] on div "14.4km" at bounding box center [632, 136] width 23 height 8
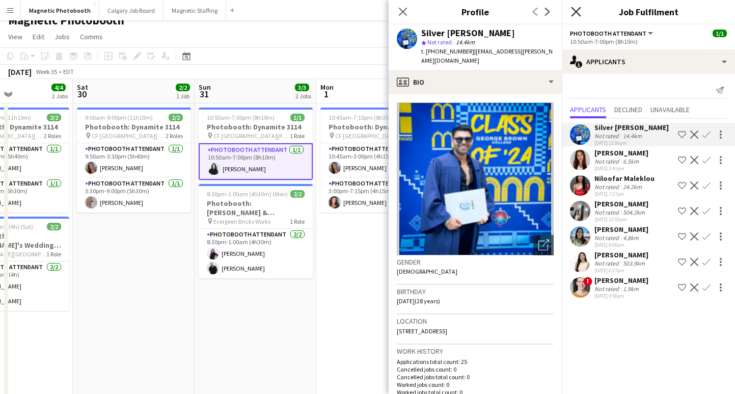
click at [573, 10] on icon "Close pop-in" at bounding box center [576, 12] width 10 height 10
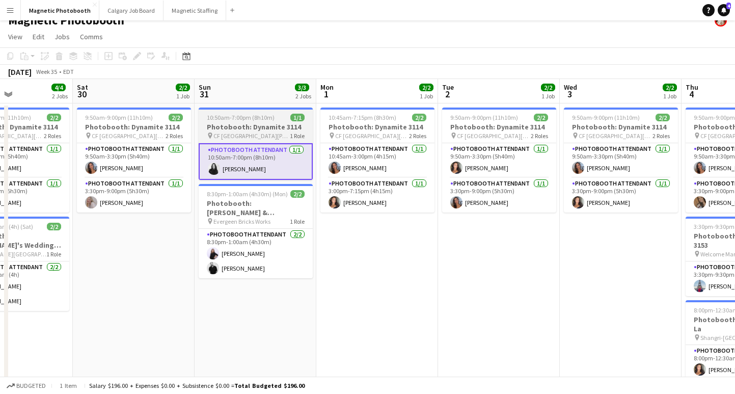
click at [274, 126] on h3 "Photobooth: Dynamite 3114" at bounding box center [256, 126] width 114 height 9
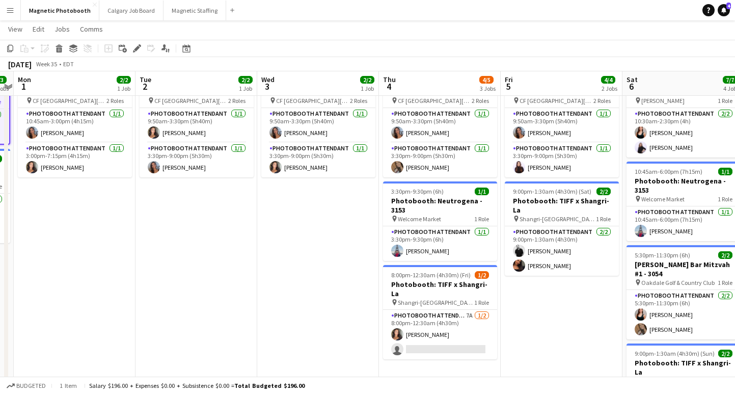
scroll to position [45, 0]
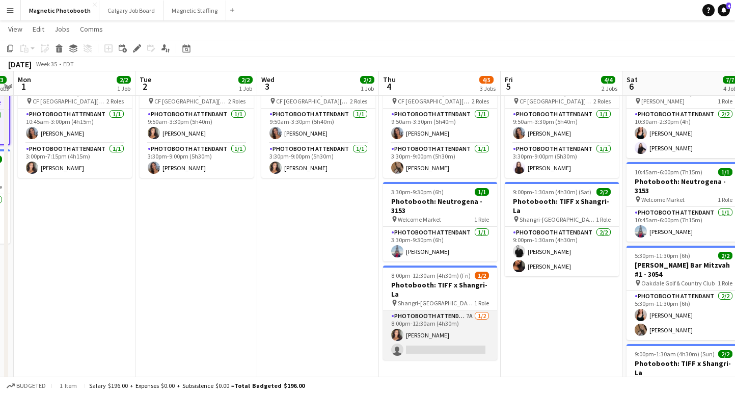
click at [443, 336] on app-card-role "Photobooth Attendant 7A 1/2 8:00pm-12:30am (4h30m) Katelynn Espinosa single-neu…" at bounding box center [440, 334] width 114 height 49
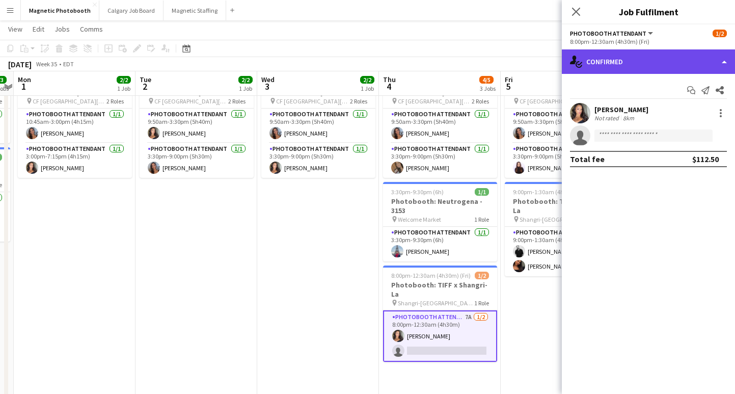
click at [620, 64] on div "single-neutral-actions-check-2 Confirmed" at bounding box center [648, 61] width 173 height 24
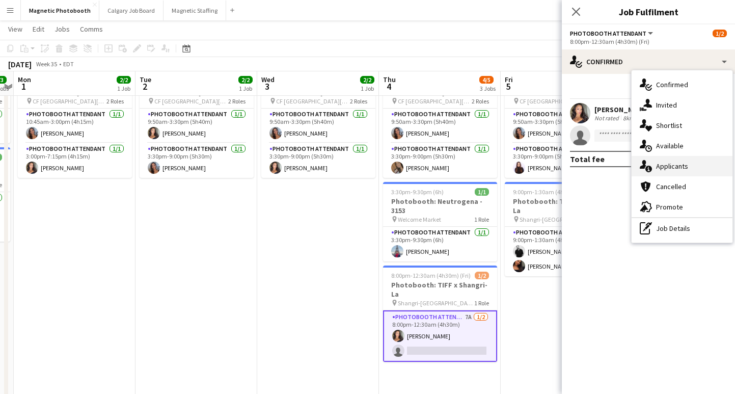
click at [685, 173] on div "single-neutral-actions-information Applicants" at bounding box center [681, 166] width 101 height 20
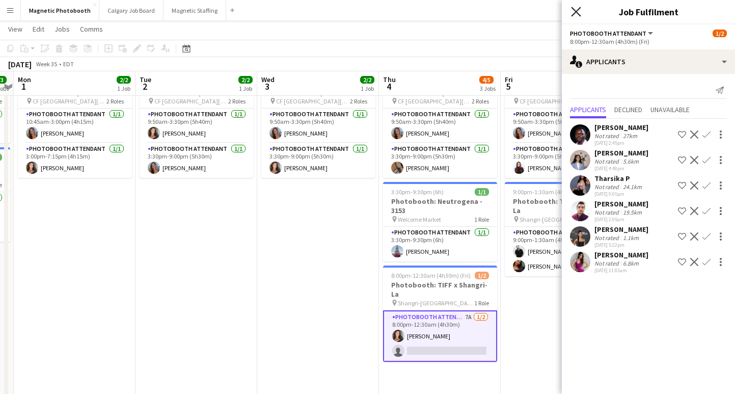
click at [574, 12] on icon "Close pop-in" at bounding box center [576, 12] width 10 height 10
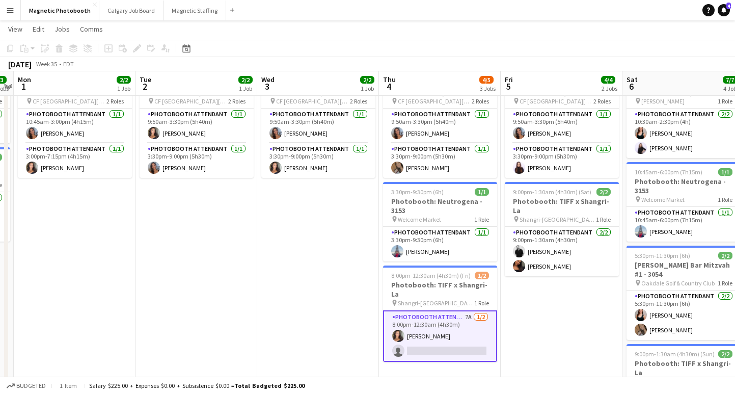
click at [295, 233] on app-date-cell "9:50am-9:00pm (11h10m) 2/2 Photobooth: Dynamite 3114 pin [GEOGRAPHIC_DATA][PERS…" at bounding box center [318, 270] width 122 height 402
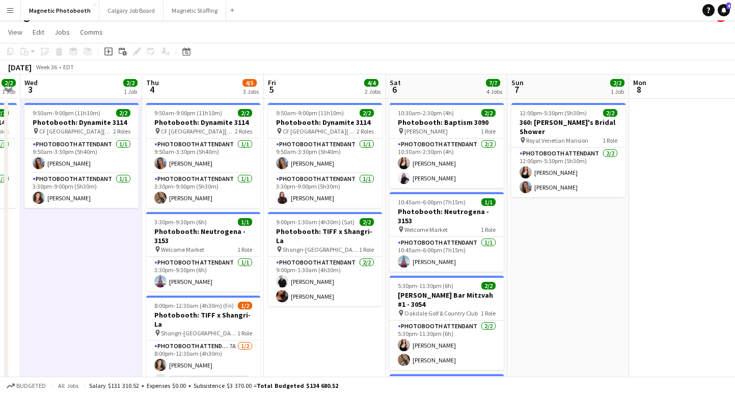
scroll to position [0, 0]
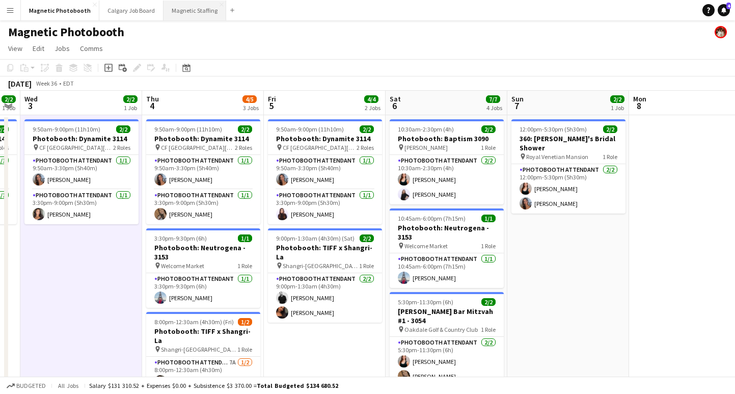
click at [185, 14] on button "Magnetic Staffing Close" at bounding box center [194, 11] width 63 height 20
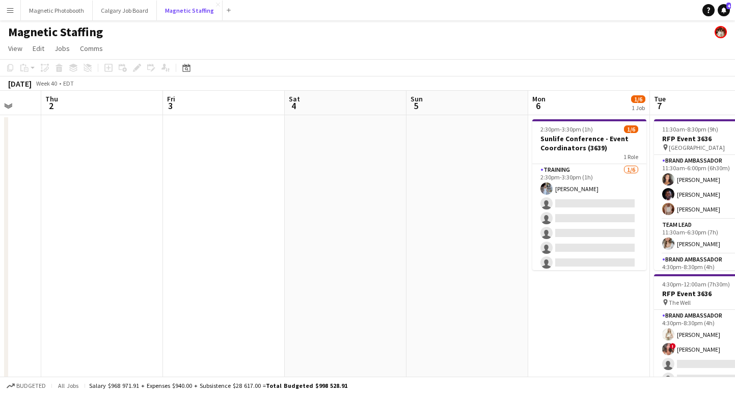
scroll to position [0, 397]
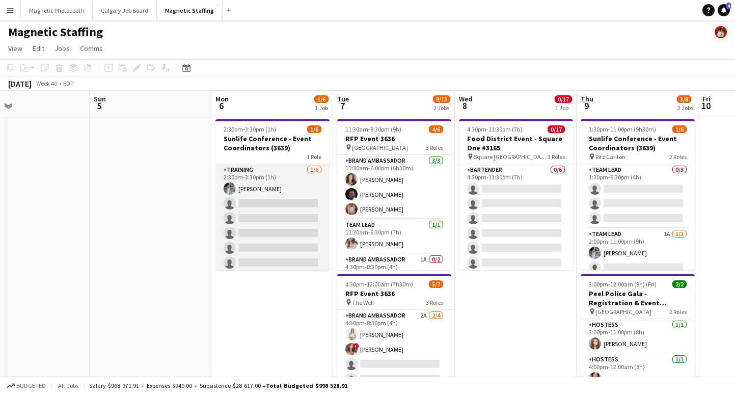
click at [277, 206] on app-card-role "Training 1/6 2:30pm-3:30pm (1h) Heather Siemonsen single-neutral-actions single…" at bounding box center [272, 218] width 114 height 108
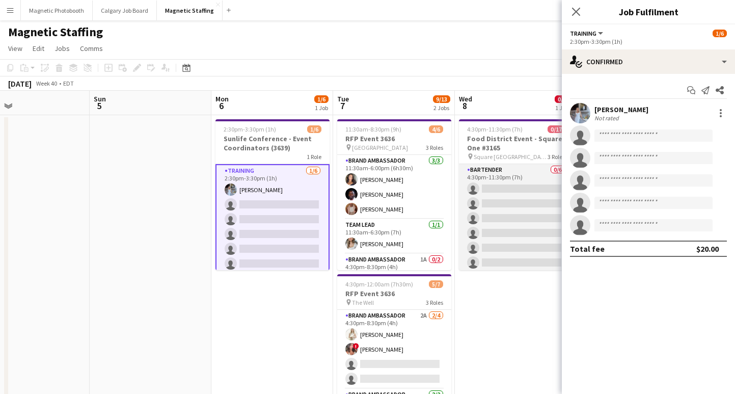
click at [512, 206] on app-card-role "Bartender 0/6 4:30pm-11:30pm (7h) single-neutral-actions single-neutral-actions…" at bounding box center [516, 218] width 114 height 108
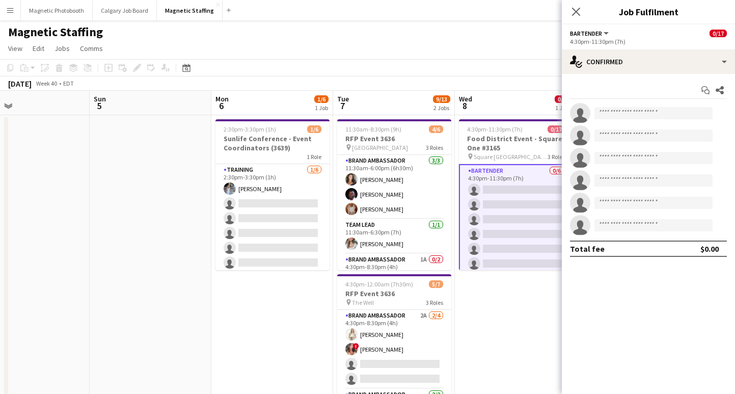
click at [285, 335] on app-date-cell "2:30pm-3:30pm (1h) 1/6 Sunlife Conference - Event Coordinators (3639) 1 Role Tr…" at bounding box center [272, 366] width 122 height 502
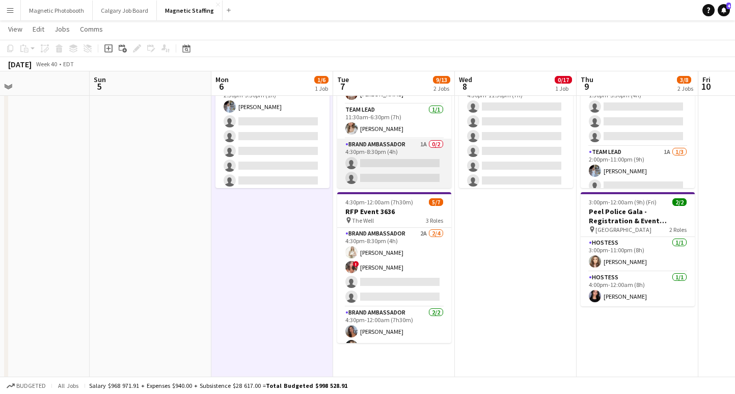
scroll to position [33, 0]
click at [394, 171] on app-card-role "Brand Ambassador 1A 0/2 4:30pm-8:30pm (4h) single-neutral-actions single-neutra…" at bounding box center [394, 163] width 114 height 49
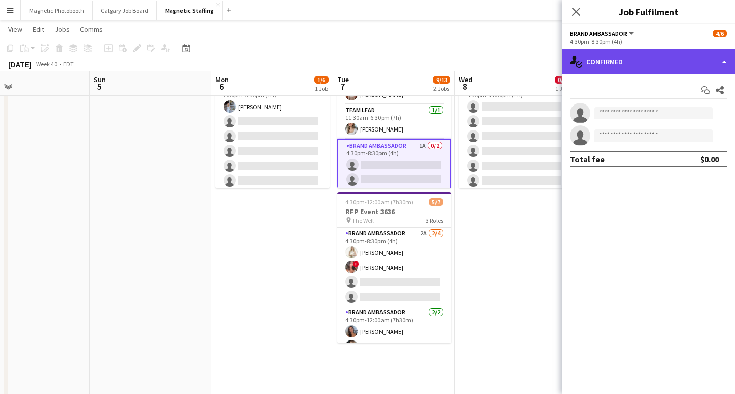
click at [624, 66] on div "single-neutral-actions-check-2 Confirmed" at bounding box center [648, 61] width 173 height 24
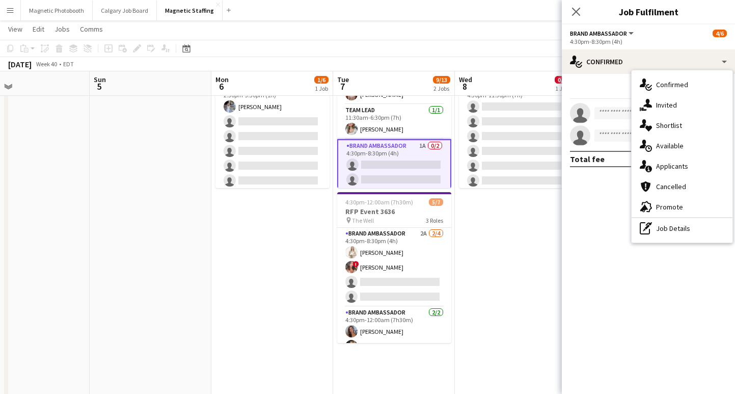
click at [677, 170] on div "single-neutral-actions-information Applicants" at bounding box center [681, 166] width 101 height 20
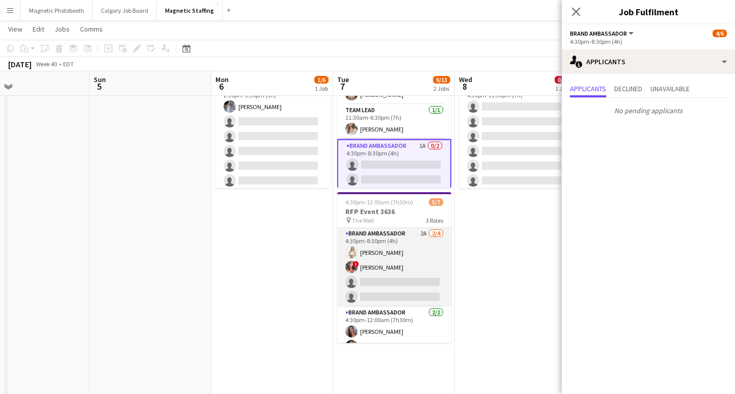
click at [415, 245] on app-card-role "Brand Ambassador 2A 2/4 4:30pm-8:30pm (4h) Katryna Klepacki ! Alyssa Curto sing…" at bounding box center [394, 267] width 114 height 79
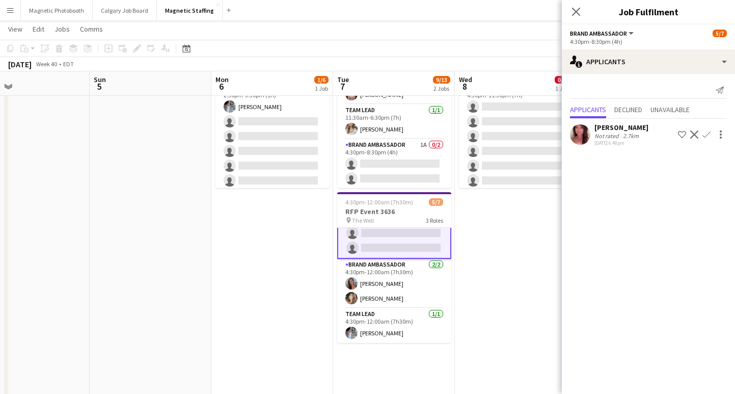
click at [486, 216] on app-date-cell "4:30pm-11:30pm (7h) 0/17 Food District Event - Square One #3165 pin Square One …" at bounding box center [516, 284] width 122 height 502
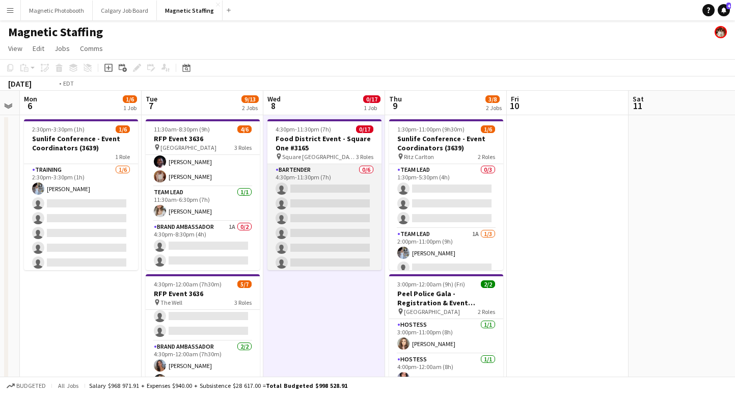
scroll to position [0, 374]
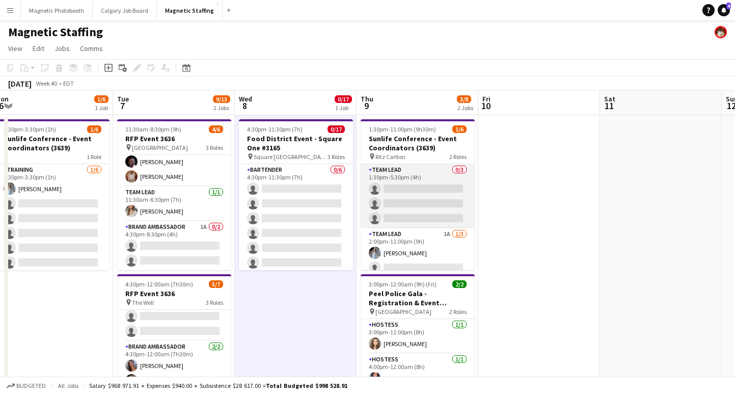
click at [436, 201] on app-card-role "Team Lead 0/3 1:30pm-5:30pm (4h) single-neutral-actions single-neutral-actions …" at bounding box center [418, 196] width 114 height 64
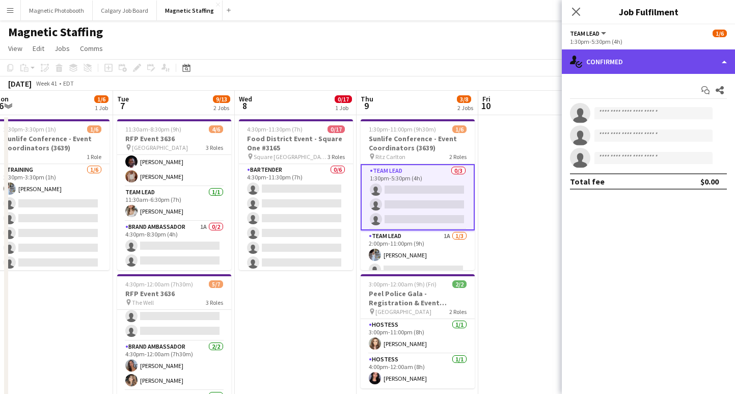
click at [619, 63] on div "single-neutral-actions-check-2 Confirmed" at bounding box center [648, 61] width 173 height 24
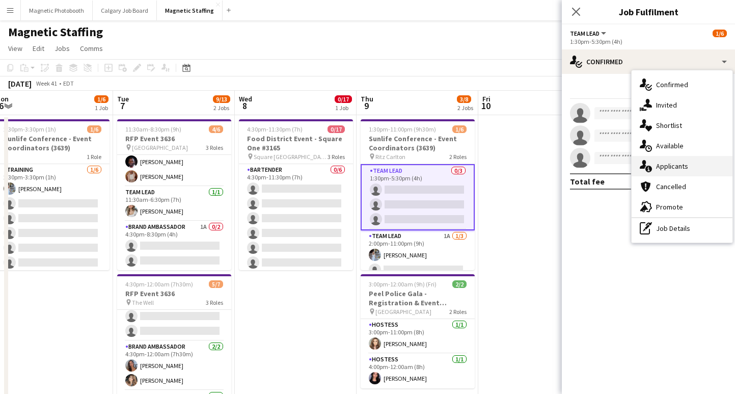
click at [674, 162] on div "single-neutral-actions-information Applicants" at bounding box center [681, 166] width 101 height 20
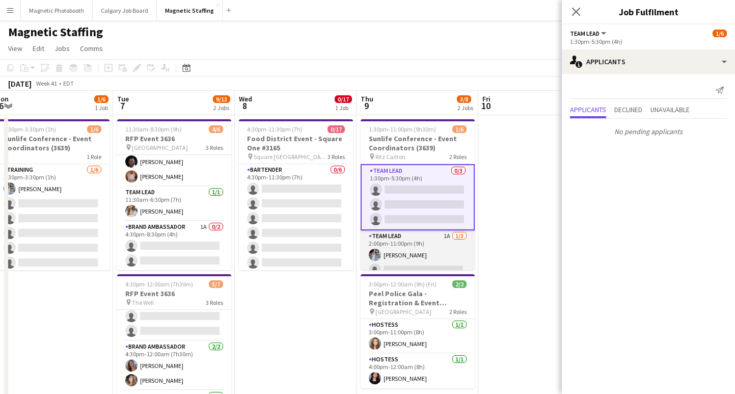
scroll to position [24, 0]
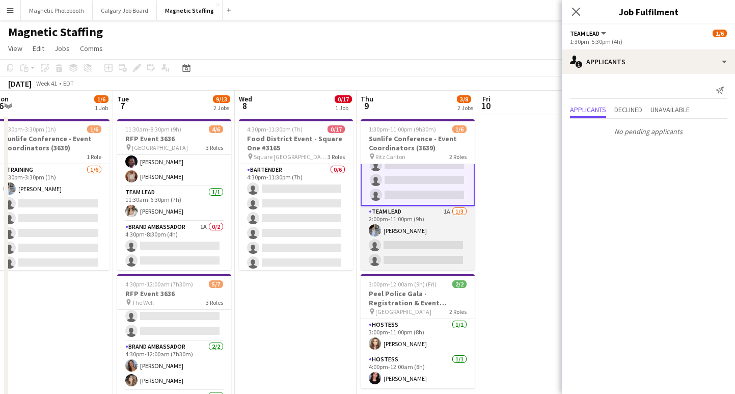
click at [439, 248] on app-card-role "Team Lead 1A 1/3 2:00pm-11:00pm (9h) Heather Siemonsen single-neutral-actions s…" at bounding box center [418, 238] width 114 height 64
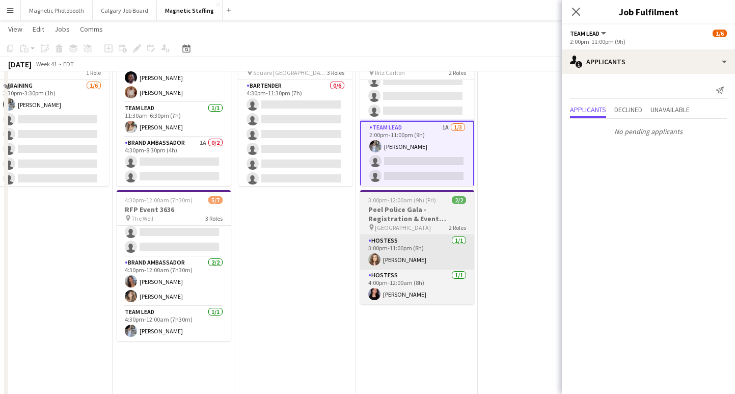
scroll to position [0, 0]
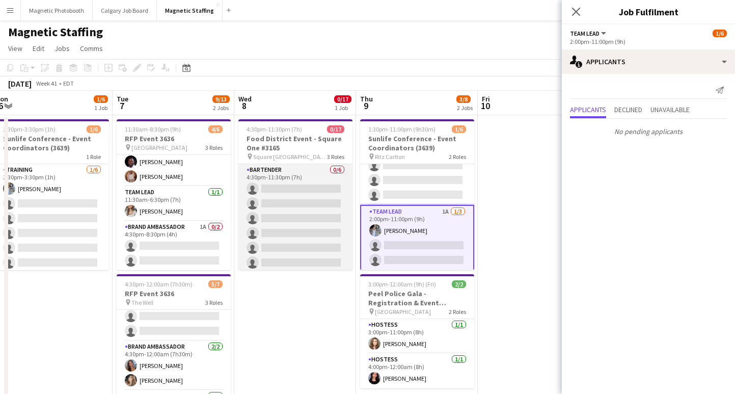
click at [292, 242] on app-card-role "Bartender 0/6 4:30pm-11:30pm (7h) single-neutral-actions single-neutral-actions…" at bounding box center [295, 218] width 114 height 108
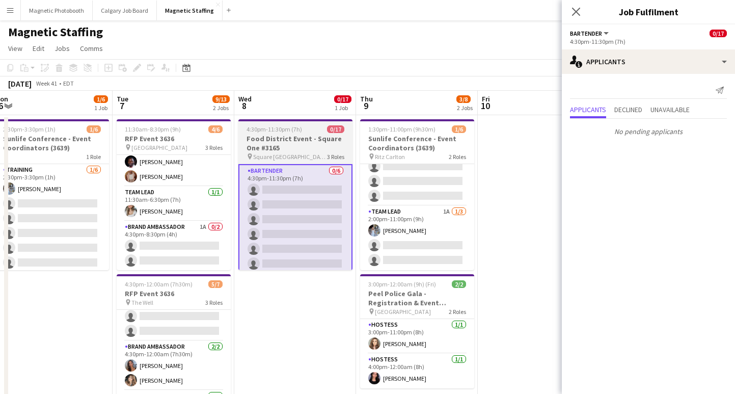
click at [298, 139] on h3 "Food District Event - Square One #3165" at bounding box center [295, 143] width 114 height 18
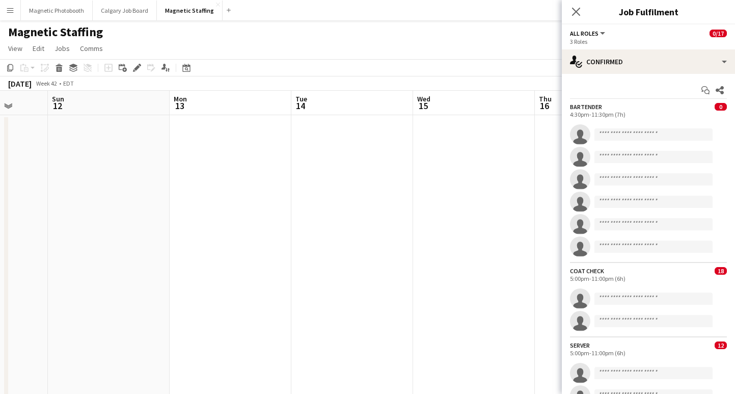
scroll to position [0, 502]
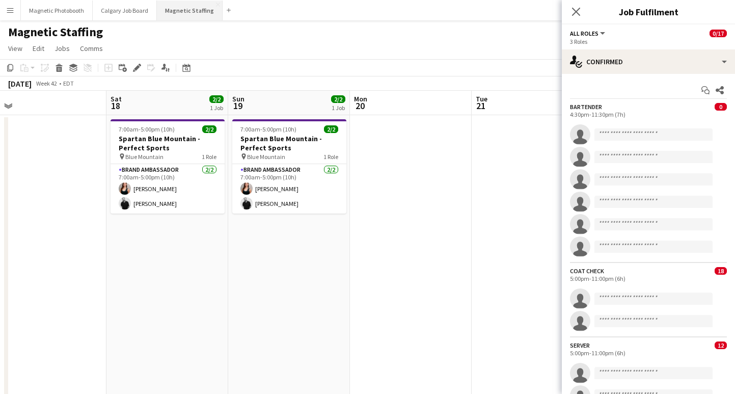
click at [188, 10] on button "Magnetic Staffing Close" at bounding box center [190, 11] width 66 height 20
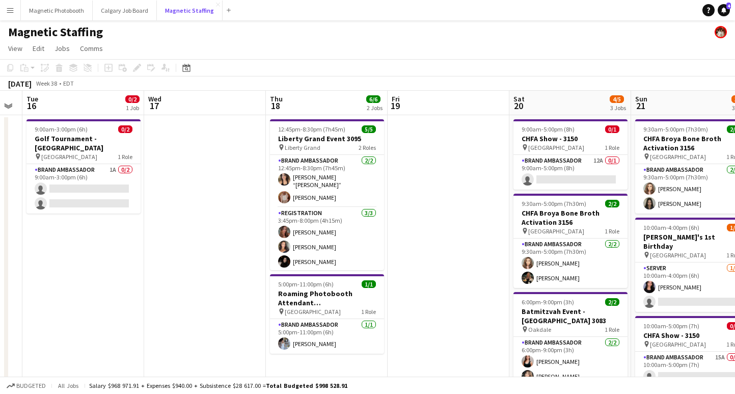
scroll to position [0, 469]
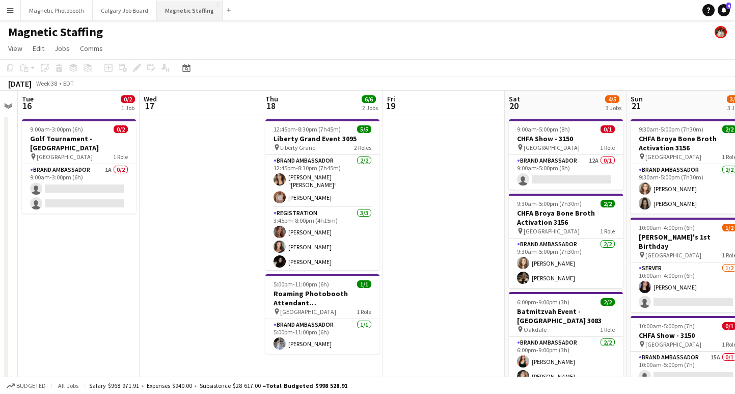
click at [188, 9] on button "Magnetic Staffing Close" at bounding box center [190, 11] width 66 height 20
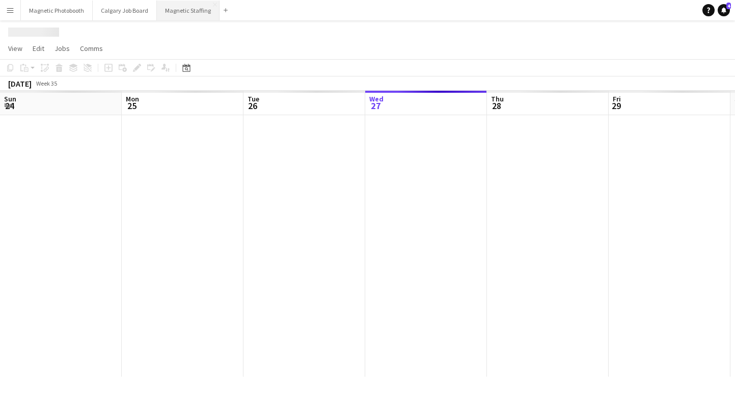
scroll to position [0, 243]
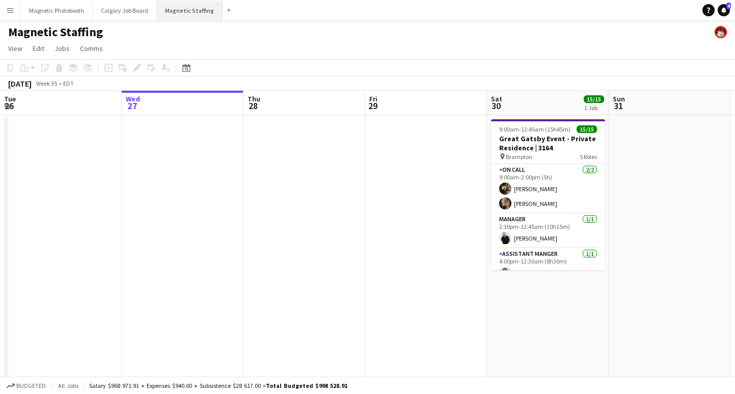
click at [180, 15] on button "Magnetic Staffing Close" at bounding box center [190, 11] width 66 height 20
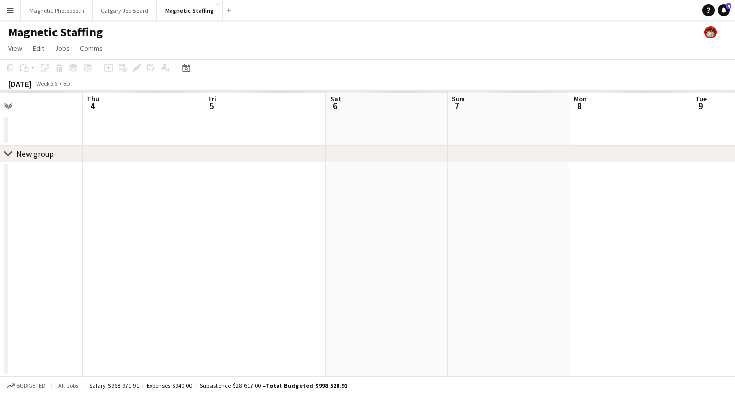
scroll to position [0, 0]
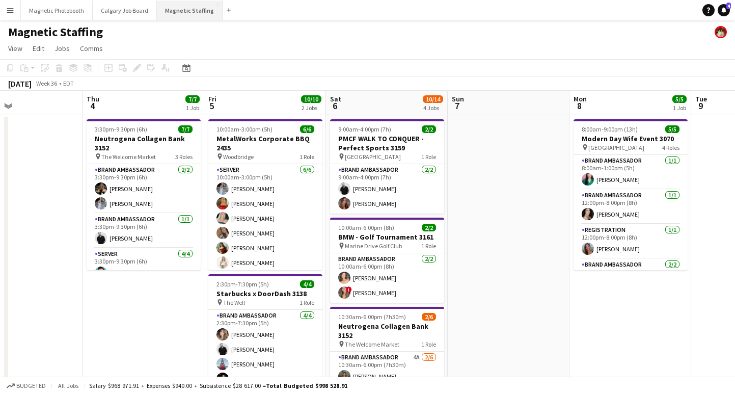
click at [182, 19] on button "Magnetic Staffing Close" at bounding box center [190, 11] width 66 height 20
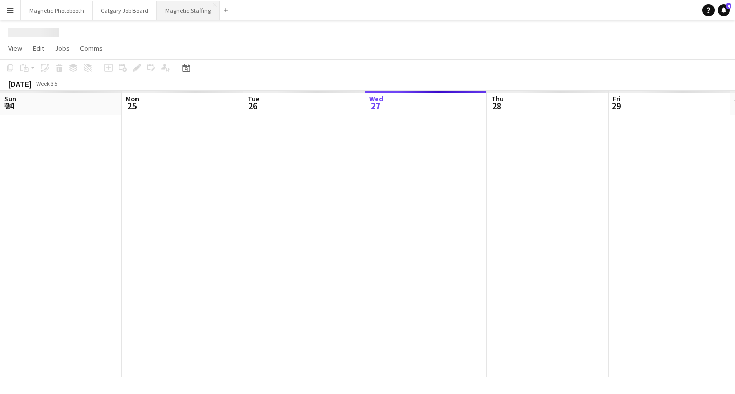
scroll to position [0, 243]
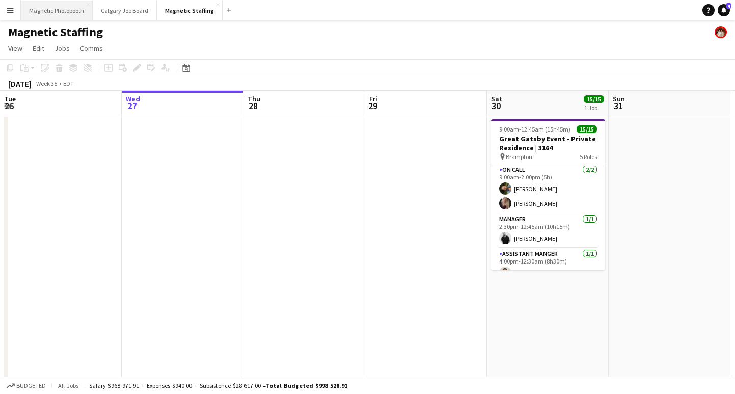
click at [44, 12] on button "Magnetic Photobooth Close" at bounding box center [57, 11] width 72 height 20
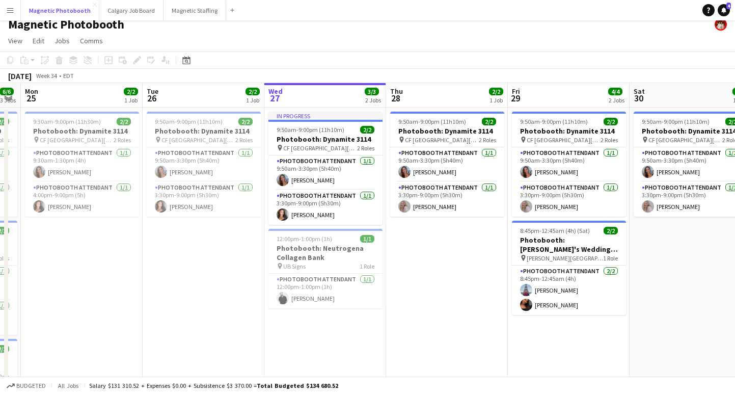
scroll to position [0, 358]
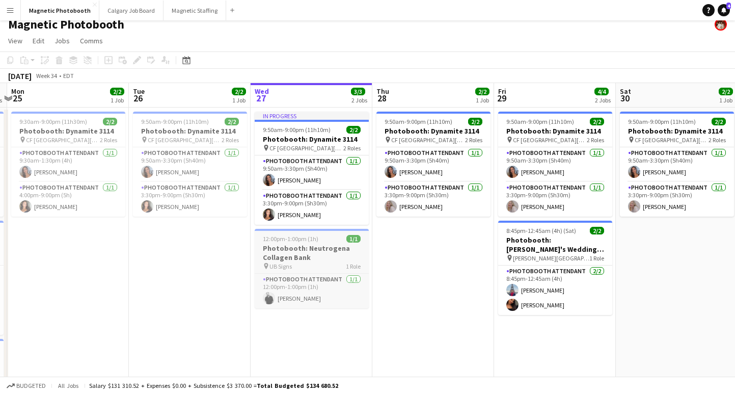
click at [307, 236] on span "12:00pm-1:00pm (1h)" at bounding box center [291, 239] width 56 height 8
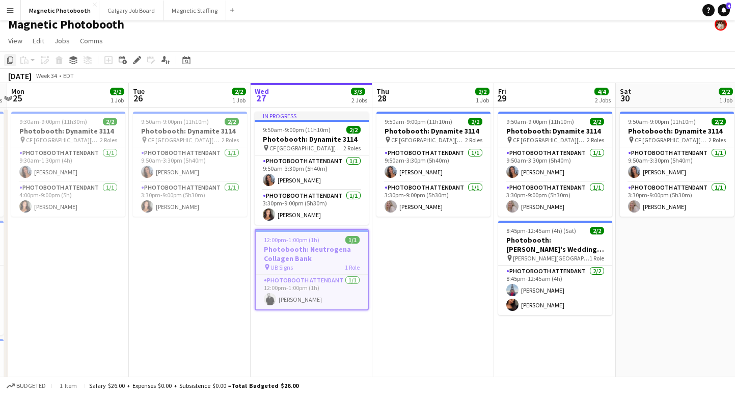
click at [10, 64] on icon at bounding box center [10, 60] width 6 height 7
click at [505, 328] on app-date-cell "9:50am-9:00pm (11h10m) 2/2 Photobooth: Dynamite 3114 pin CF Toronto Eaton Centr…" at bounding box center [555, 308] width 122 height 402
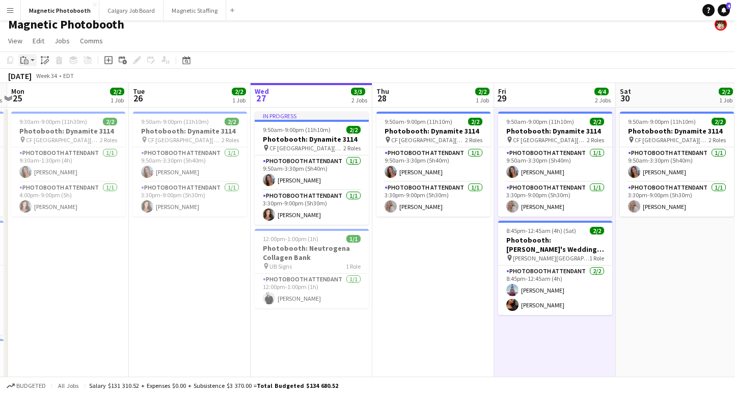
click at [29, 62] on div "Paste" at bounding box center [24, 60] width 12 height 12
click at [44, 99] on link "Paste with crew Command Shift V" at bounding box center [67, 96] width 80 height 9
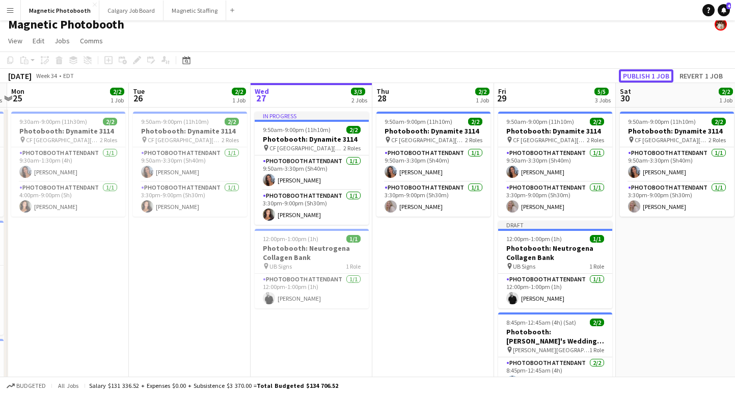
click at [632, 79] on button "Publish 1 job" at bounding box center [646, 75] width 54 height 13
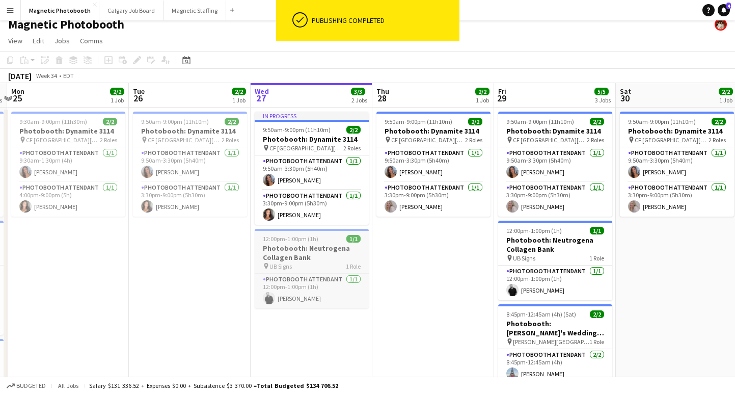
click at [283, 240] on span "12:00pm-1:00pm (1h)" at bounding box center [291, 239] width 56 height 8
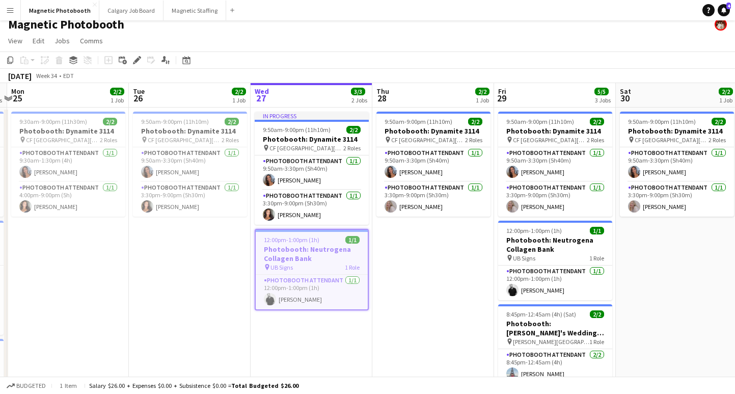
click at [281, 242] on span "12:00pm-1:00pm (1h)" at bounding box center [292, 240] width 56 height 8
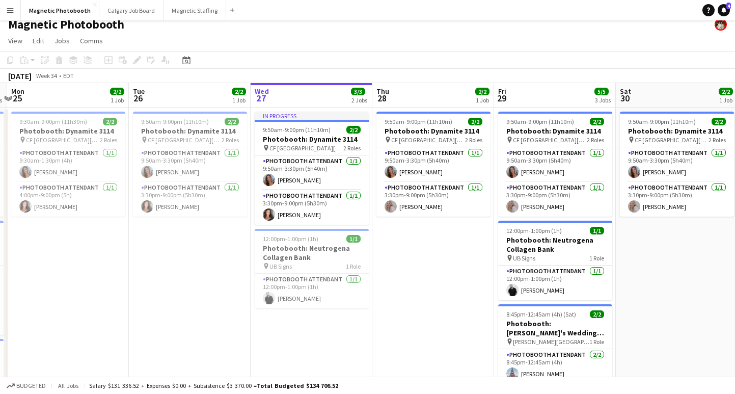
click at [210, 265] on app-date-cell "9:50am-9:00pm (11h10m) 2/2 Photobooth: Dynamite 3114 pin [GEOGRAPHIC_DATA][PERS…" at bounding box center [190, 308] width 122 height 402
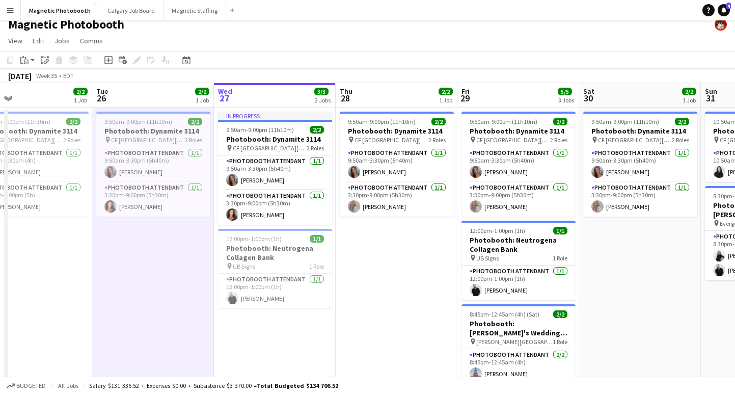
scroll to position [0, 402]
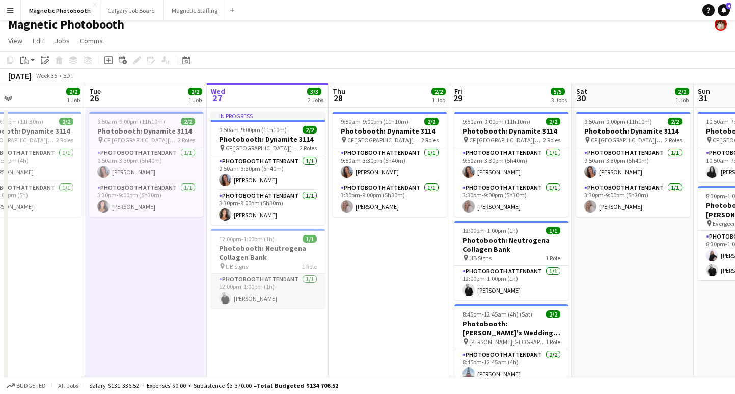
click at [240, 291] on app-card-role "Photobooth Attendant 1/1 12:00pm-1:00pm (1h) jean-philippe roy" at bounding box center [268, 290] width 114 height 35
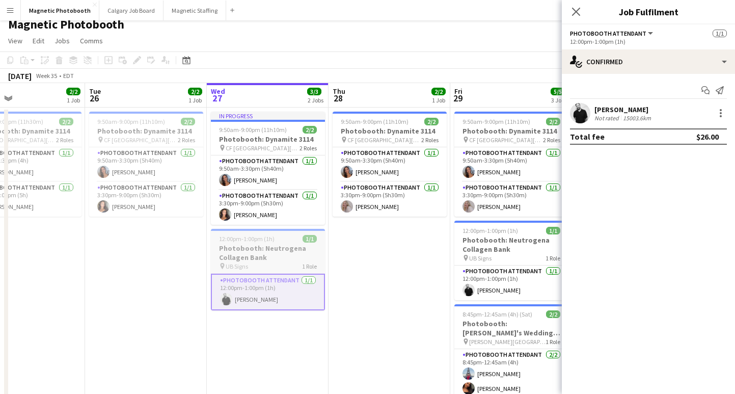
click at [242, 242] on span "12:00pm-1:00pm (1h)" at bounding box center [247, 239] width 56 height 8
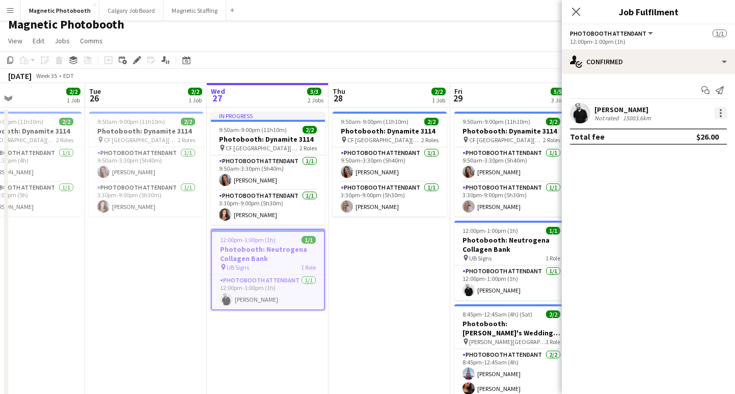
click at [721, 116] on div at bounding box center [721, 116] width 2 height 2
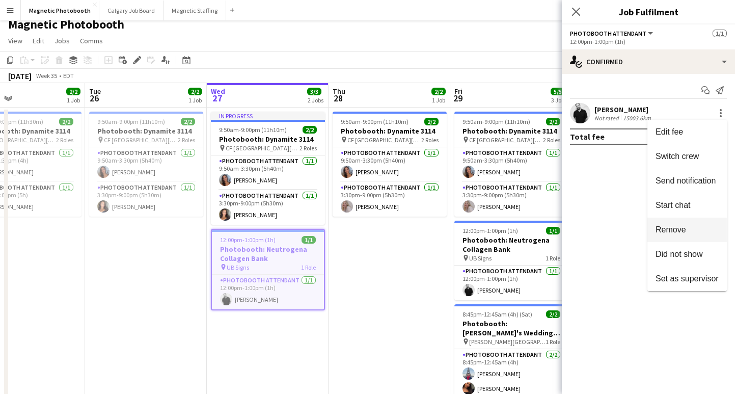
click at [677, 232] on span "Remove" at bounding box center [670, 229] width 31 height 9
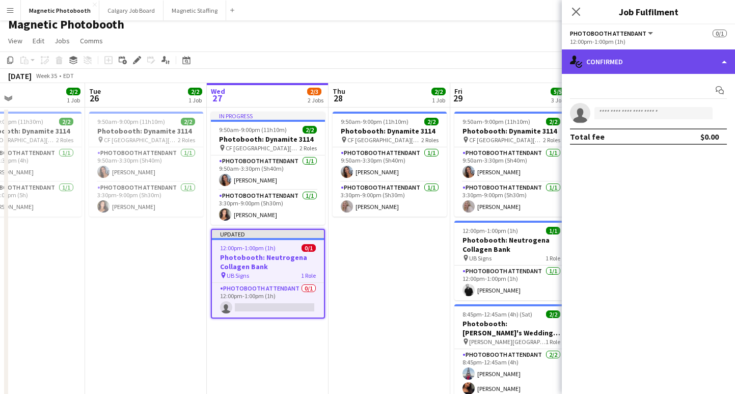
click at [625, 63] on div "single-neutral-actions-check-2 Confirmed" at bounding box center [648, 61] width 173 height 24
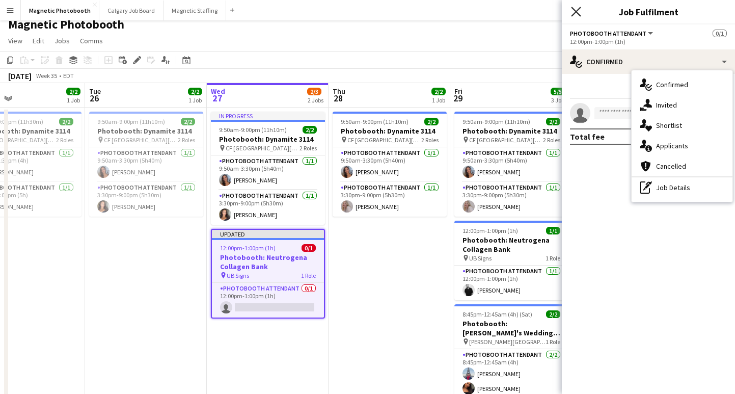
click at [575, 12] on icon at bounding box center [576, 12] width 10 height 10
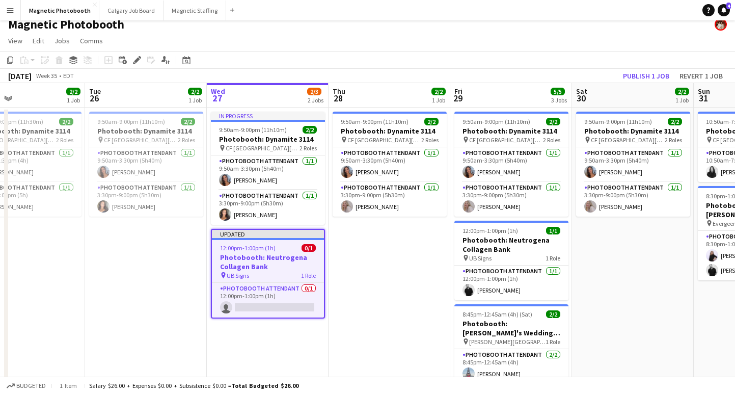
click at [362, 269] on app-date-cell "9:50am-9:00pm (11h10m) 2/2 Photobooth: Dynamite 3114 pin CF Toronto Eaton Centr…" at bounding box center [389, 308] width 122 height 402
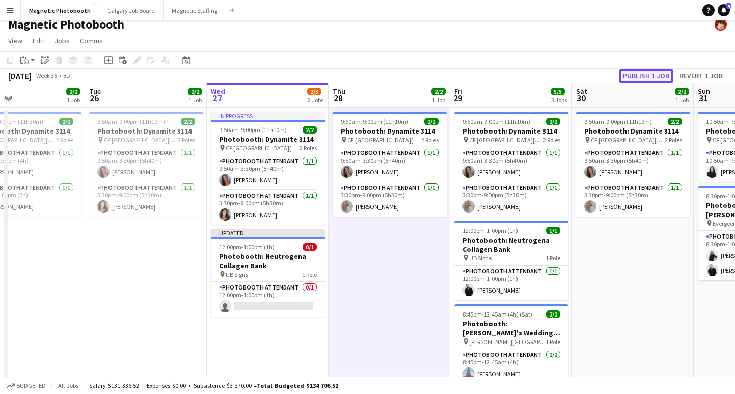
click at [649, 79] on button "Publish 1 job" at bounding box center [646, 75] width 54 height 13
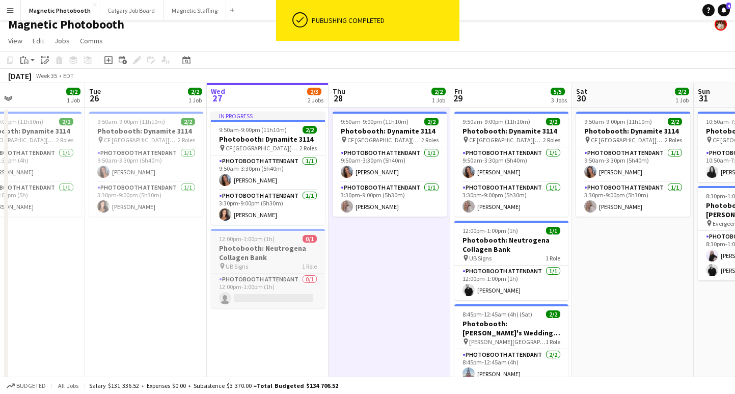
click at [234, 250] on h3 "Photobooth: Neutrogena Collagen Bank" at bounding box center [268, 252] width 114 height 18
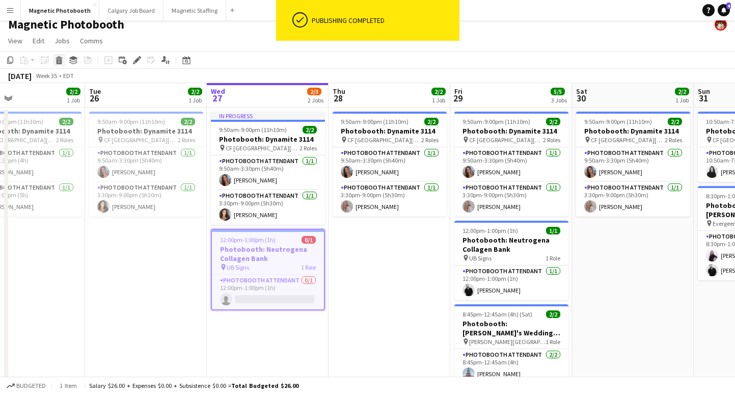
click at [58, 62] on icon at bounding box center [60, 61] width 6 height 5
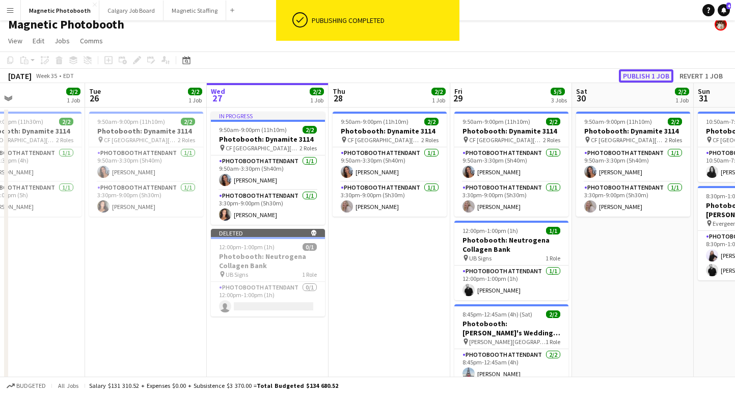
click at [631, 71] on button "Publish 1 job" at bounding box center [646, 75] width 54 height 13
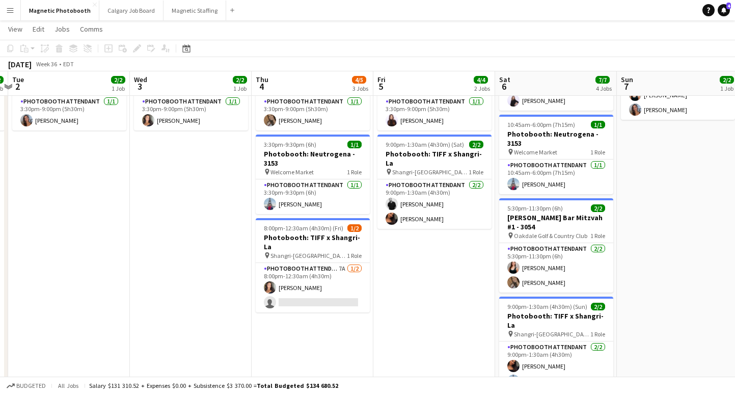
scroll to position [0, 411]
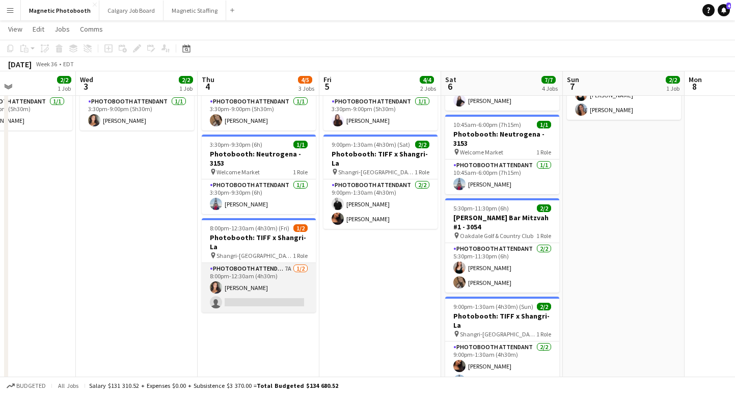
click at [255, 300] on app-card-role "Photobooth Attendant 7A 1/2 8:00pm-12:30am (4h30m) Katelynn Espinosa single-neu…" at bounding box center [259, 287] width 114 height 49
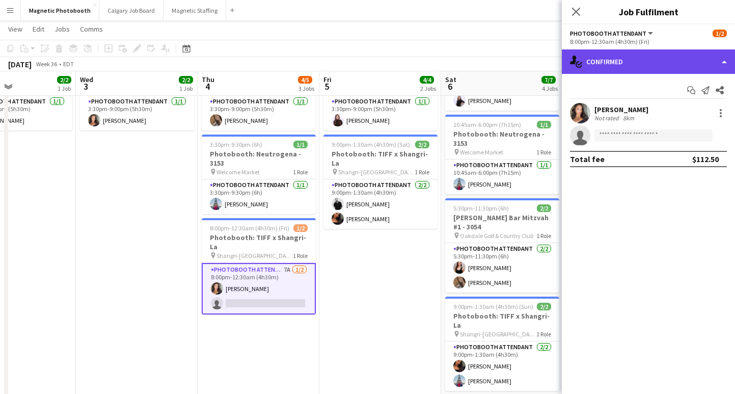
click at [664, 63] on div "single-neutral-actions-check-2 Confirmed" at bounding box center [648, 61] width 173 height 24
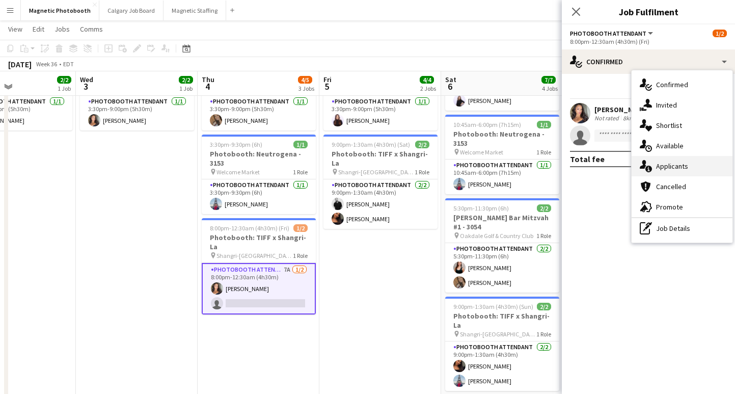
click at [683, 160] on div "single-neutral-actions-information Applicants" at bounding box center [681, 166] width 101 height 20
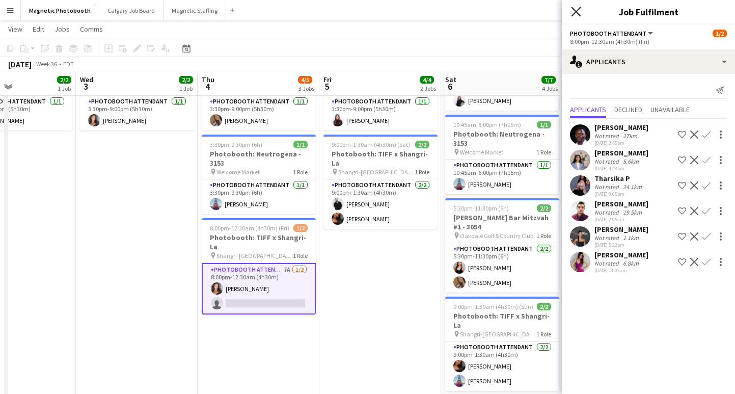
click at [574, 15] on icon "Close pop-in" at bounding box center [576, 12] width 10 height 10
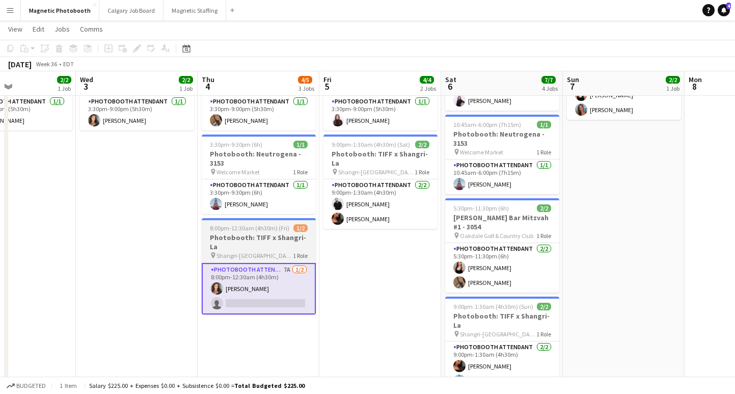
click at [267, 236] on h3 "Photobooth: TIFF x Shangri-La" at bounding box center [259, 242] width 114 height 18
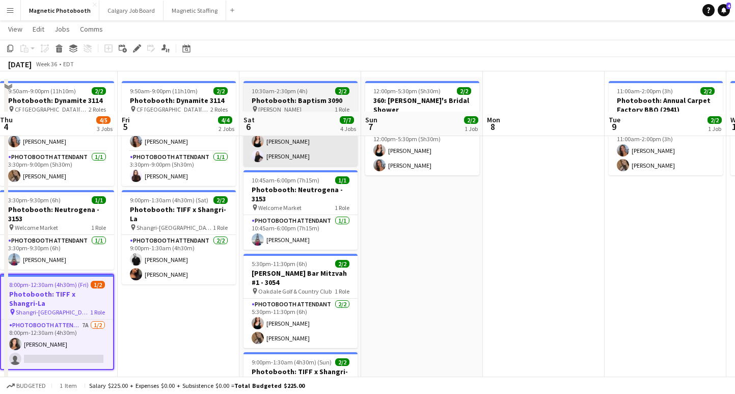
scroll to position [0, 0]
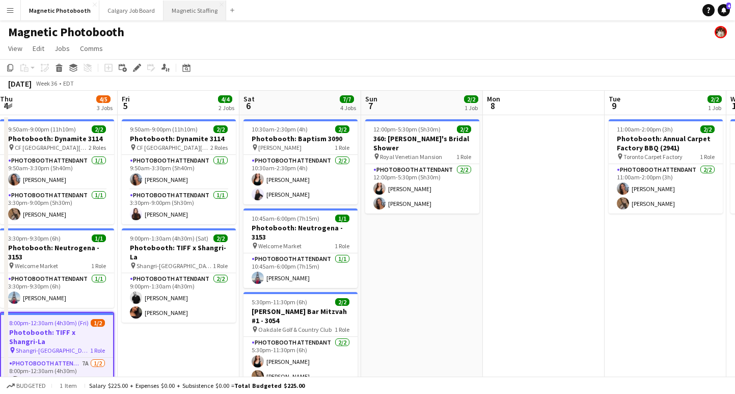
click at [182, 7] on button "Magnetic Staffing Close" at bounding box center [194, 11] width 63 height 20
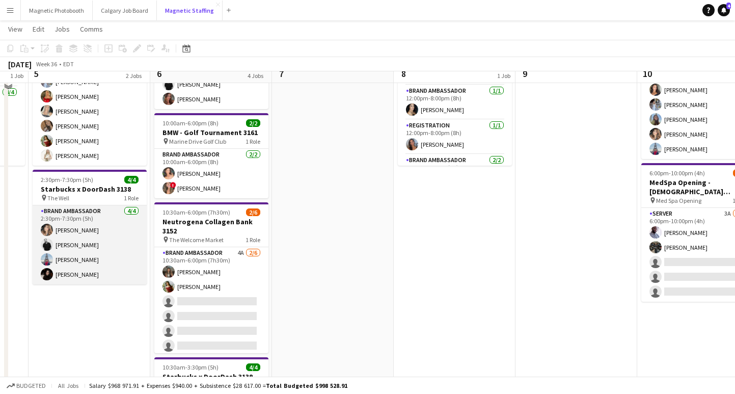
scroll to position [115, 0]
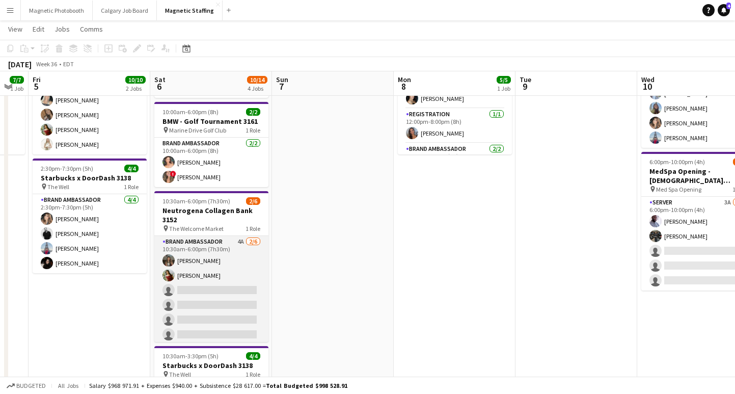
click at [212, 305] on app-card-role "Brand Ambassador 4A [DATE] 10:30am-6:00pm (7h30m) [PERSON_NAME] [PERSON_NAME] s…" at bounding box center [211, 290] width 114 height 108
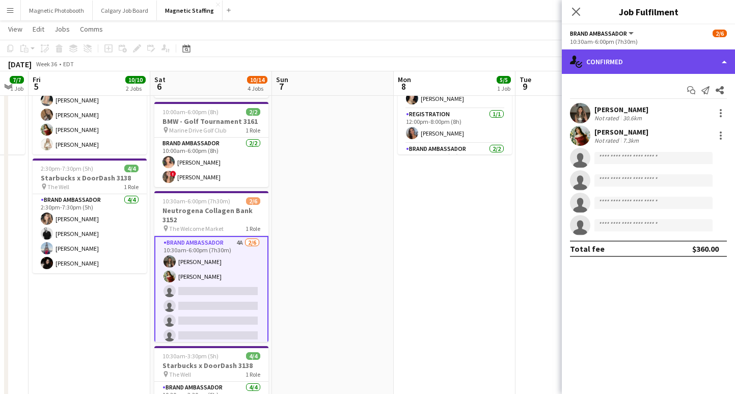
click at [615, 65] on div "single-neutral-actions-check-2 Confirmed" at bounding box center [648, 61] width 173 height 24
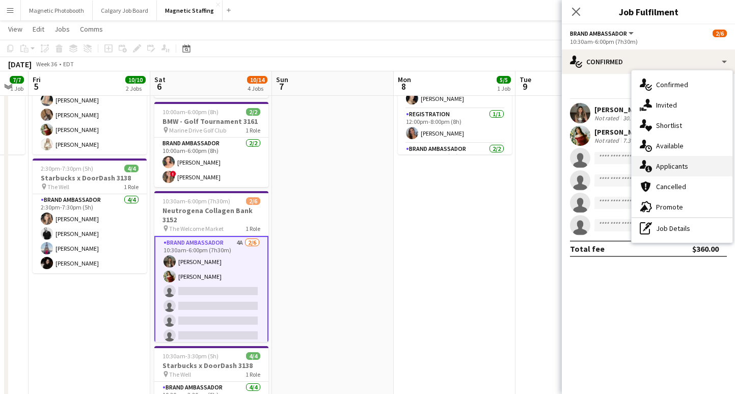
click at [701, 168] on div "single-neutral-actions-information Applicants" at bounding box center [681, 166] width 101 height 20
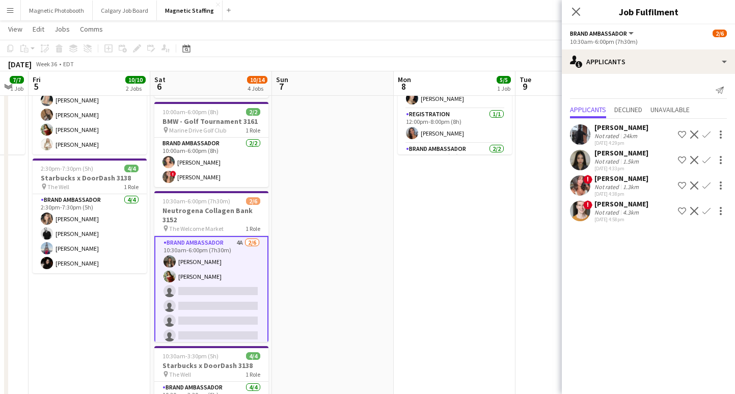
click at [645, 157] on div "Mia Truong Not rated 1.5km 08-27-2025 4:33pm Shortlist crew Decline Confirm" at bounding box center [648, 159] width 173 height 23
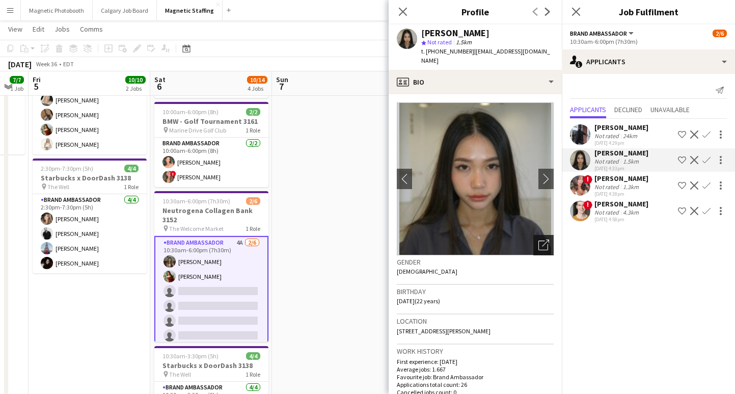
click at [546, 239] on icon "Open photos pop-in" at bounding box center [543, 244] width 11 height 11
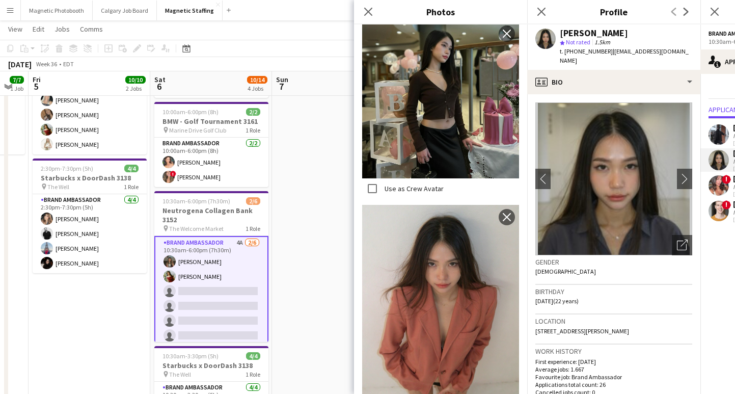
scroll to position [430, 0]
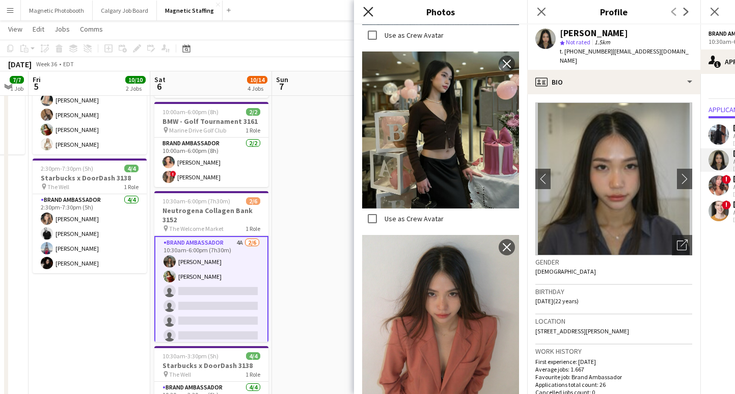
click at [368, 7] on icon "Close pop-in" at bounding box center [368, 12] width 10 height 10
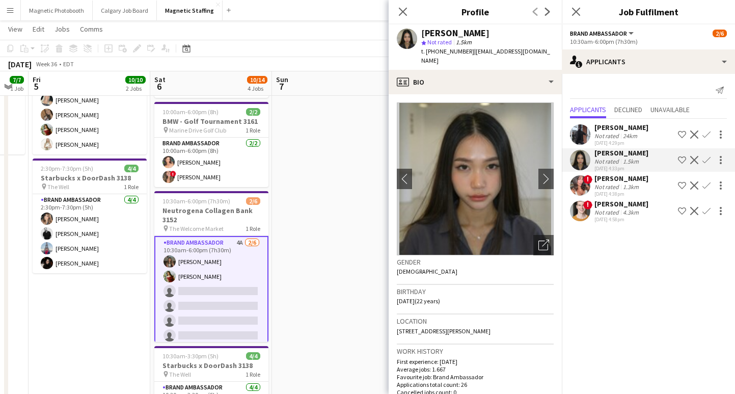
click at [636, 181] on div "[PERSON_NAME]" at bounding box center [621, 178] width 54 height 9
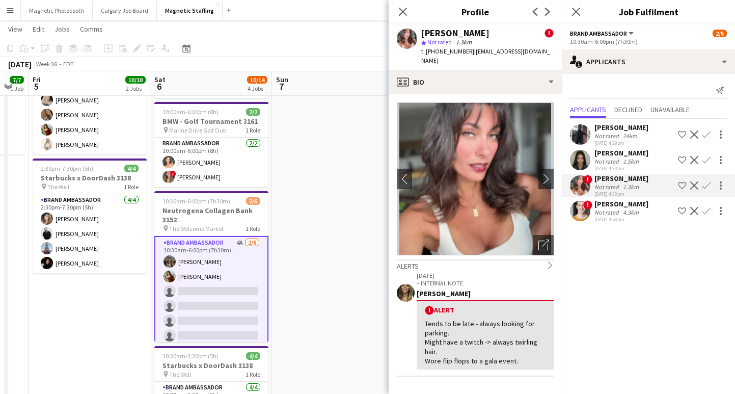
click at [694, 131] on app-icon "Decline" at bounding box center [694, 134] width 8 height 8
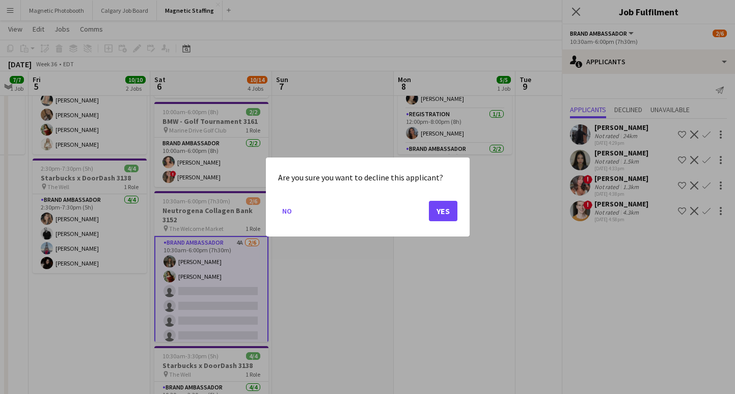
scroll to position [0, 0]
click at [454, 209] on button "Yes" at bounding box center [443, 211] width 29 height 20
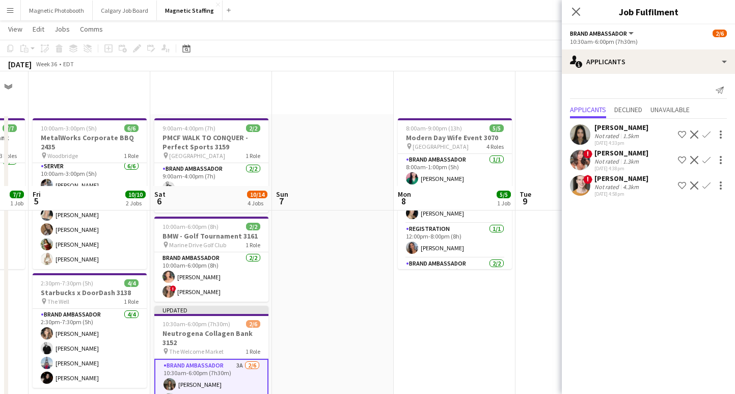
scroll to position [115, 0]
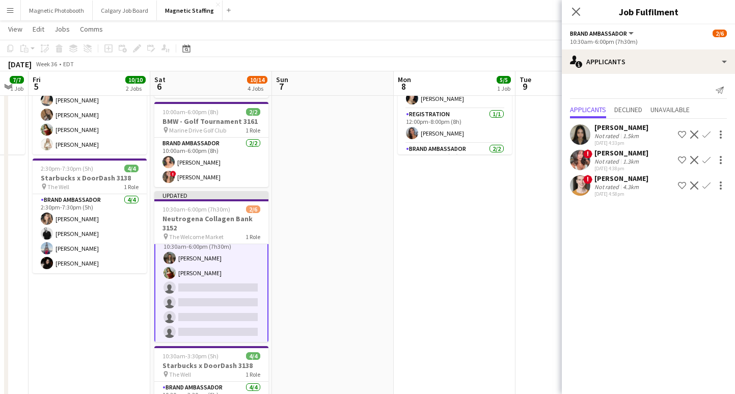
click at [214, 310] on app-card-role "Brand Ambassador 3A 2/6 10:30am-6:00pm (7h30m) Rachael Chow Mimi Zhang single-n…" at bounding box center [211, 287] width 114 height 111
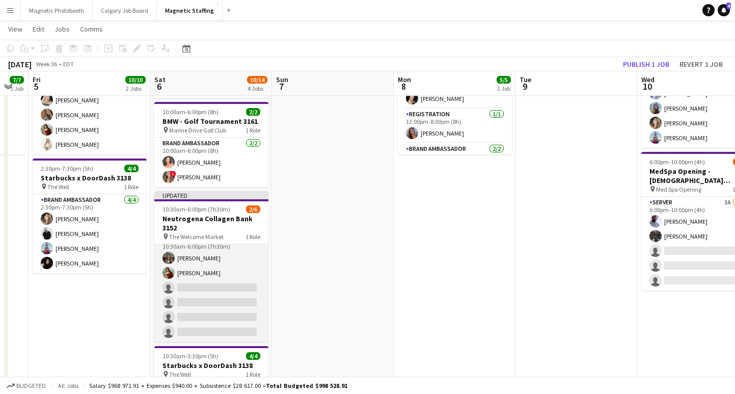
click at [214, 310] on app-card-role "Brand Ambassador 3A 2/6 10:30am-6:00pm (7h30m) Rachael Chow Mimi Zhang single-n…" at bounding box center [211, 287] width 114 height 108
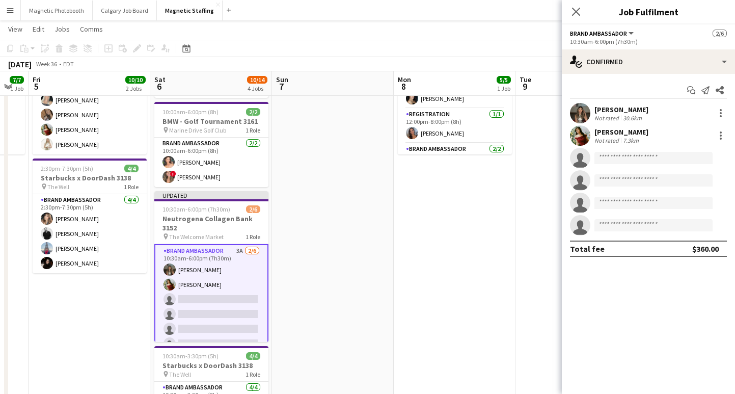
scroll to position [13, 0]
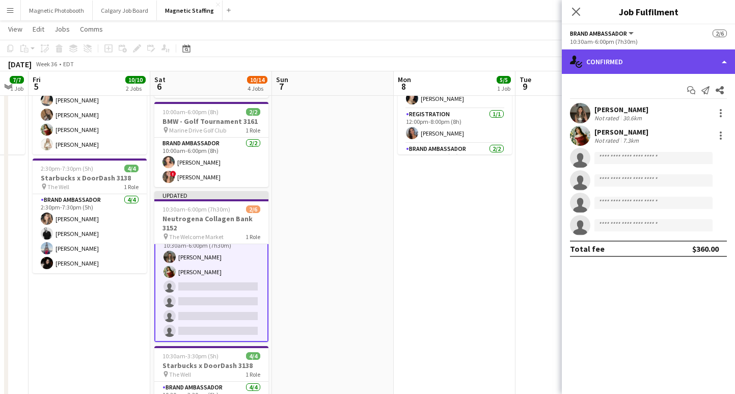
click at [620, 67] on div "single-neutral-actions-check-2 Confirmed" at bounding box center [648, 61] width 173 height 24
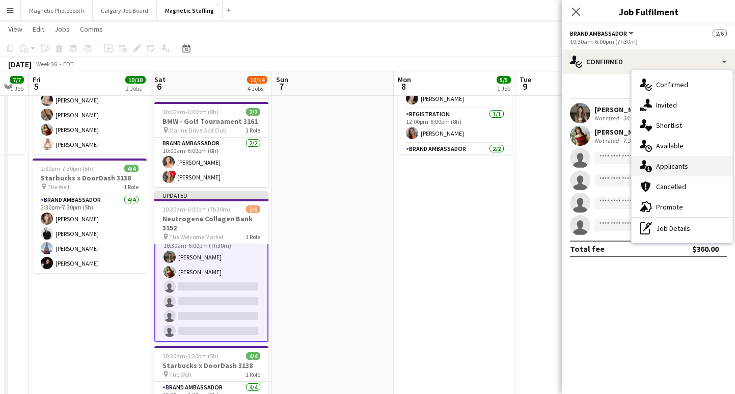
click at [678, 167] on div "single-neutral-actions-information Applicants" at bounding box center [681, 166] width 101 height 20
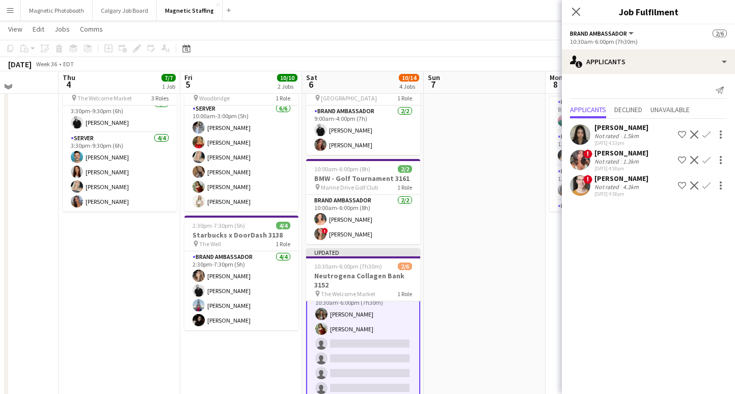
scroll to position [56, 0]
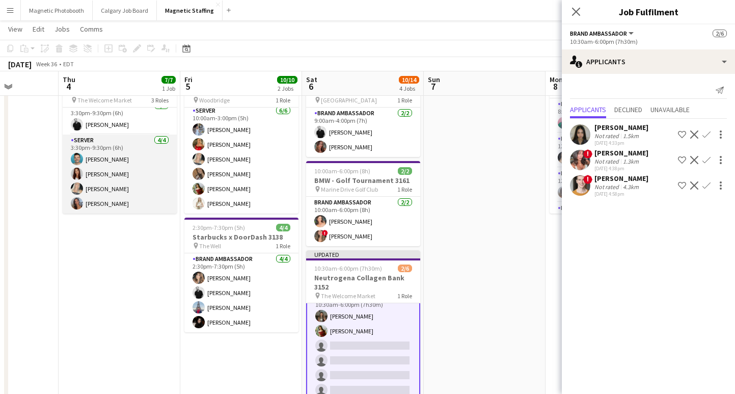
click at [148, 157] on app-card-role "Server [DATE] 3:30pm-9:30pm (6h) [PERSON_NAME] [PERSON_NAME] [PERSON_NAME] [PER…" at bounding box center [120, 173] width 114 height 79
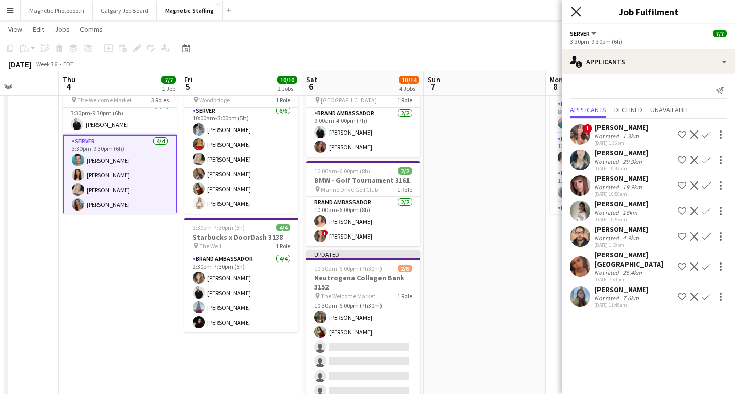
click at [575, 13] on icon at bounding box center [576, 12] width 10 height 10
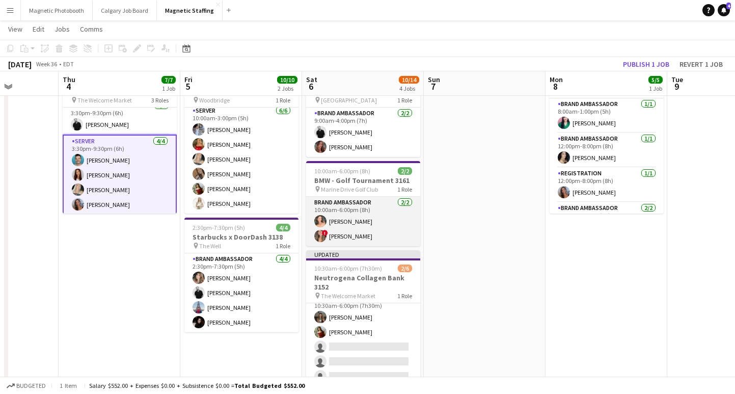
scroll to position [0, 0]
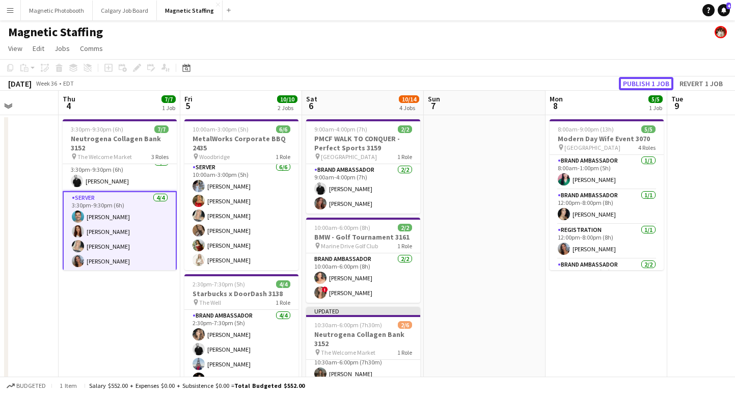
click at [640, 82] on button "Publish 1 job" at bounding box center [646, 83] width 54 height 13
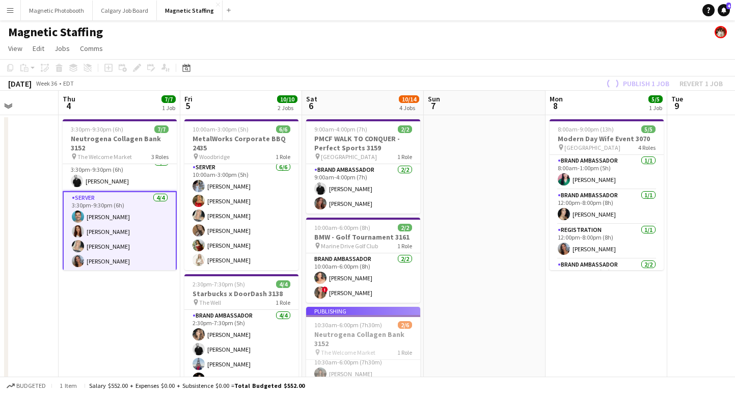
scroll to position [3, 0]
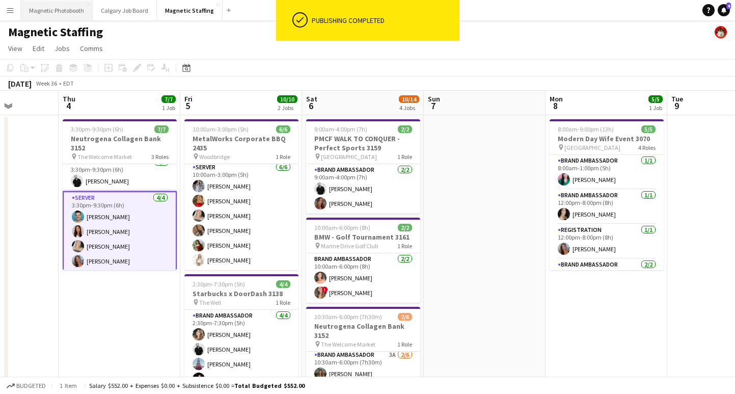
click at [71, 9] on button "Magnetic Photobooth Close" at bounding box center [57, 11] width 72 height 20
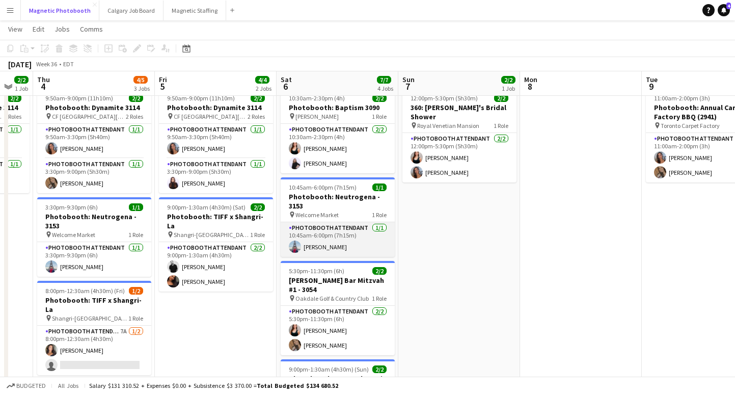
scroll to position [0, 324]
